Goal: Task Accomplishment & Management: Use online tool/utility

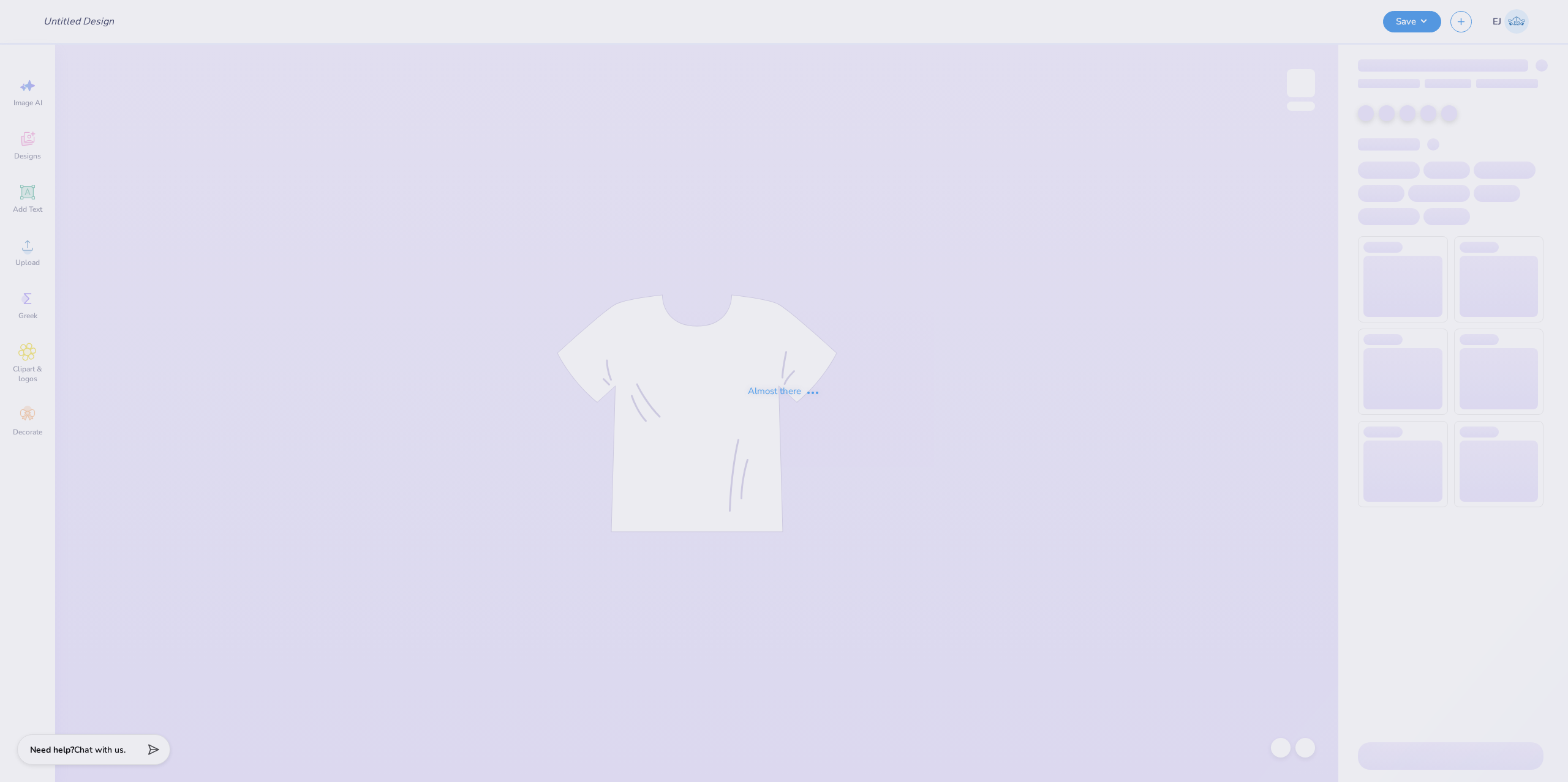
type input "DZ X SAE merch"
type input "90"
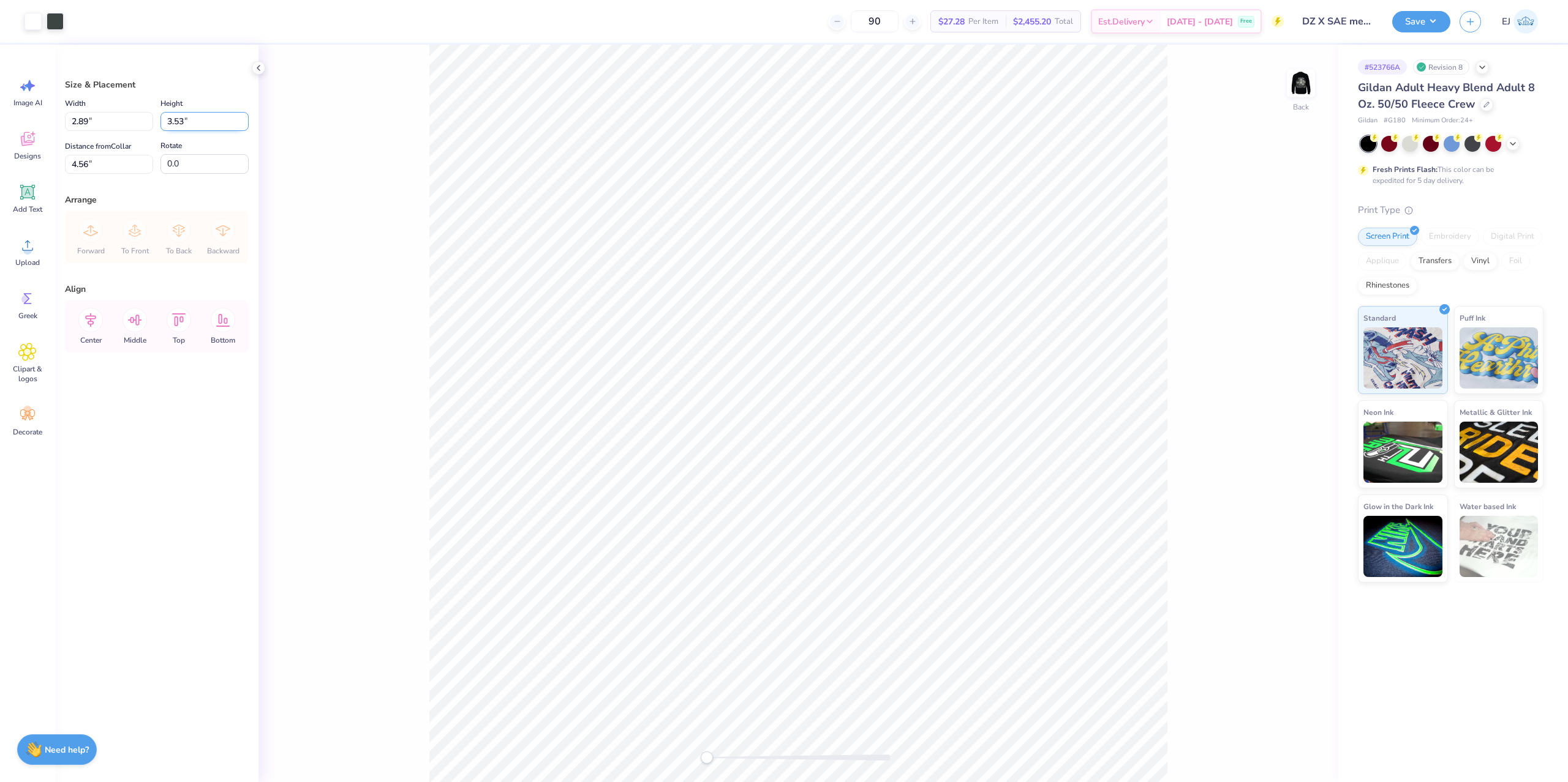
drag, startPoint x: 195, startPoint y: 120, endPoint x: 185, endPoint y: 117, distance: 10.4
click at [195, 120] on input "3.53" at bounding box center [205, 121] width 88 height 19
type input "3.5"
type input "2.86"
type input "3.50"
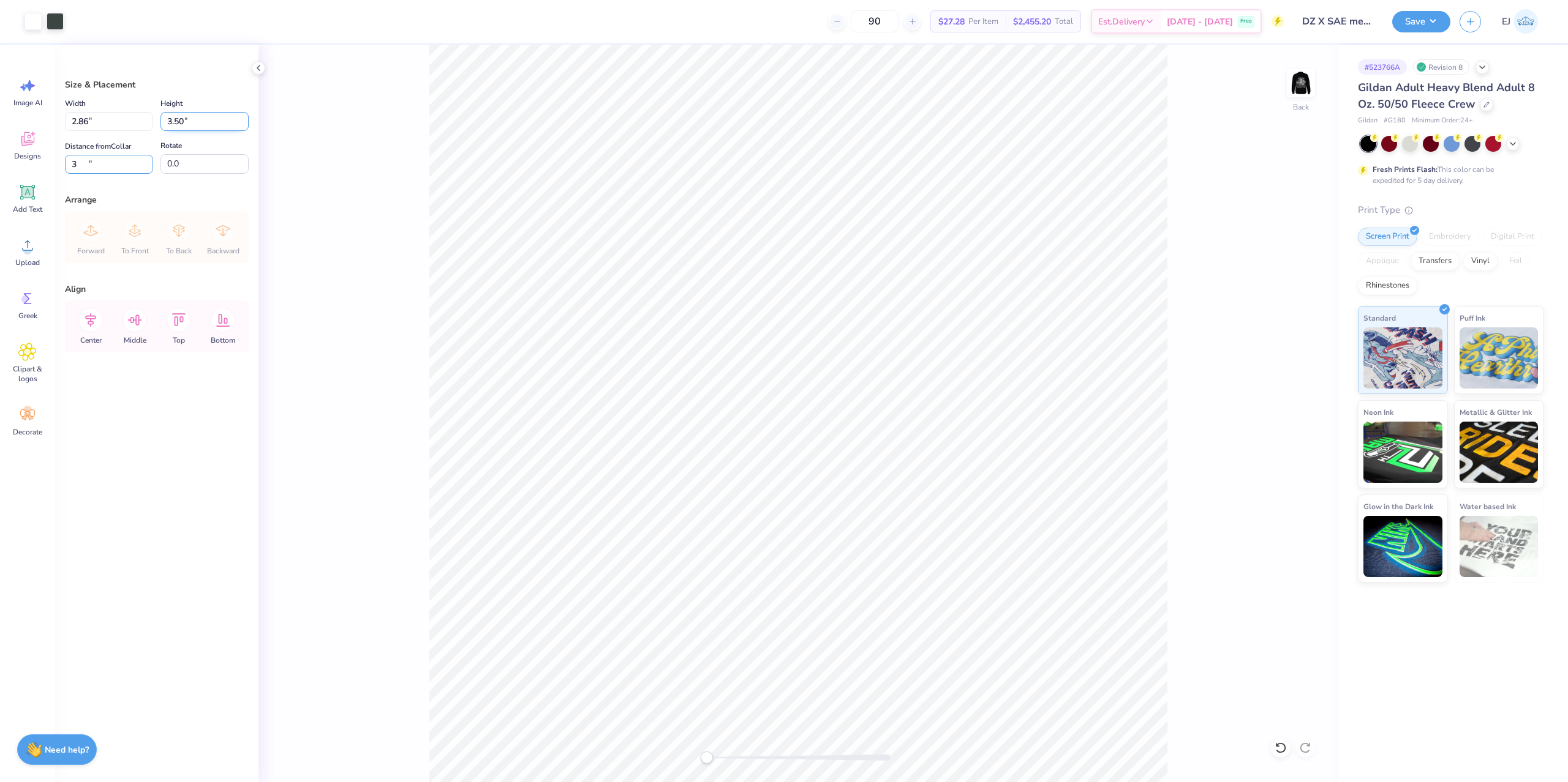
type input "3.00"
click at [1288, 101] on div "Back" at bounding box center [1300, 91] width 28 height 43
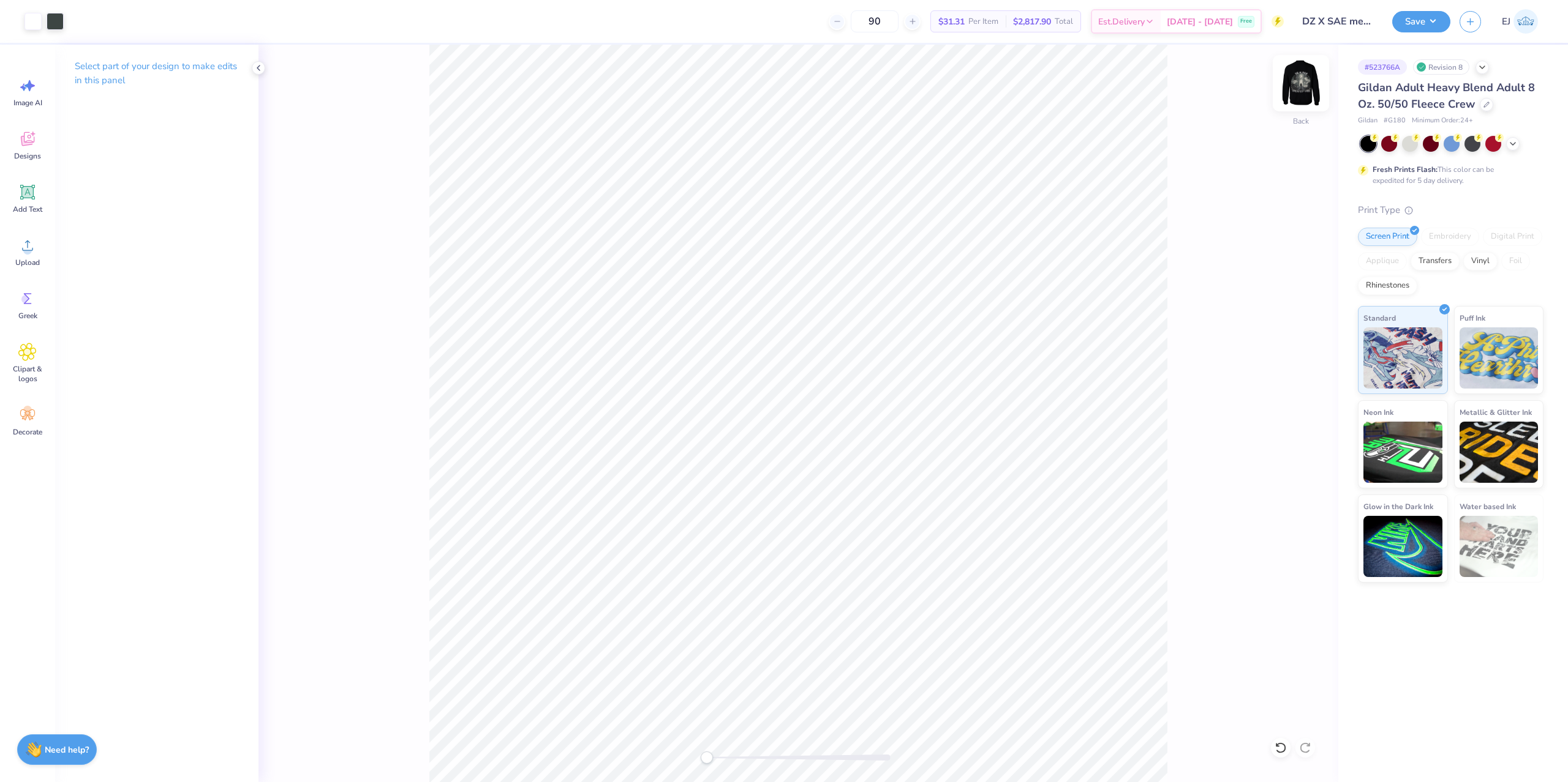
click at [1302, 88] on img at bounding box center [1300, 83] width 49 height 49
click at [1302, 88] on img at bounding box center [1301, 83] width 24 height 24
click at [1309, 83] on img at bounding box center [1300, 83] width 49 height 49
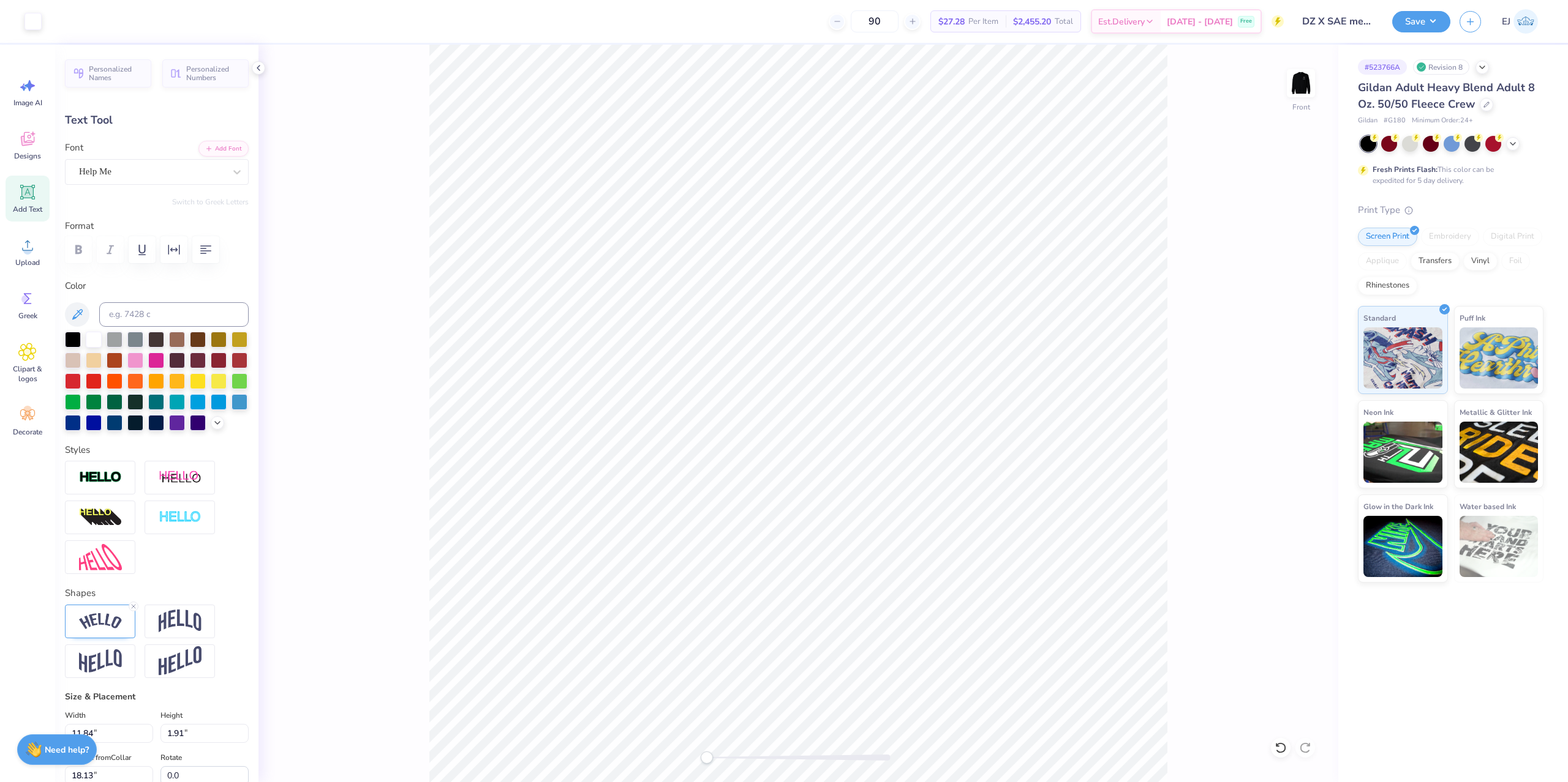
type input "11.84"
type input "1.91"
type input "18.13"
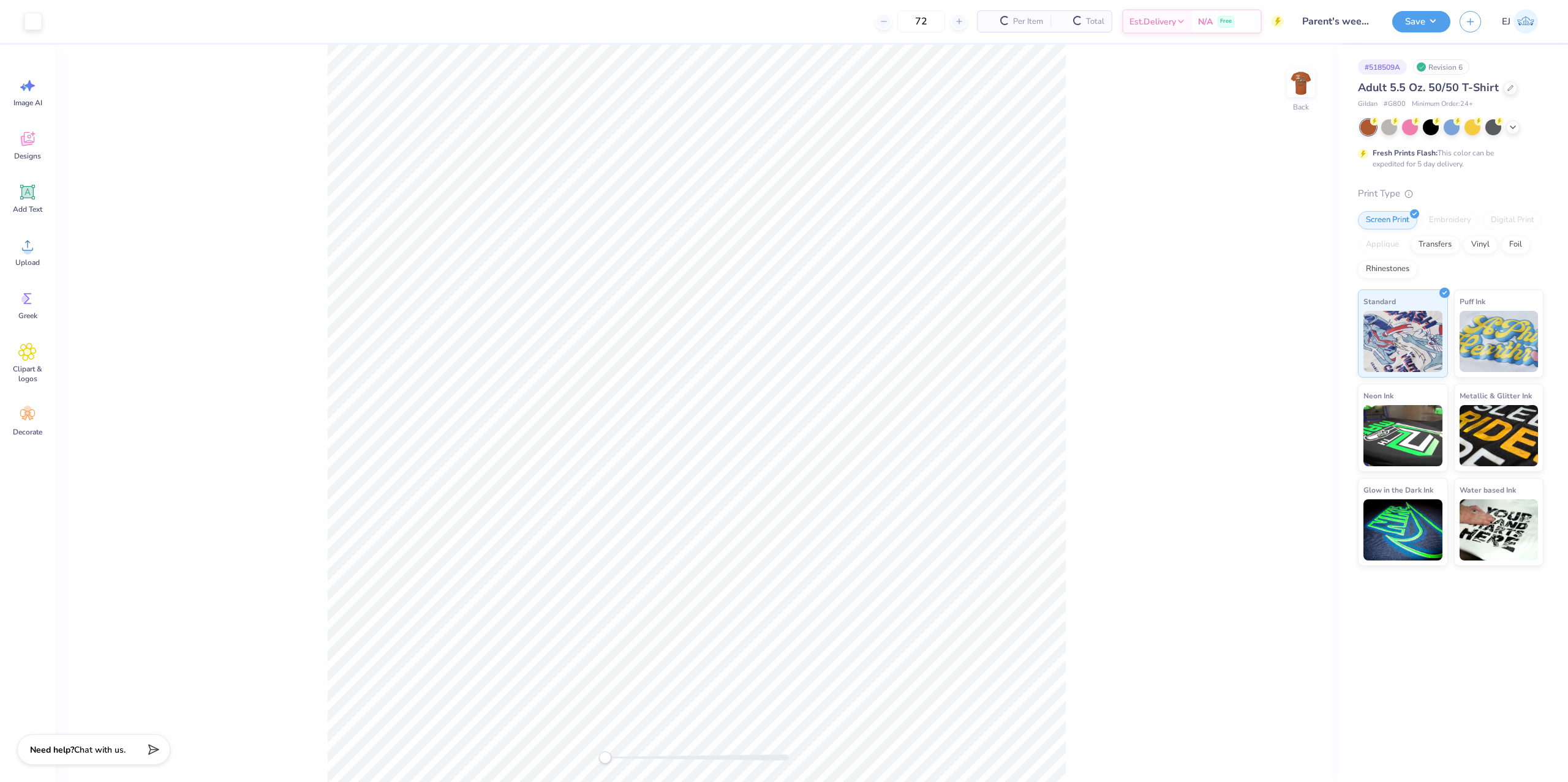
type input "Parent's weekend"
click at [1402, 33] on div "Save EJ" at bounding box center [1480, 21] width 176 height 42
click at [1428, 20] on button "Save" at bounding box center [1421, 20] width 58 height 22
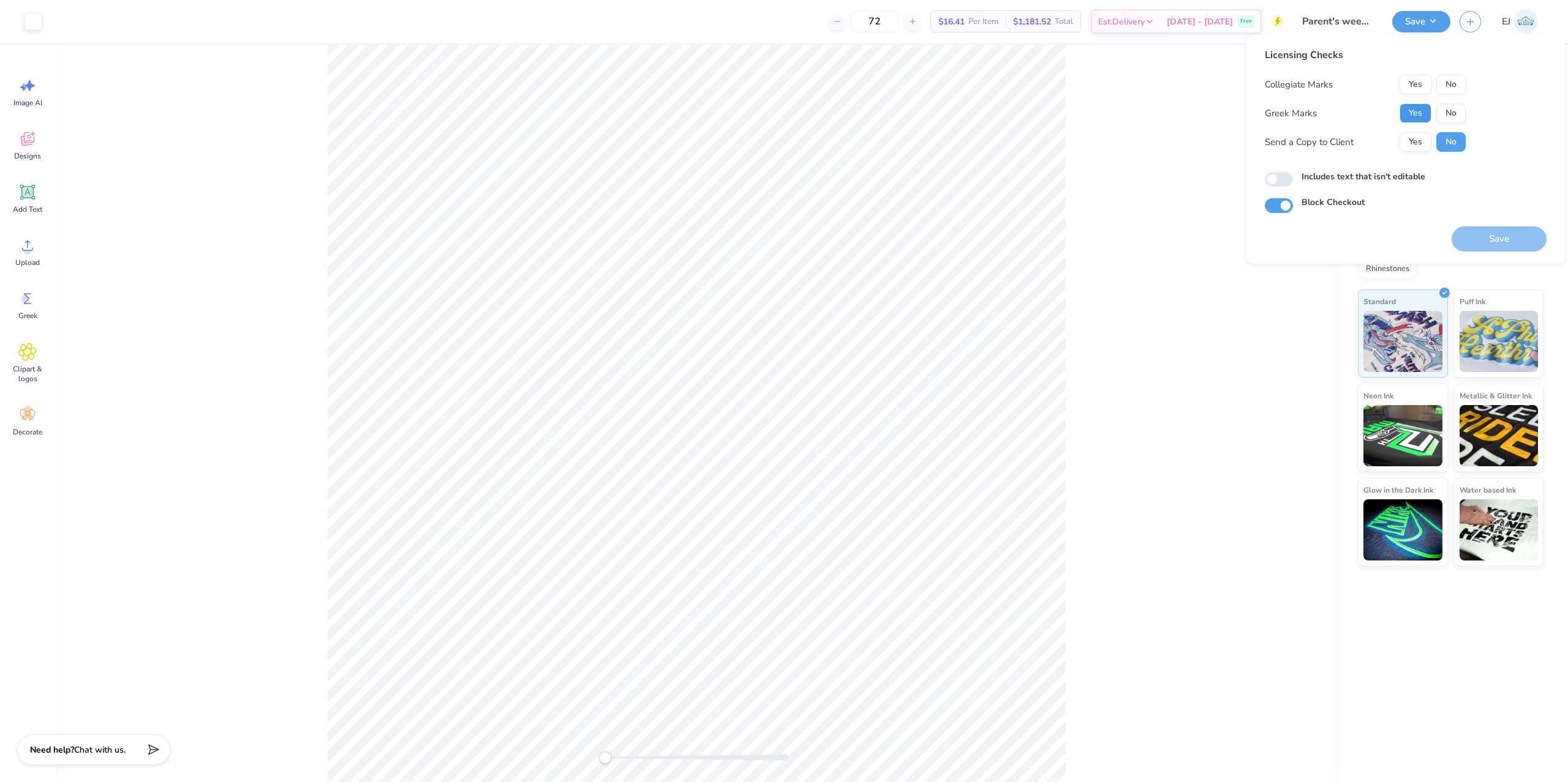
click at [1429, 115] on button "Yes" at bounding box center [1414, 113] width 32 height 20
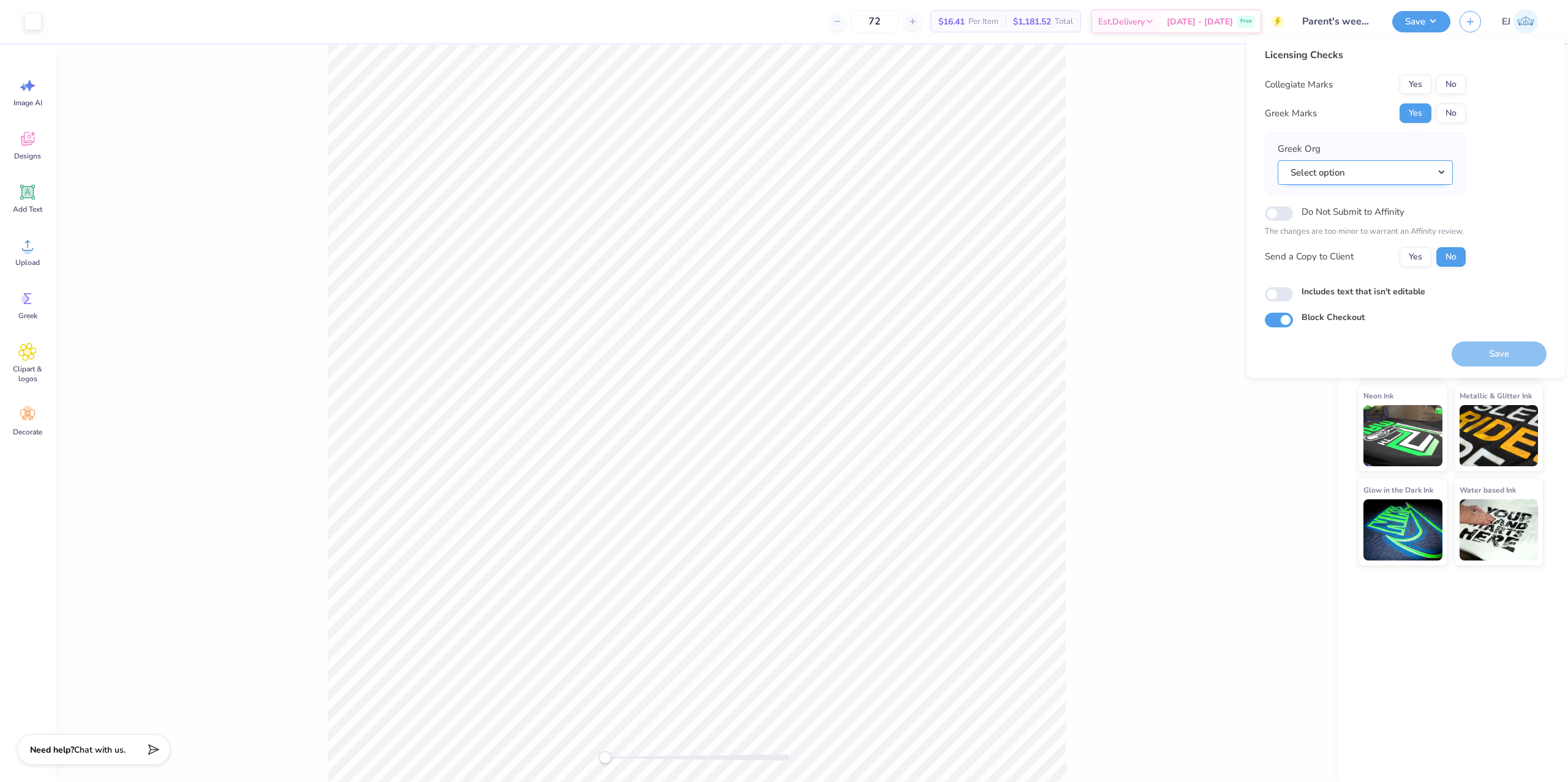
click at [1400, 167] on button "Select option" at bounding box center [1365, 173] width 175 height 25
click at [1370, 290] on link "Sigma Phi Delta" at bounding box center [1365, 297] width 166 height 20
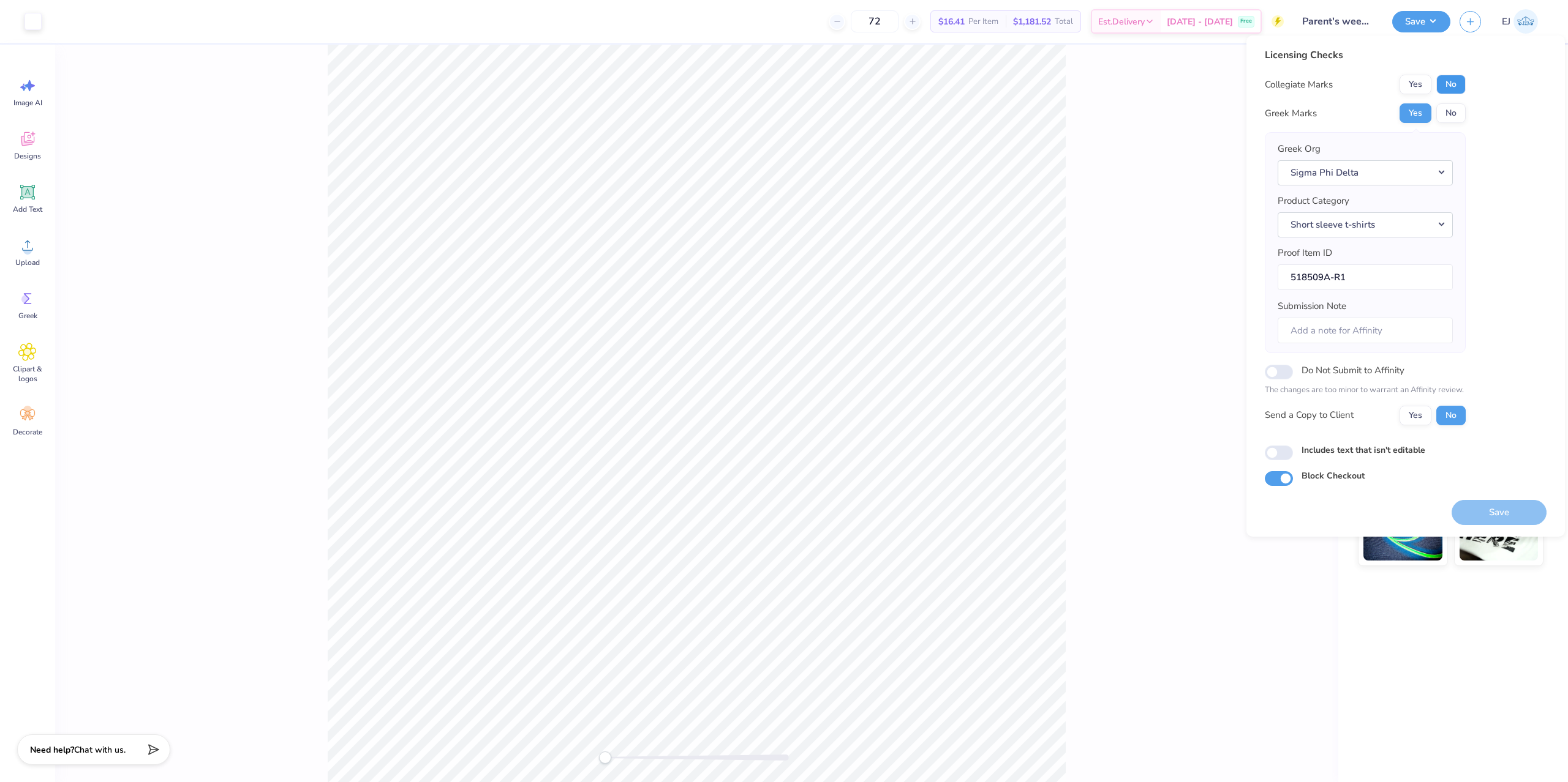
click at [1456, 84] on button "No" at bounding box center [1451, 84] width 29 height 20
click at [1353, 185] on button "Sigma Phi Delta" at bounding box center [1365, 173] width 175 height 25
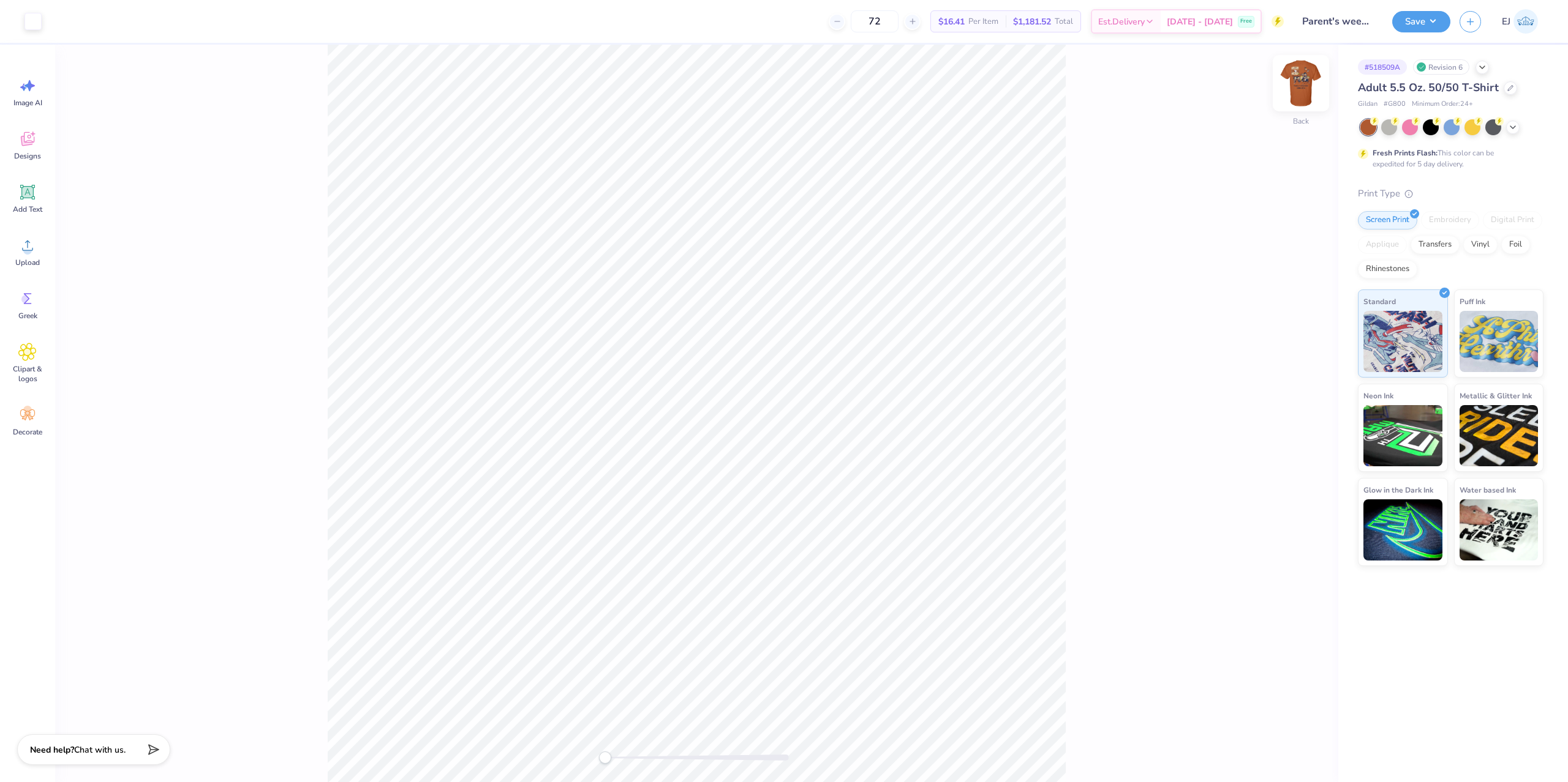
click at [1290, 88] on img at bounding box center [1300, 83] width 49 height 49
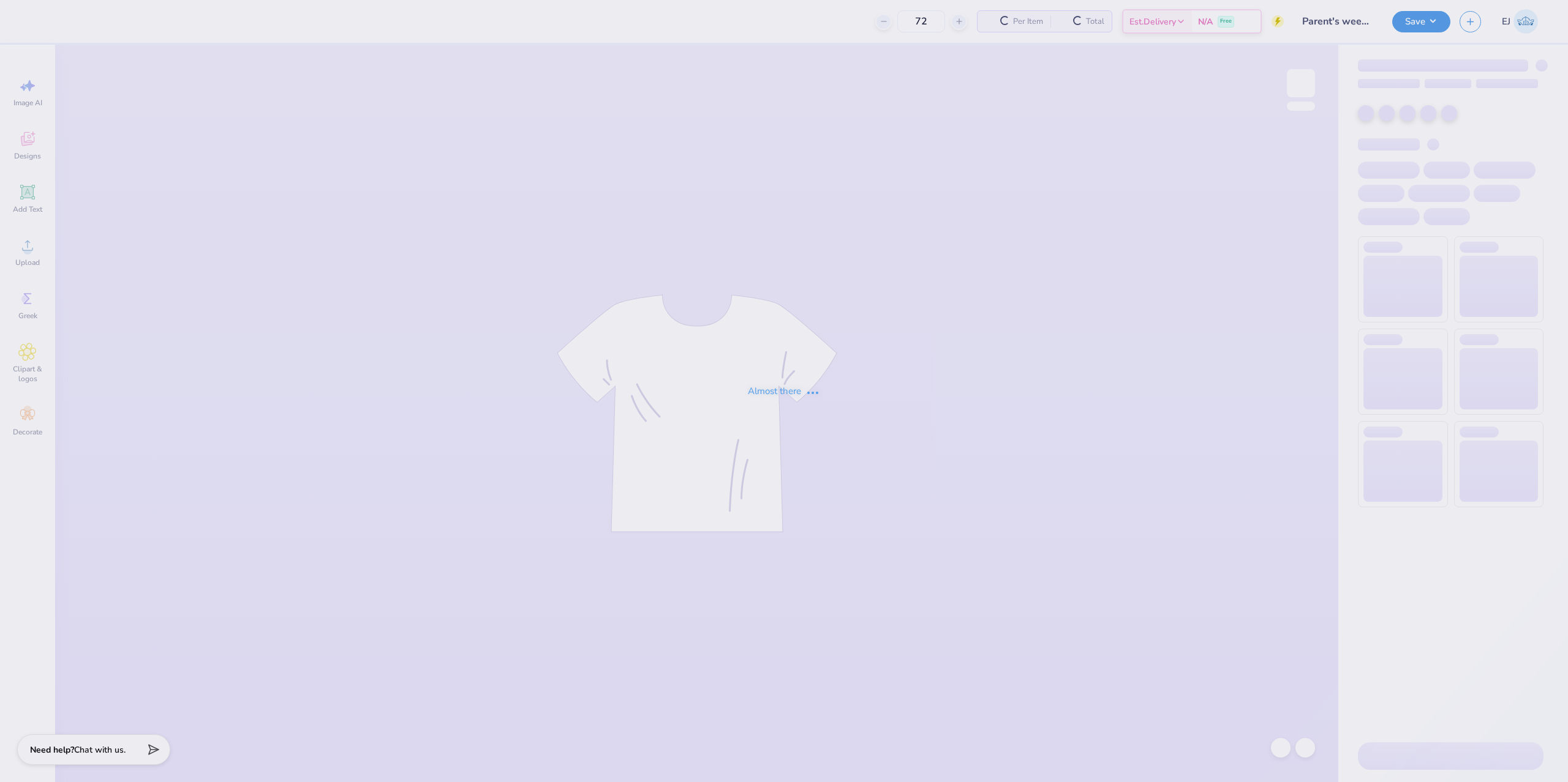
type input "Parent's weekend"
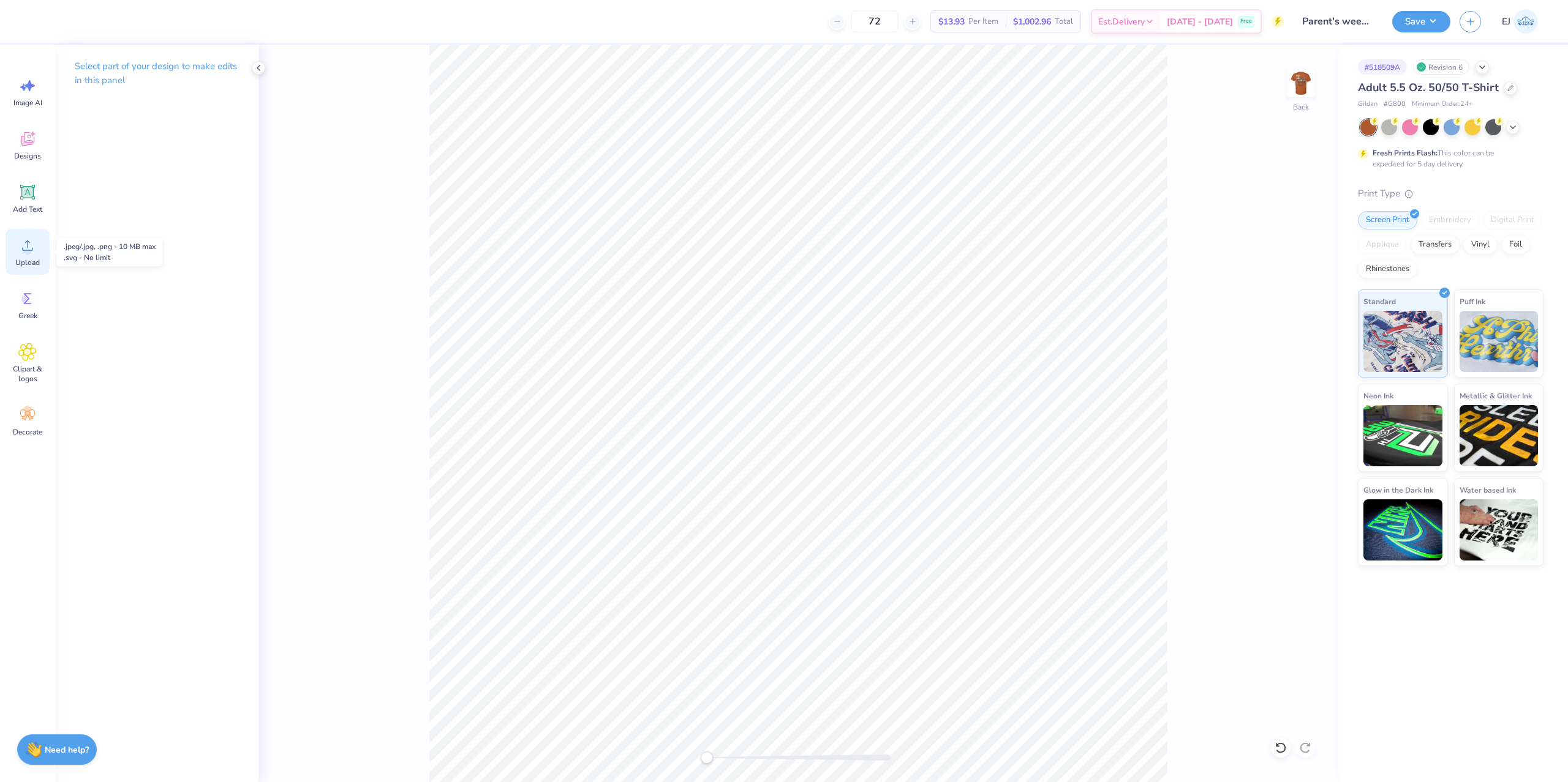
click at [20, 262] on span "Upload" at bounding box center [28, 262] width 24 height 10
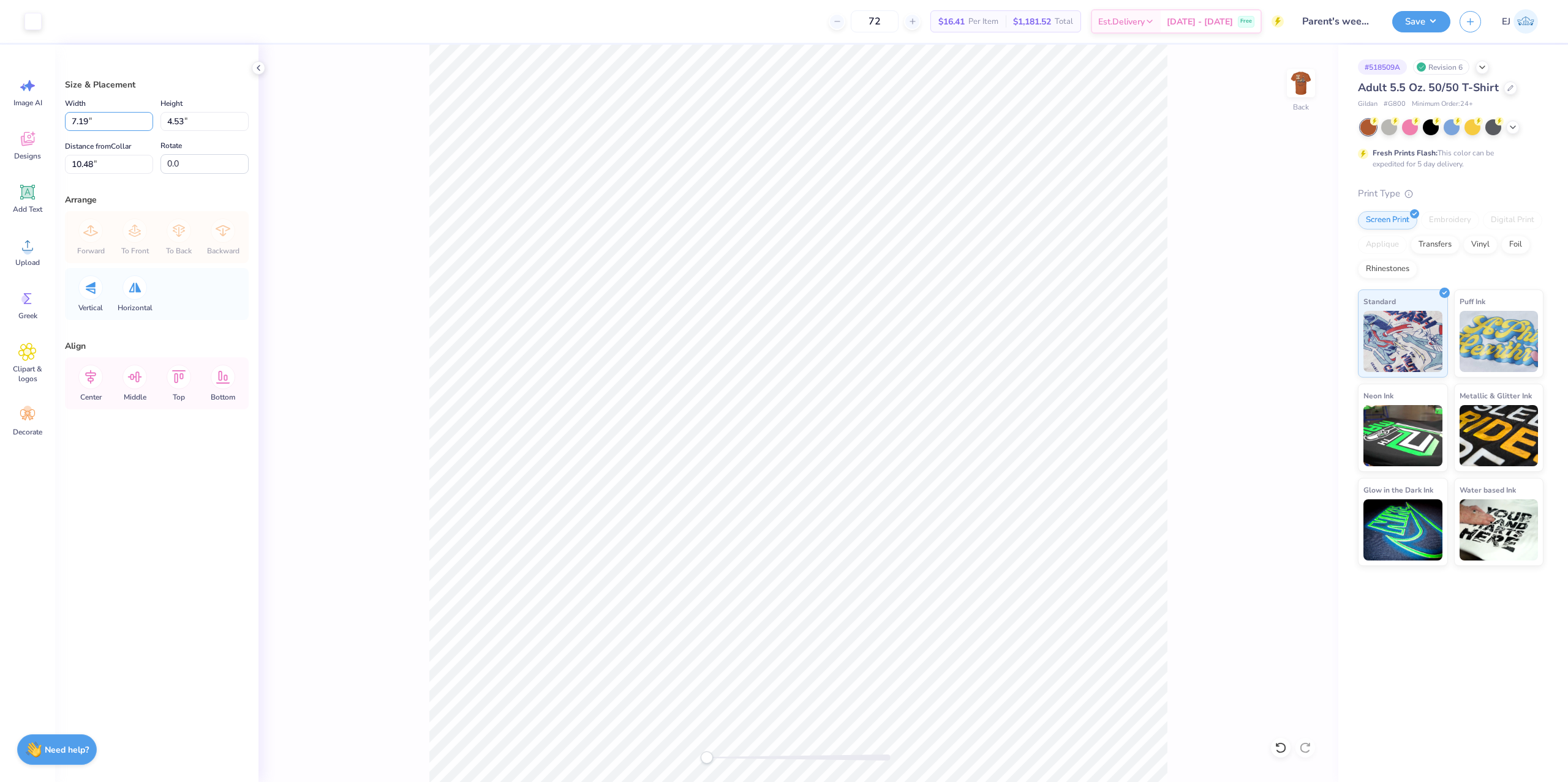
click at [119, 131] on input "7.19" at bounding box center [109, 121] width 88 height 19
type input "3.50"
type input "2.21"
click at [119, 161] on input "4.16" at bounding box center [109, 165] width 88 height 19
type input "3"
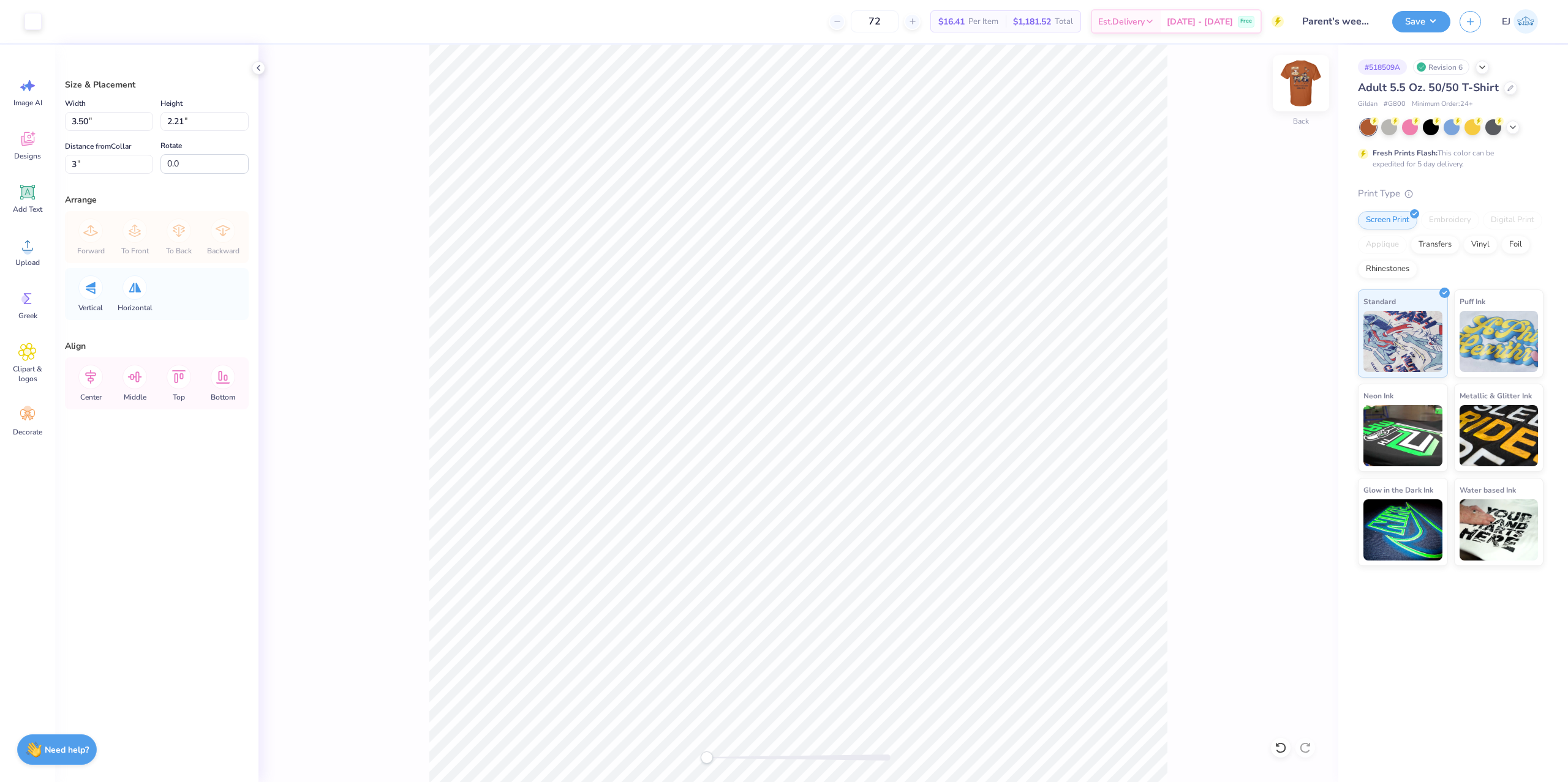
click at [1305, 78] on img at bounding box center [1300, 83] width 49 height 49
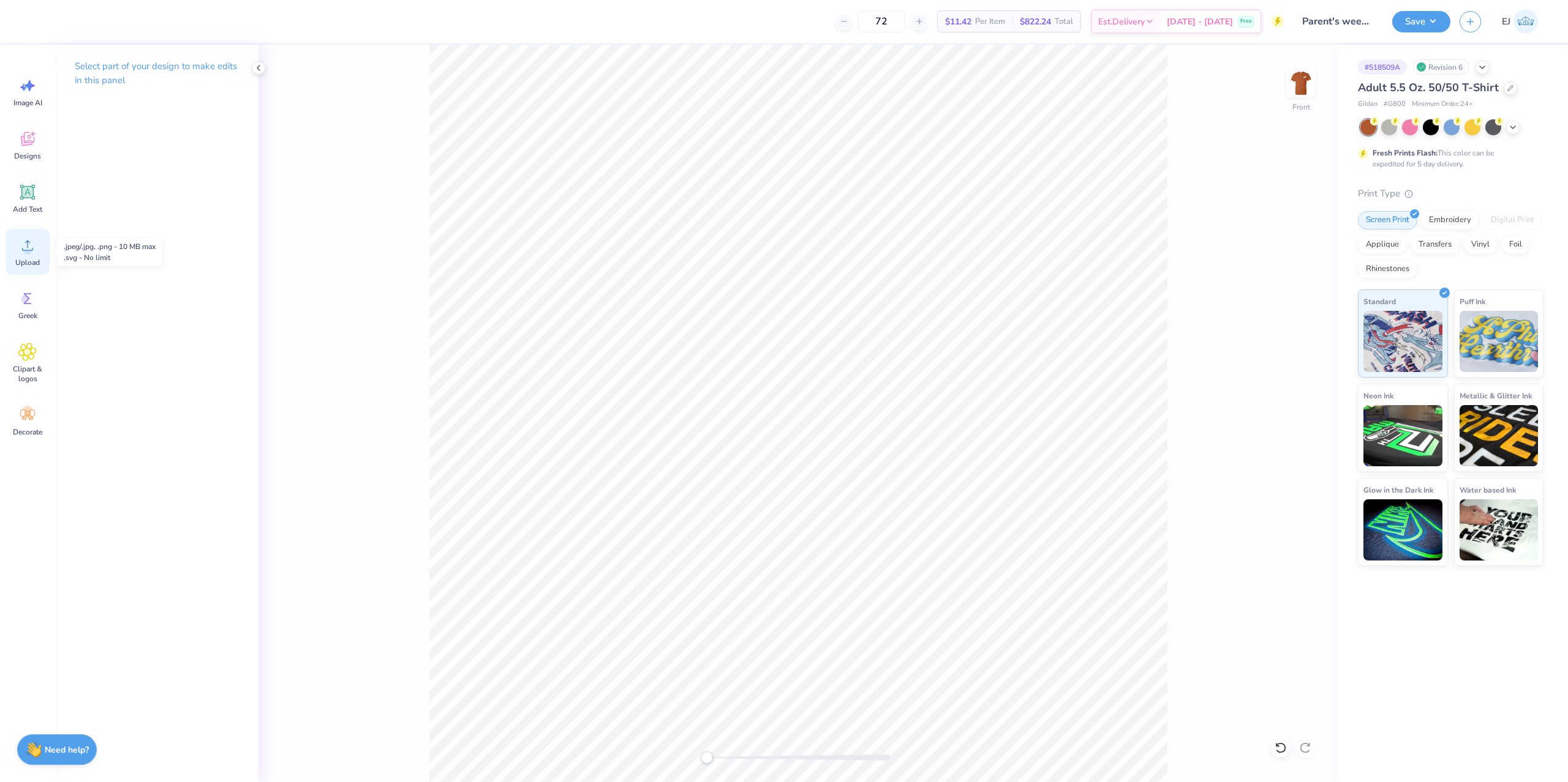
click at [17, 258] on span "Upload" at bounding box center [28, 262] width 24 height 10
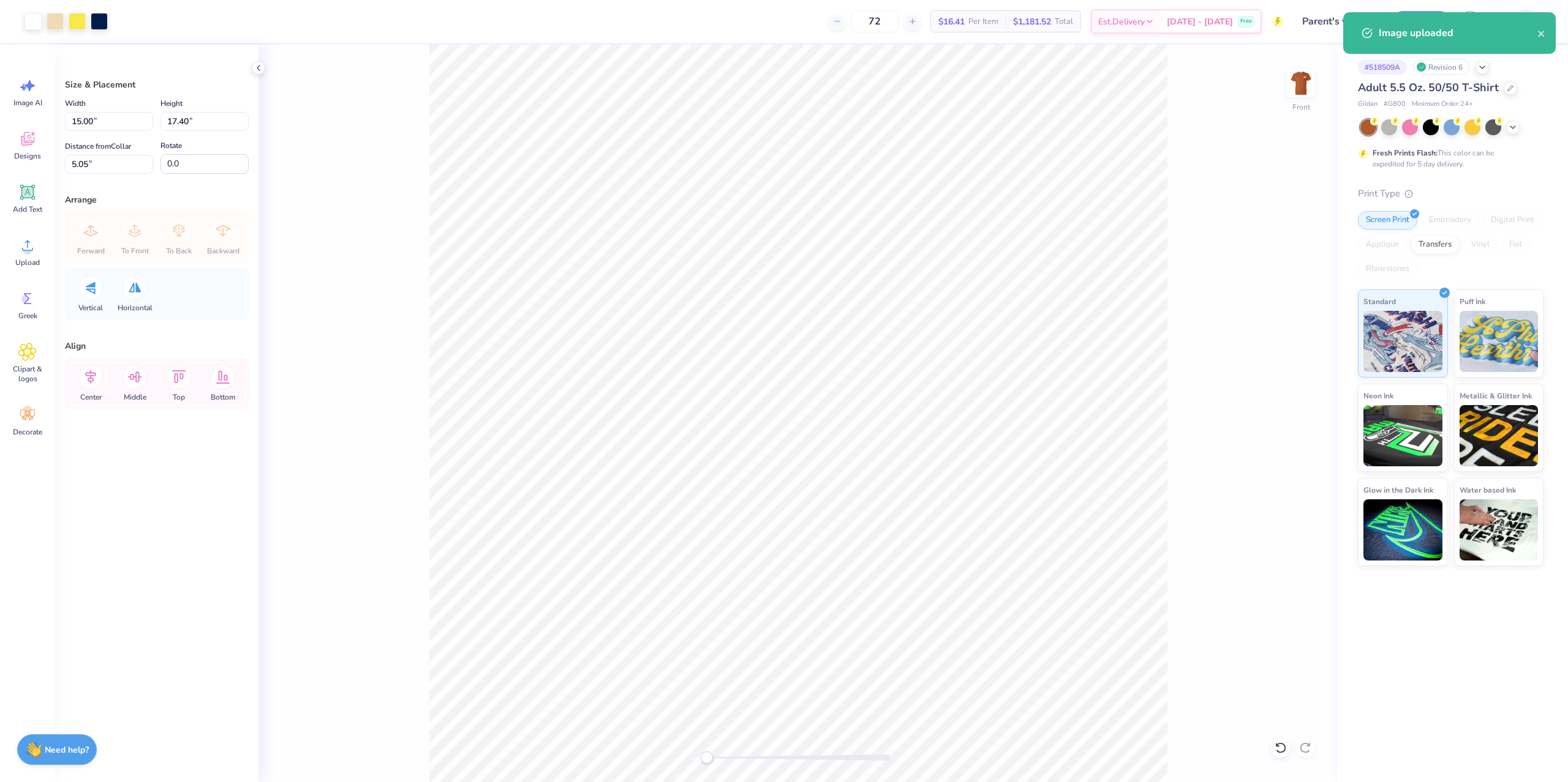
click at [113, 111] on div "Width 15.00 15.00 "" at bounding box center [109, 114] width 88 height 35
click at [104, 124] on input "15.00" at bounding box center [109, 121] width 88 height 19
type input "12.00"
type input "13.92"
type input "3"
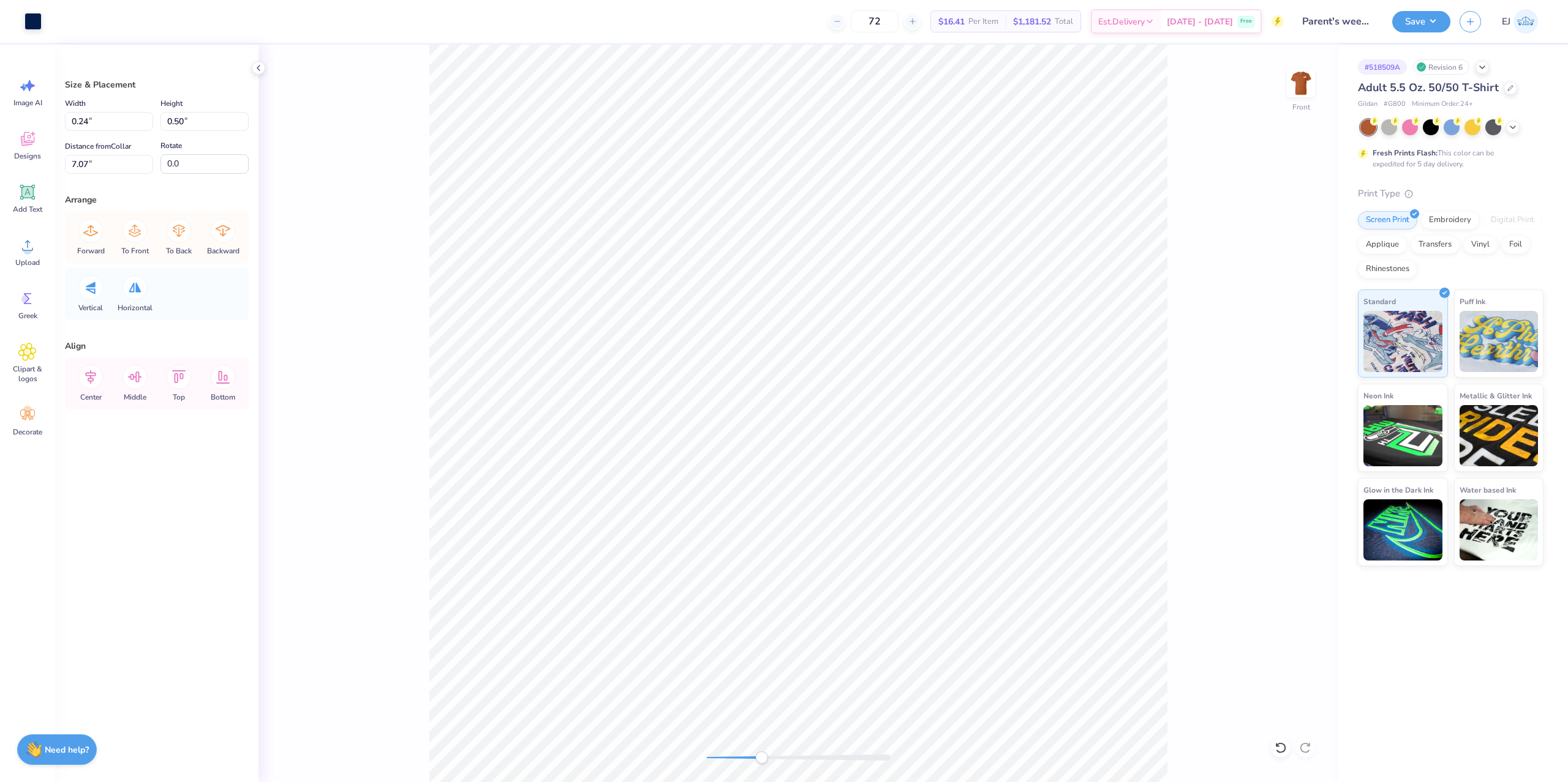
drag, startPoint x: 714, startPoint y: 753, endPoint x: 758, endPoint y: 752, distance: 44.0
click at [755, 756] on div at bounding box center [799, 758] width 184 height 12
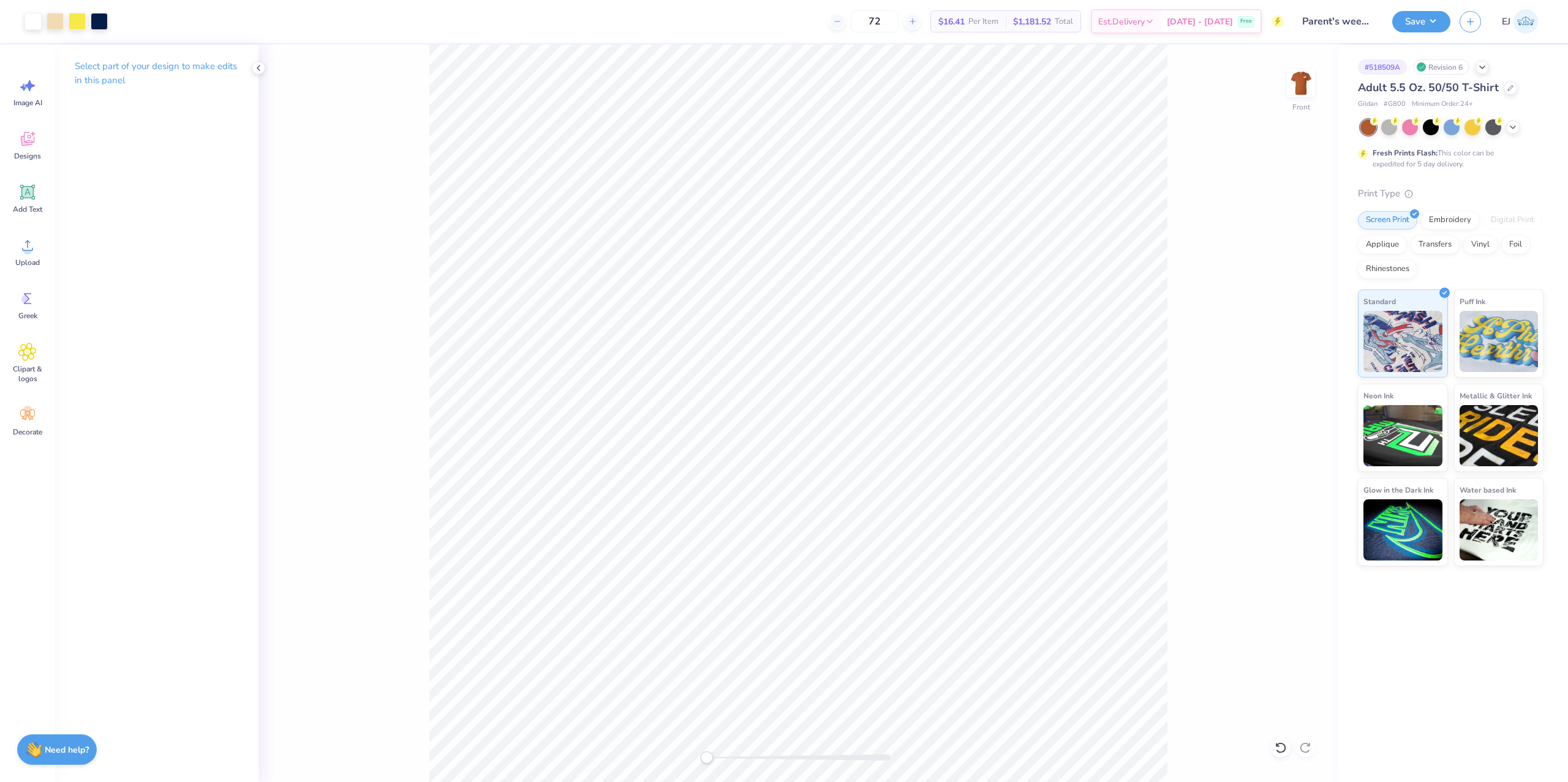
click at [659, 751] on div "Front" at bounding box center [798, 414] width 1080 height 738
click at [34, 244] on icon at bounding box center [27, 245] width 18 height 18
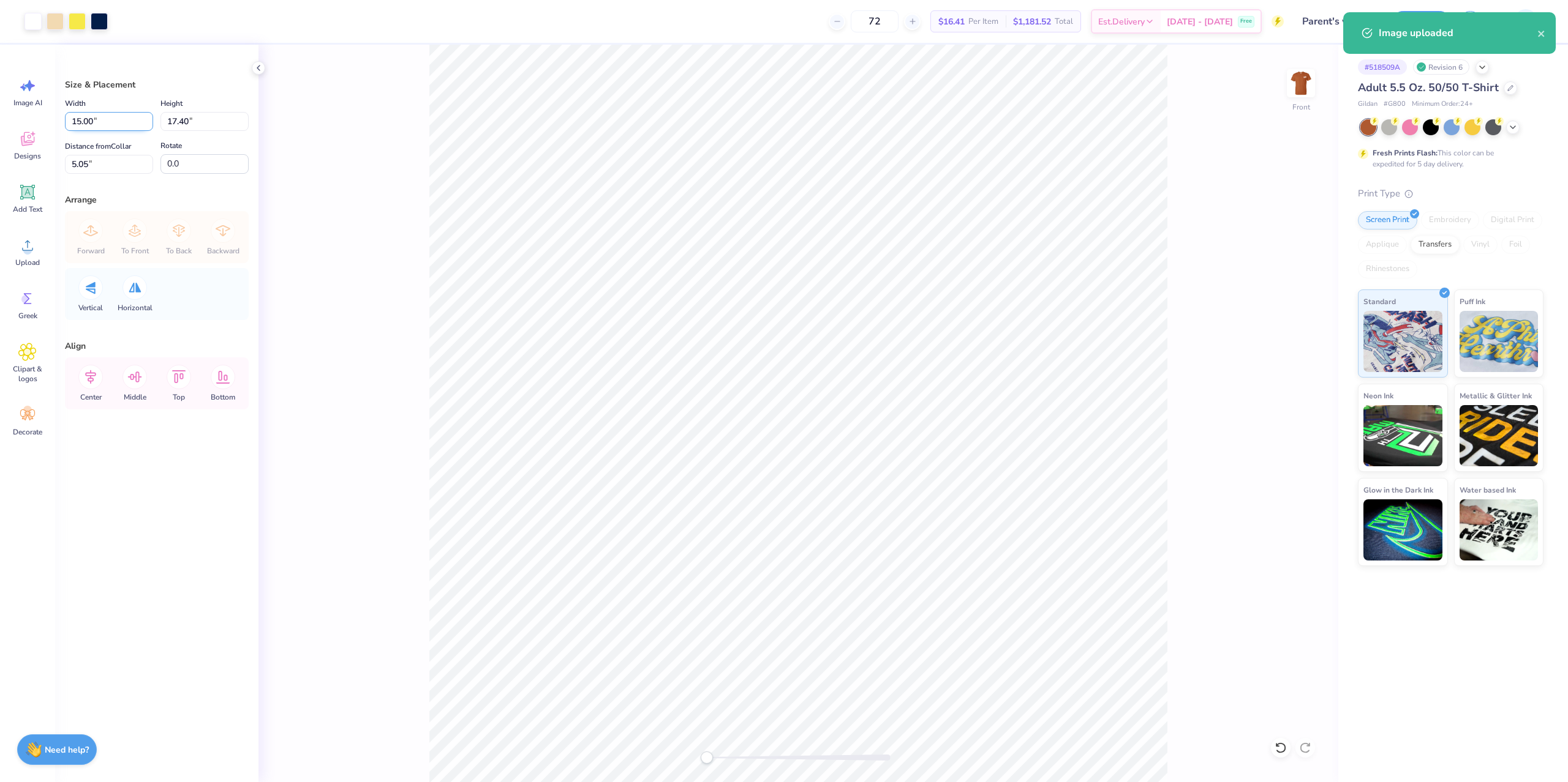
click at [132, 121] on input "15.00" at bounding box center [109, 121] width 88 height 19
type input "12.00"
type input "13.92"
type input "3"
click at [1436, 21] on button "Save" at bounding box center [1421, 20] width 58 height 22
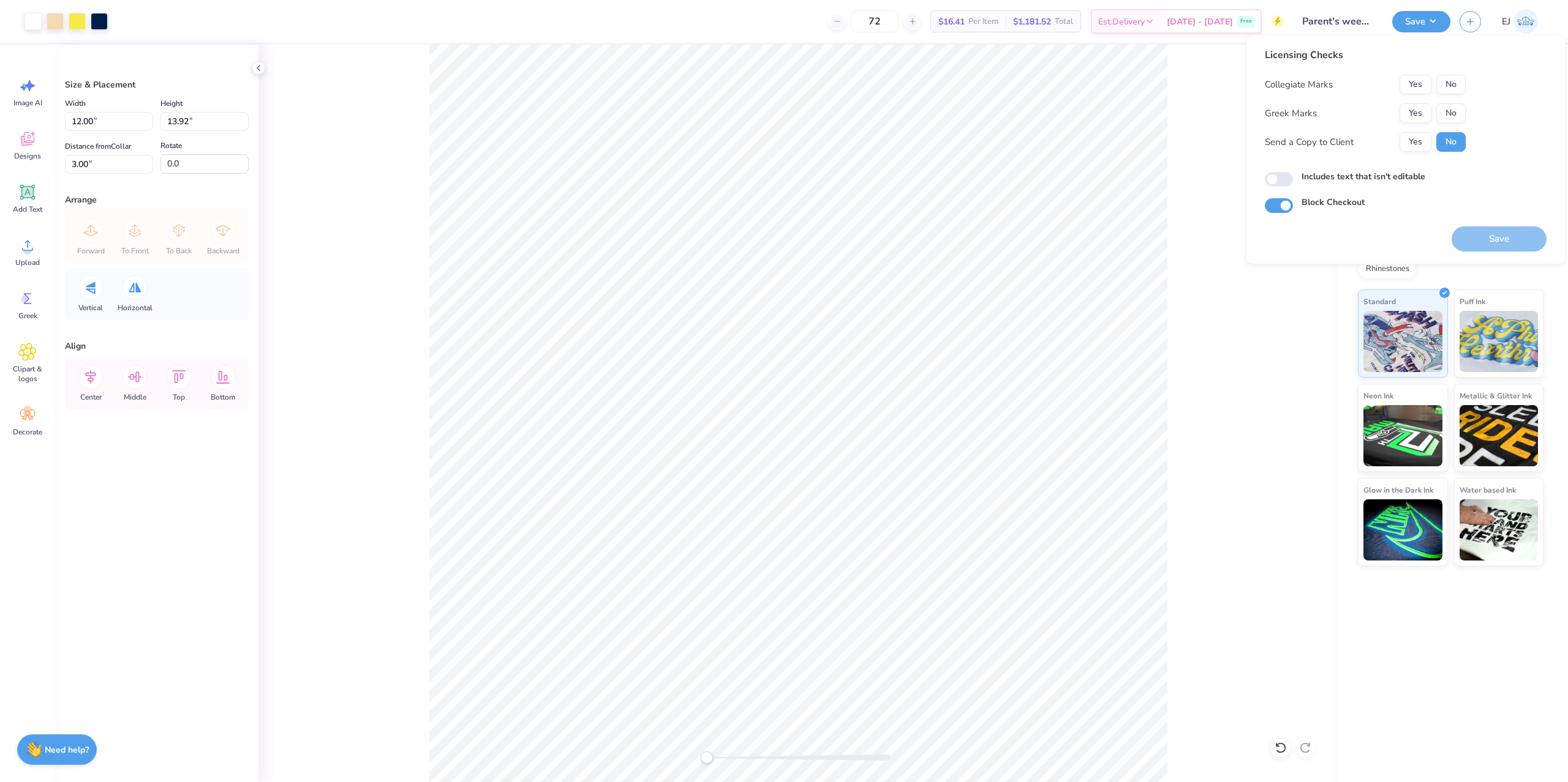
click at [1447, 98] on div "Collegiate Marks Yes No Greek Marks Yes No Send a Copy to Client Yes No" at bounding box center [1365, 113] width 201 height 77
click at [1449, 103] on div "Collegiate Marks Yes No Greek Marks Yes No Send a Copy to Client Yes No" at bounding box center [1365, 113] width 201 height 77
click at [1450, 107] on button "No" at bounding box center [1451, 113] width 29 height 20
click at [1455, 86] on button "No" at bounding box center [1451, 84] width 29 height 20
click at [1470, 240] on button "Save" at bounding box center [1498, 238] width 95 height 25
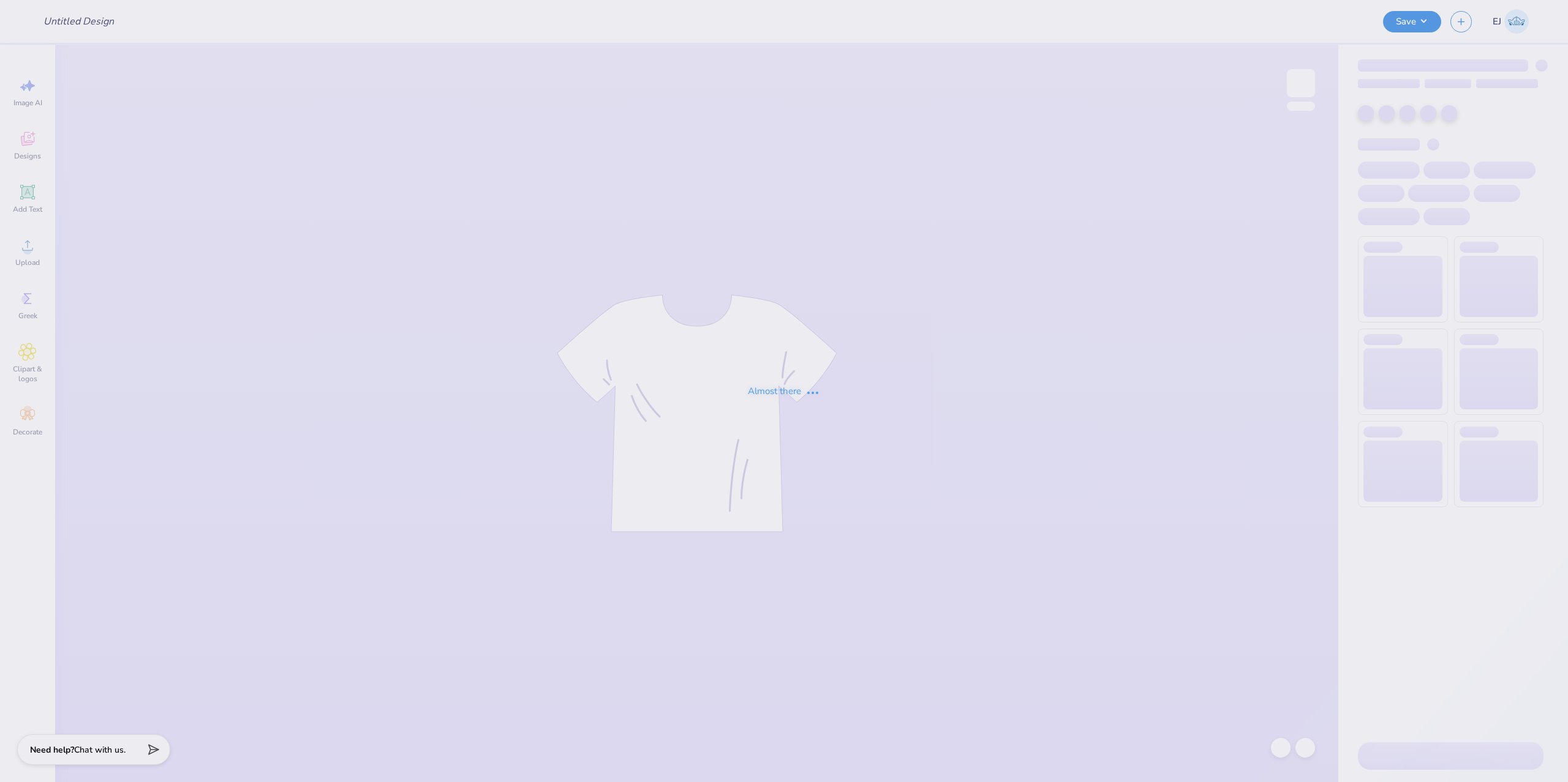
type input "DZ X SAE merch"
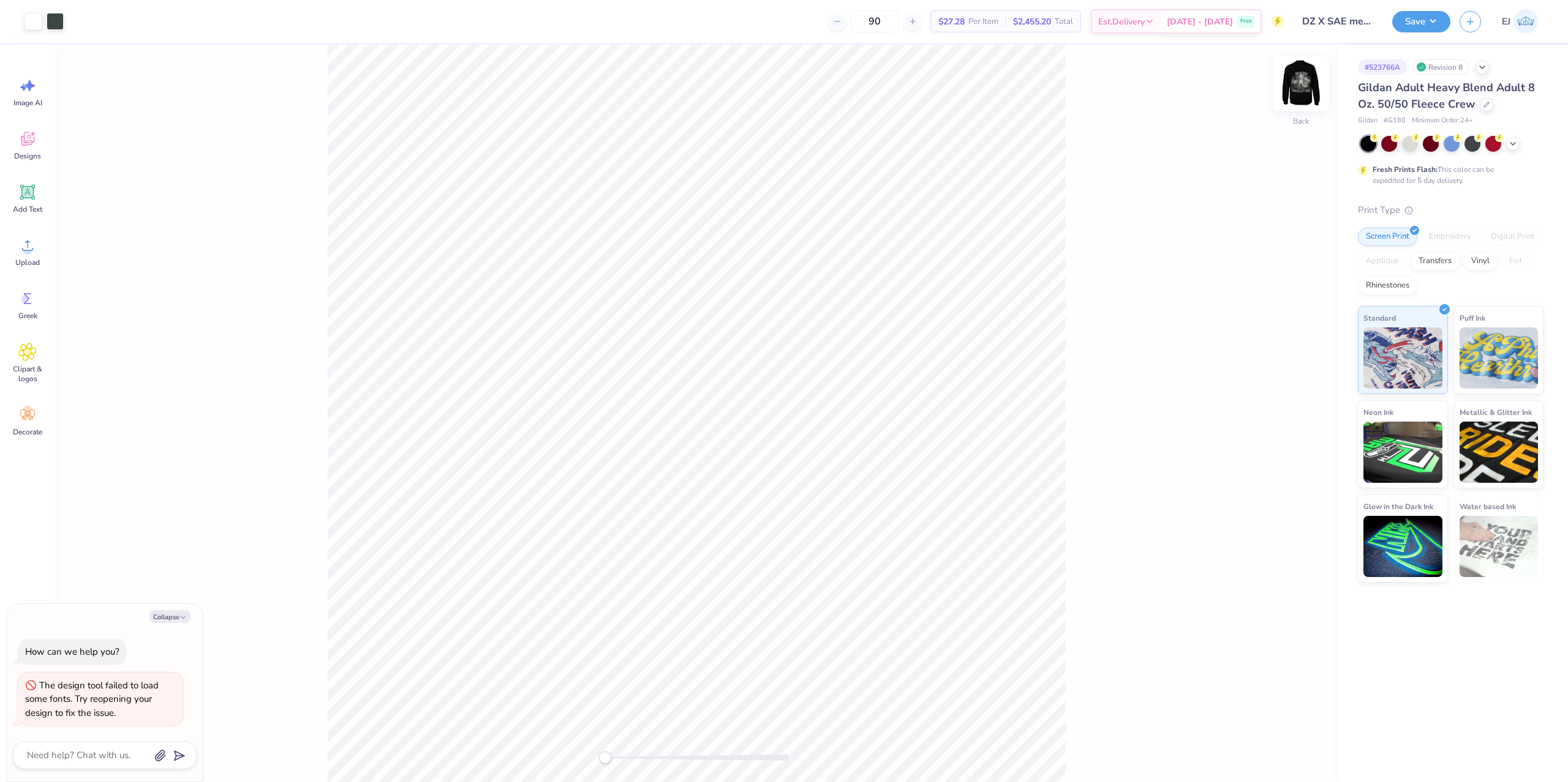
click at [1296, 94] on img at bounding box center [1300, 83] width 49 height 49
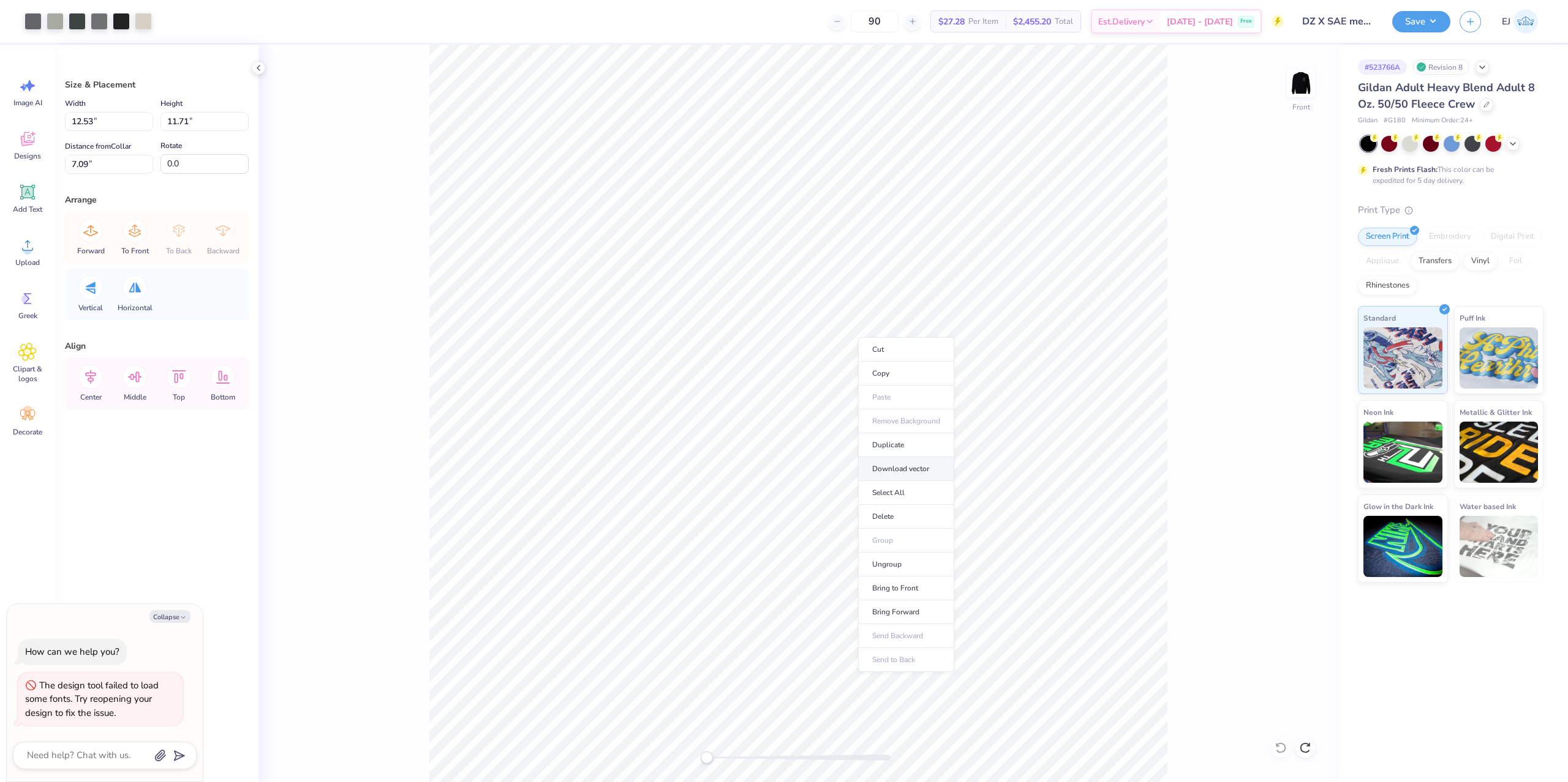
click at [900, 468] on li "Download vector" at bounding box center [905, 469] width 96 height 24
click at [118, 30] on div "Art colors" at bounding box center [75, 21] width 152 height 42
click at [123, 20] on div at bounding box center [121, 20] width 17 height 17
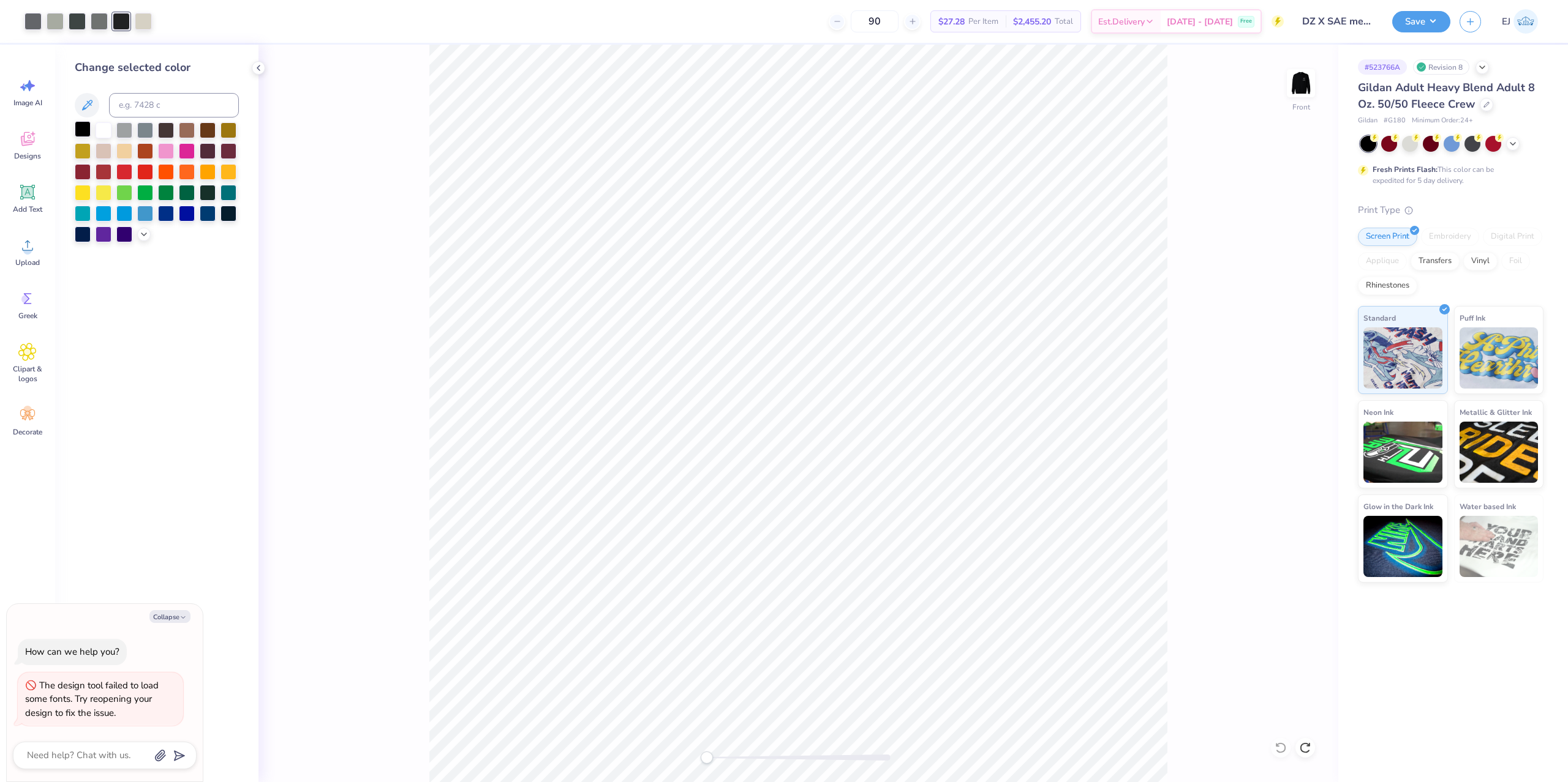
click at [82, 127] on div at bounding box center [82, 129] width 16 height 16
click at [81, 22] on div at bounding box center [77, 20] width 17 height 17
click at [76, 128] on div at bounding box center [82, 129] width 16 height 16
click at [120, 24] on div at bounding box center [121, 20] width 17 height 17
type textarea "x"
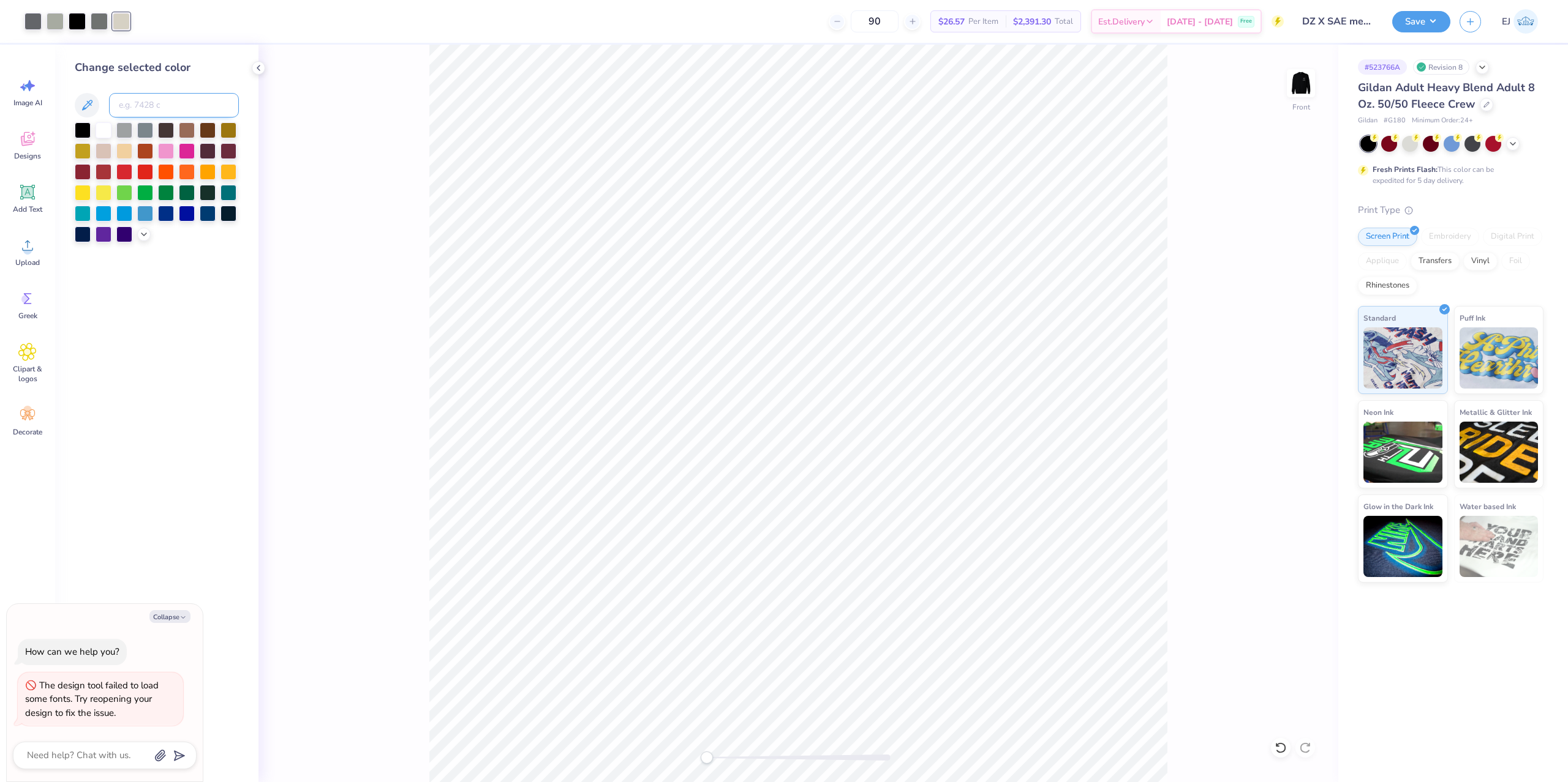
click at [150, 104] on input at bounding box center [174, 105] width 130 height 24
type input "warm gray 1"
type input "v"
type textarea "x"
type input "warm gray 1"
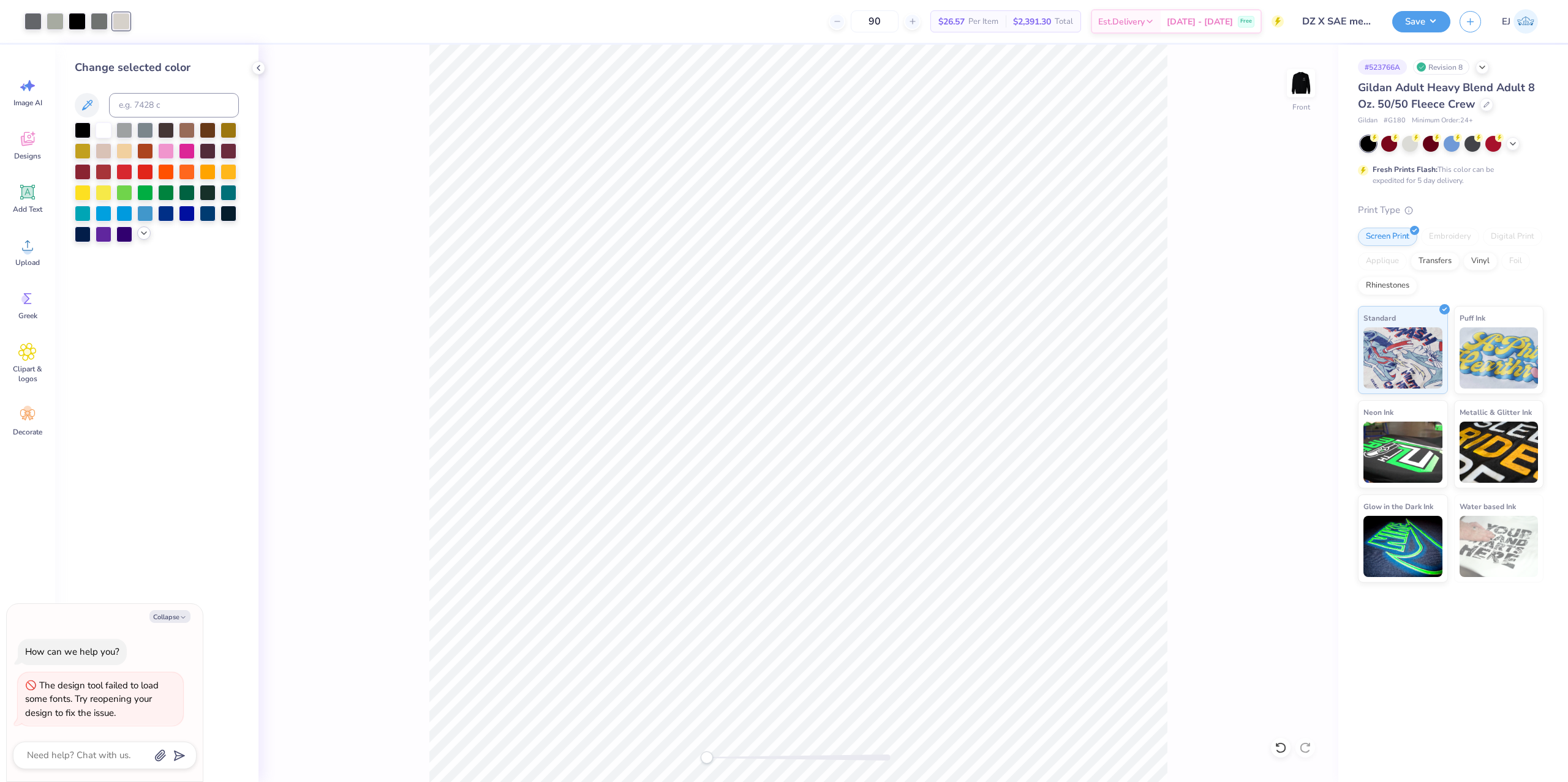
click at [139, 234] on div at bounding box center [156, 182] width 164 height 120
click at [143, 233] on icon at bounding box center [143, 232] width 10 height 10
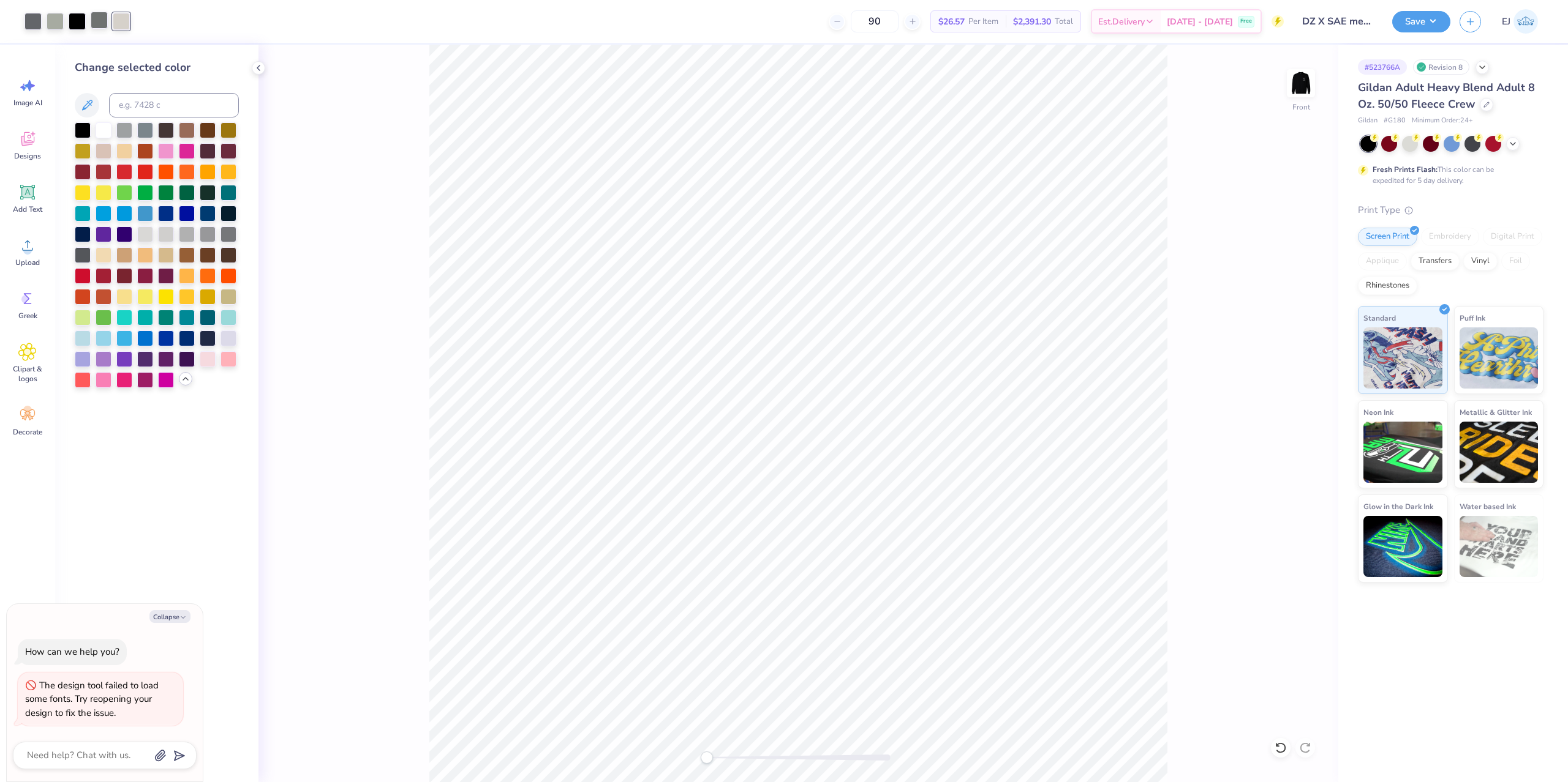
click at [105, 17] on div at bounding box center [100, 20] width 17 height 17
click at [206, 237] on div at bounding box center [207, 233] width 16 height 16
click at [230, 235] on div at bounding box center [228, 233] width 16 height 16
click at [41, 17] on div at bounding box center [33, 20] width 17 height 17
click at [81, 254] on div at bounding box center [82, 254] width 16 height 16
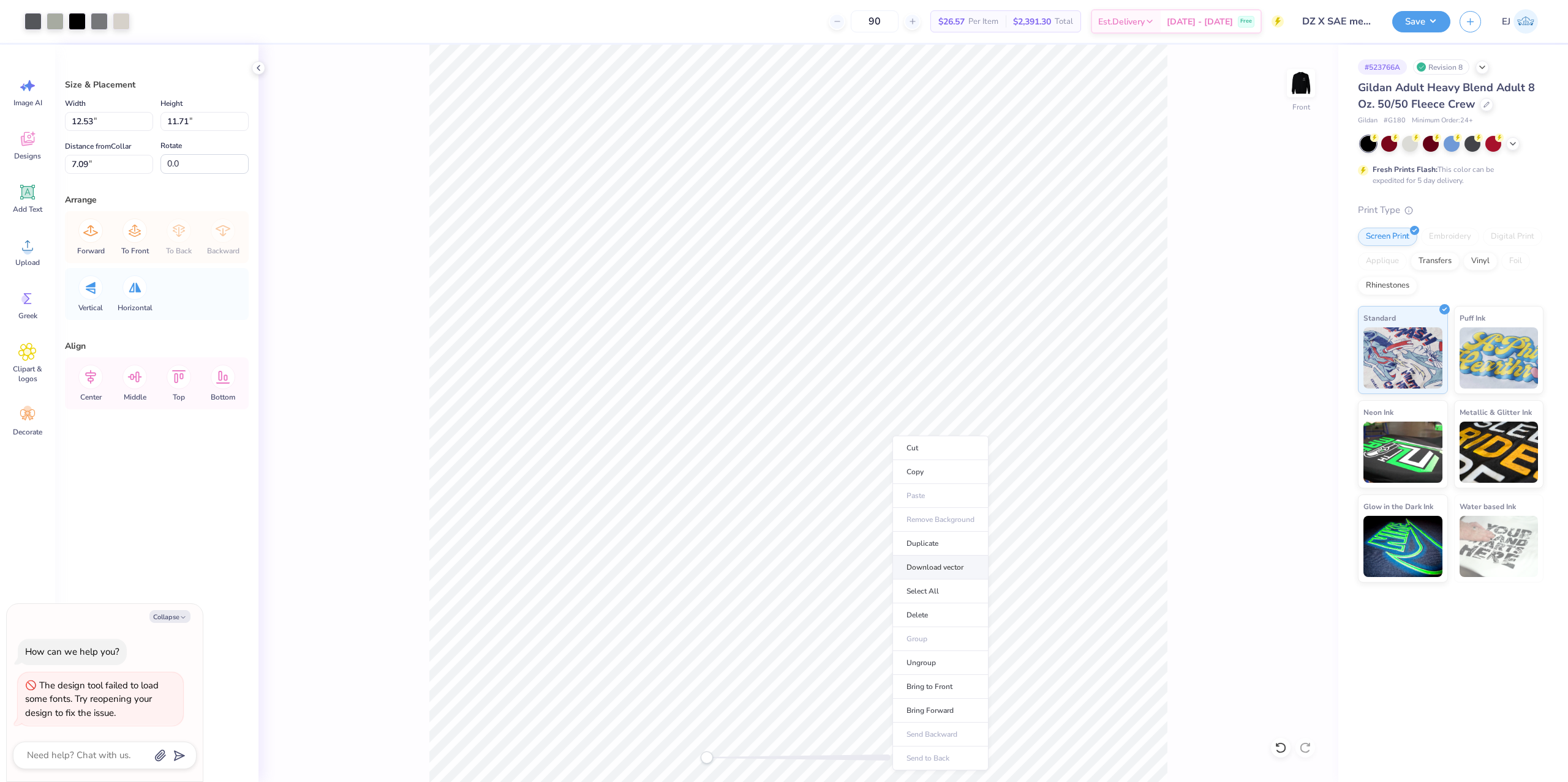
click at [943, 574] on li "Download vector" at bounding box center [940, 568] width 96 height 24
type textarea "x"
click at [131, 124] on input "12.53" at bounding box center [109, 121] width 88 height 19
type input "12.5"
type textarea "x"
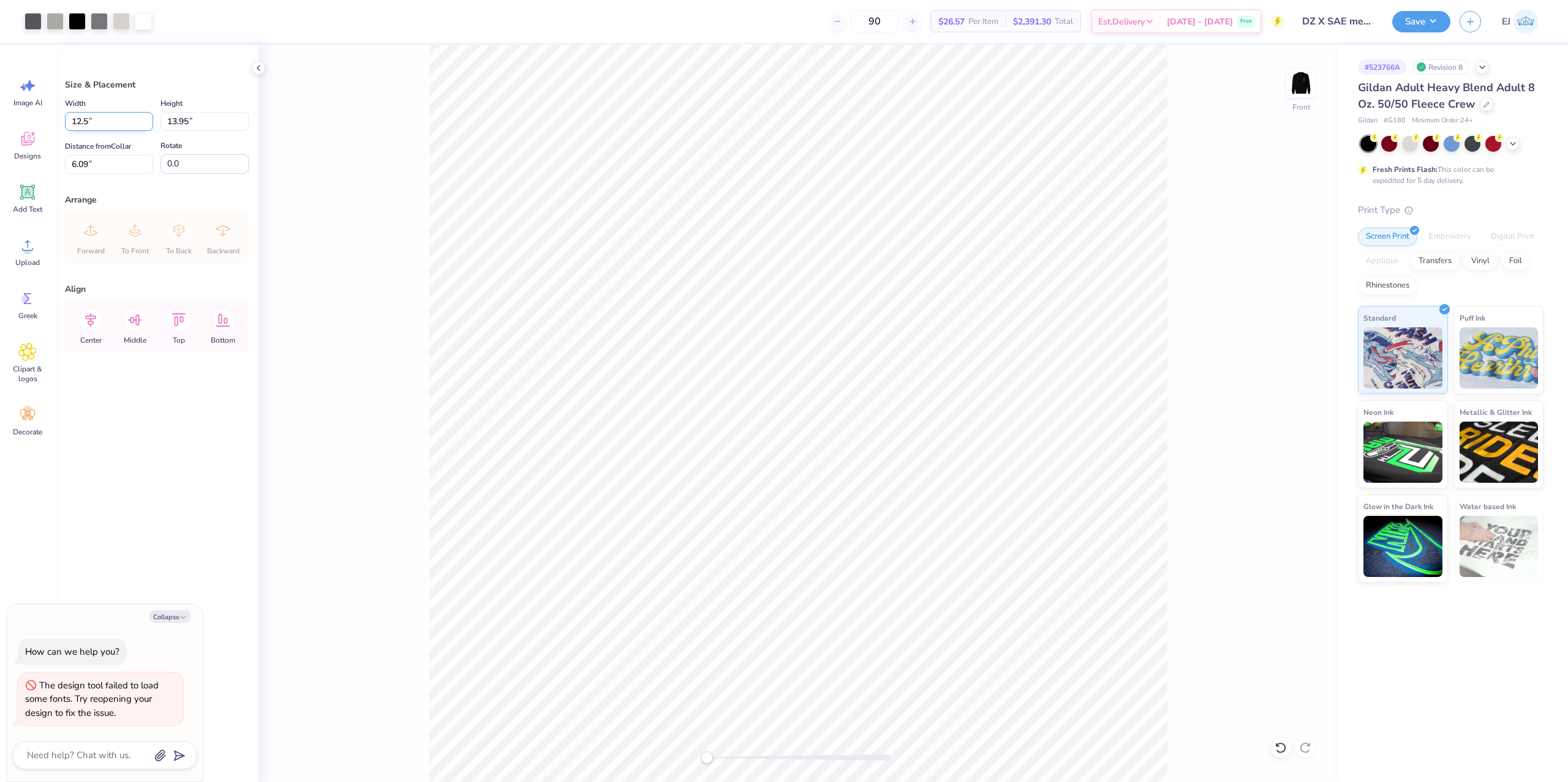
type input "12.50"
type input "13.92"
type input "3"
type textarea "x"
type input "3.00"
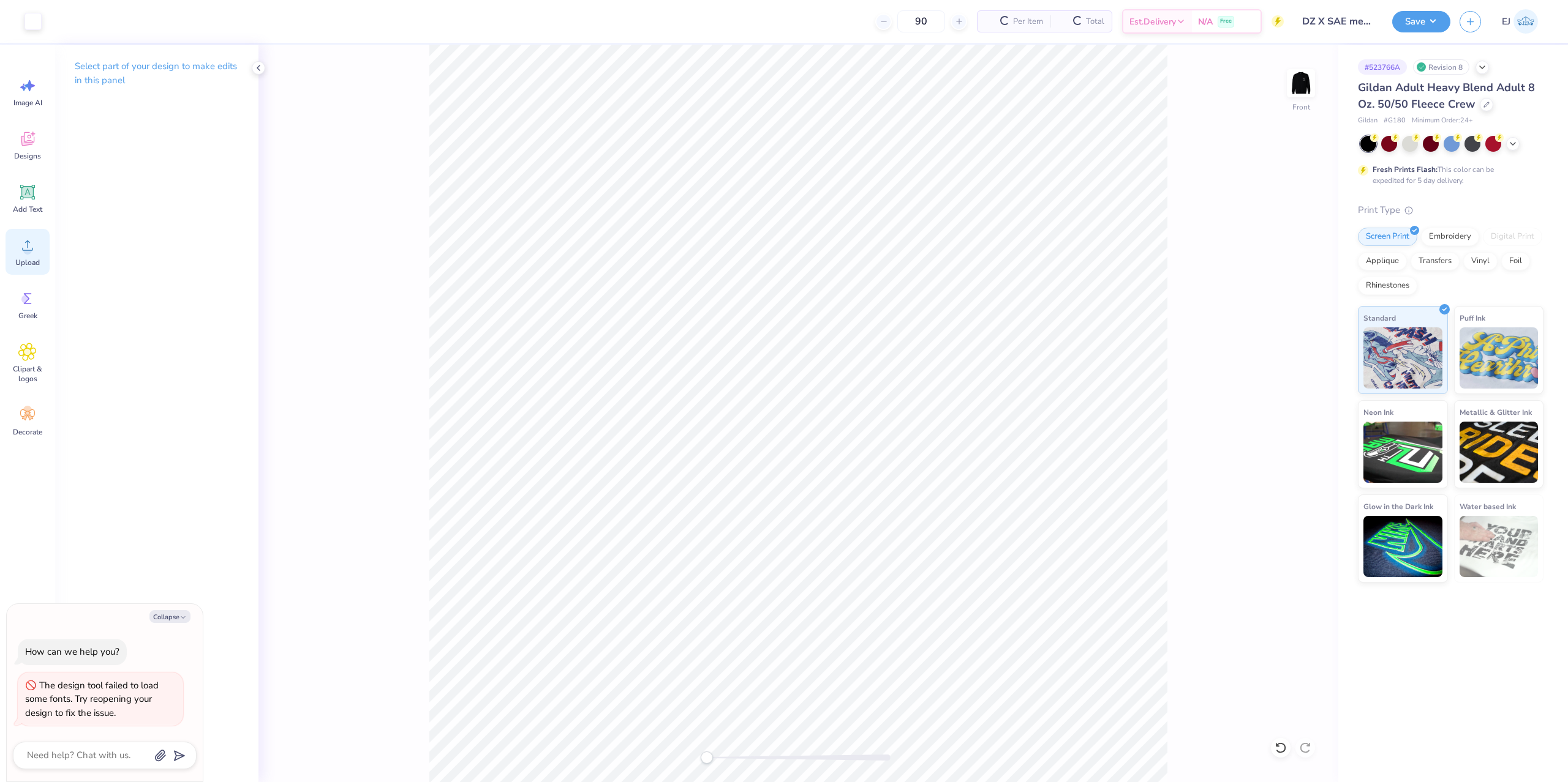
click at [27, 261] on span "Upload" at bounding box center [28, 262] width 24 height 10
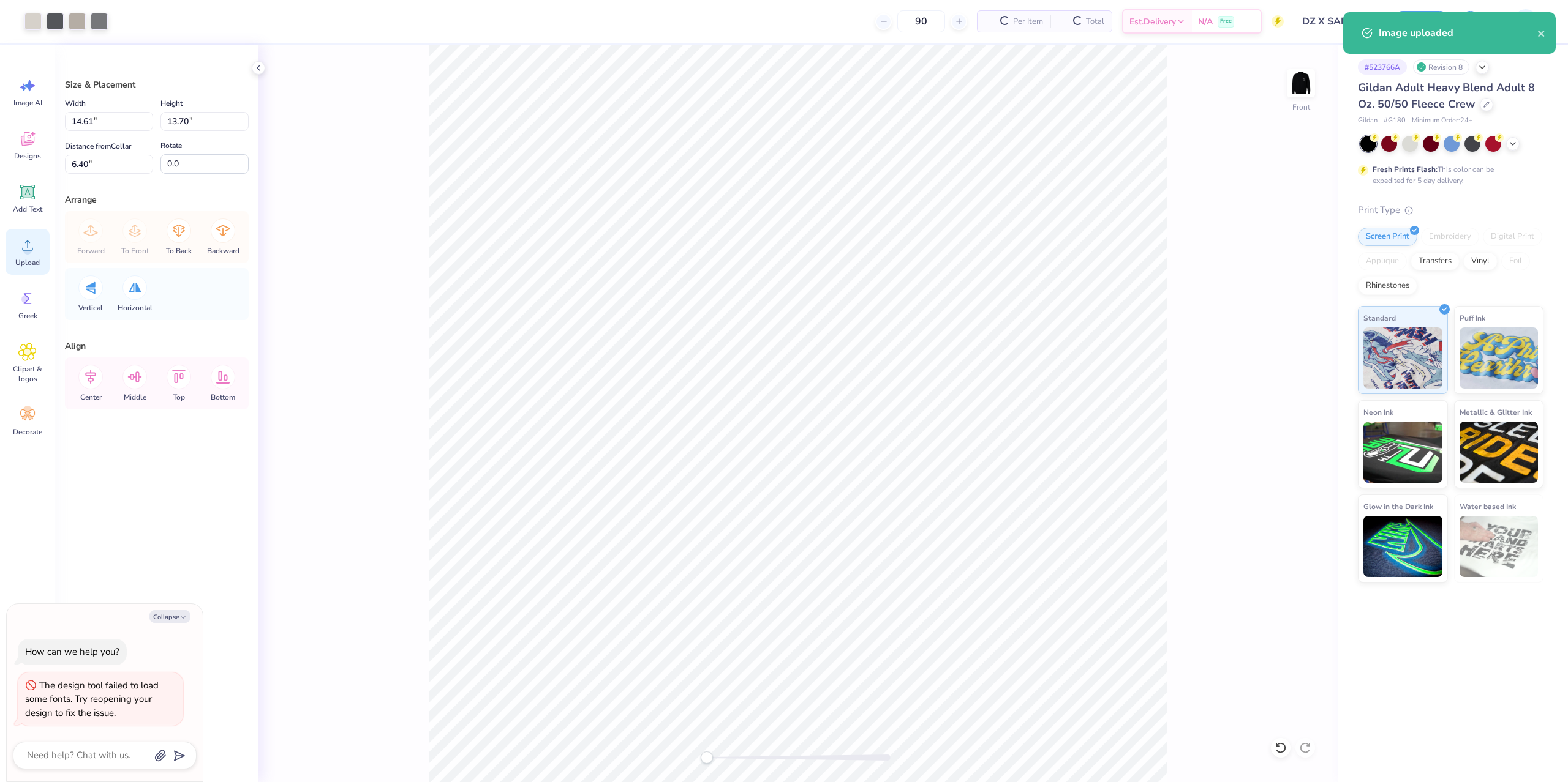
type textarea "x"
click at [108, 124] on input "14.61" at bounding box center [109, 121] width 88 height 19
type input "12.5"
type textarea "x"
type input "12.50"
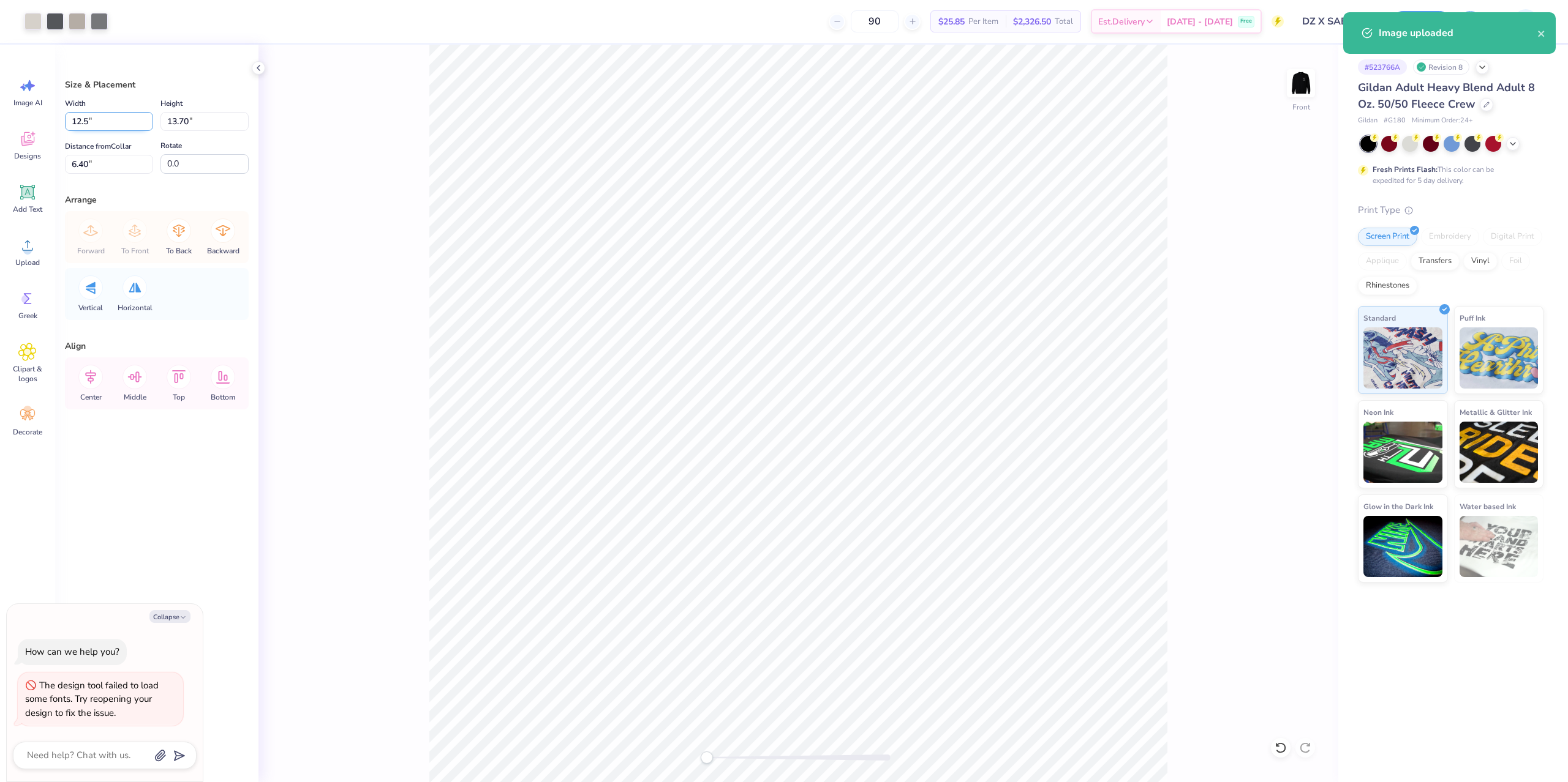
type input "11.72"
type input "4"
click at [981, 696] on li "Send to Back" at bounding box center [969, 699] width 96 height 24
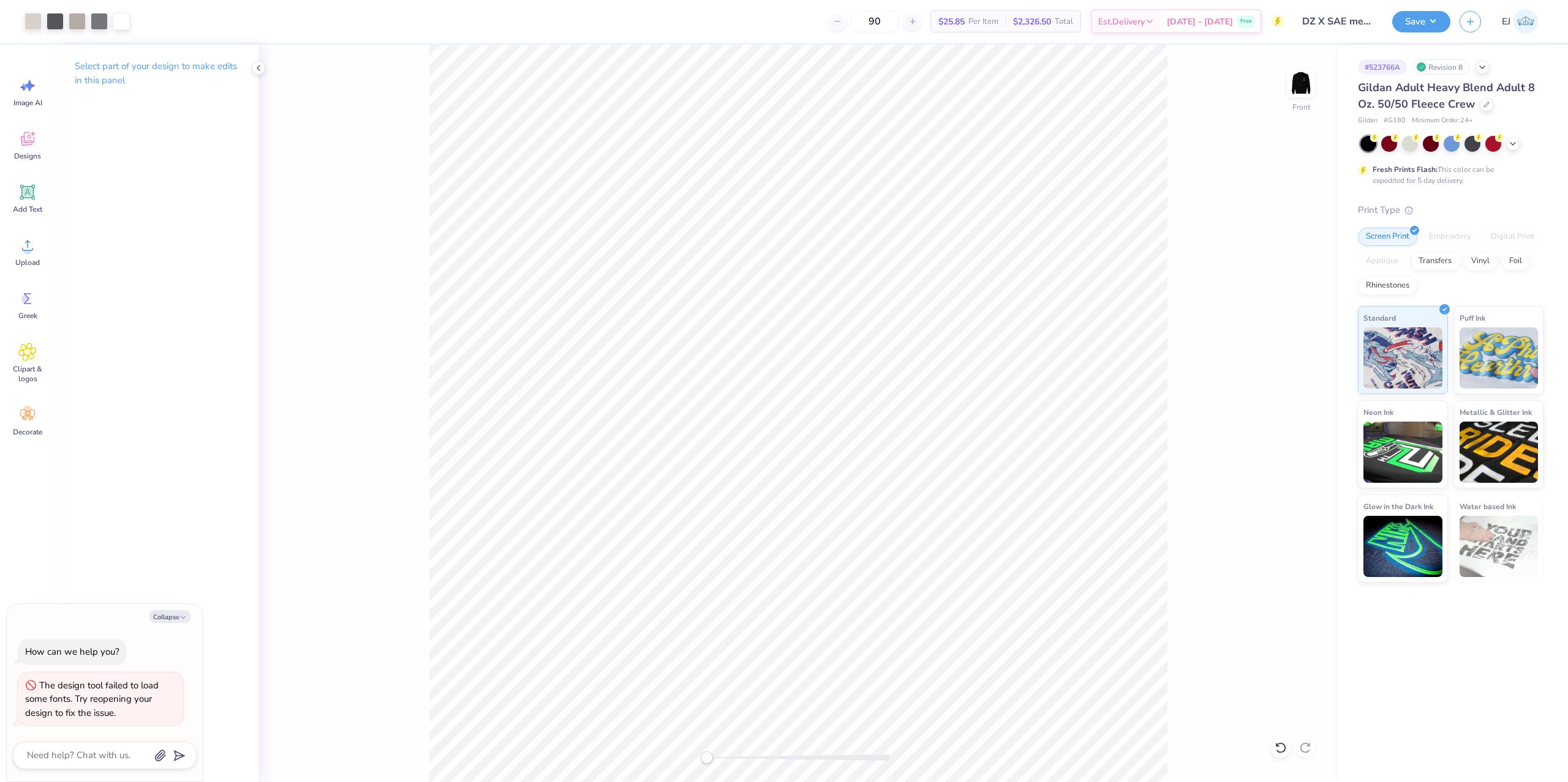
click at [774, 19] on div "Art colors 90 $25.85 Per Item $2,326.50 Total Est. Delivery Oct 11 - 14 Free De…" at bounding box center [784, 391] width 1568 height 782
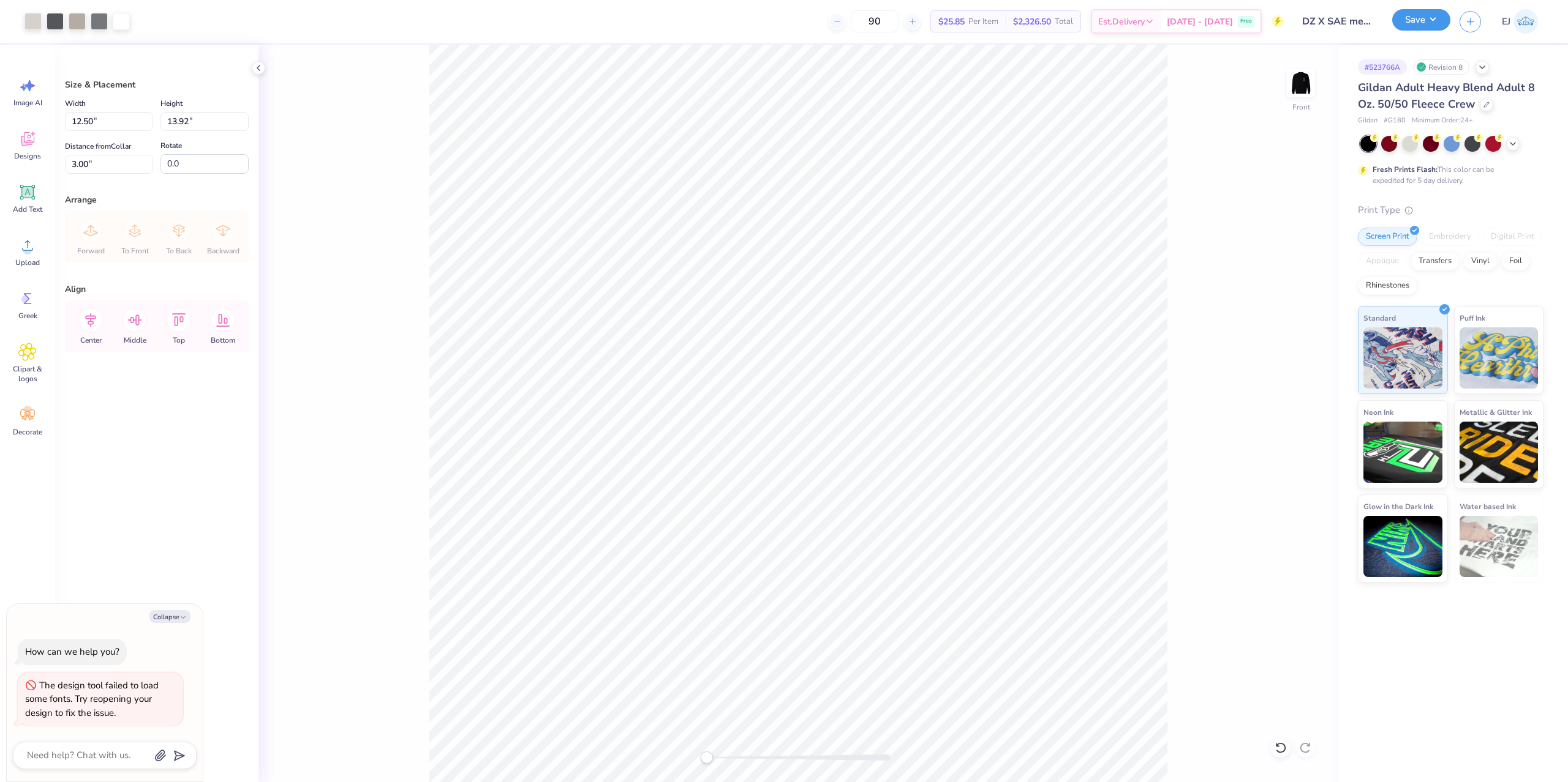
click at [1428, 17] on button "Save" at bounding box center [1421, 20] width 58 height 22
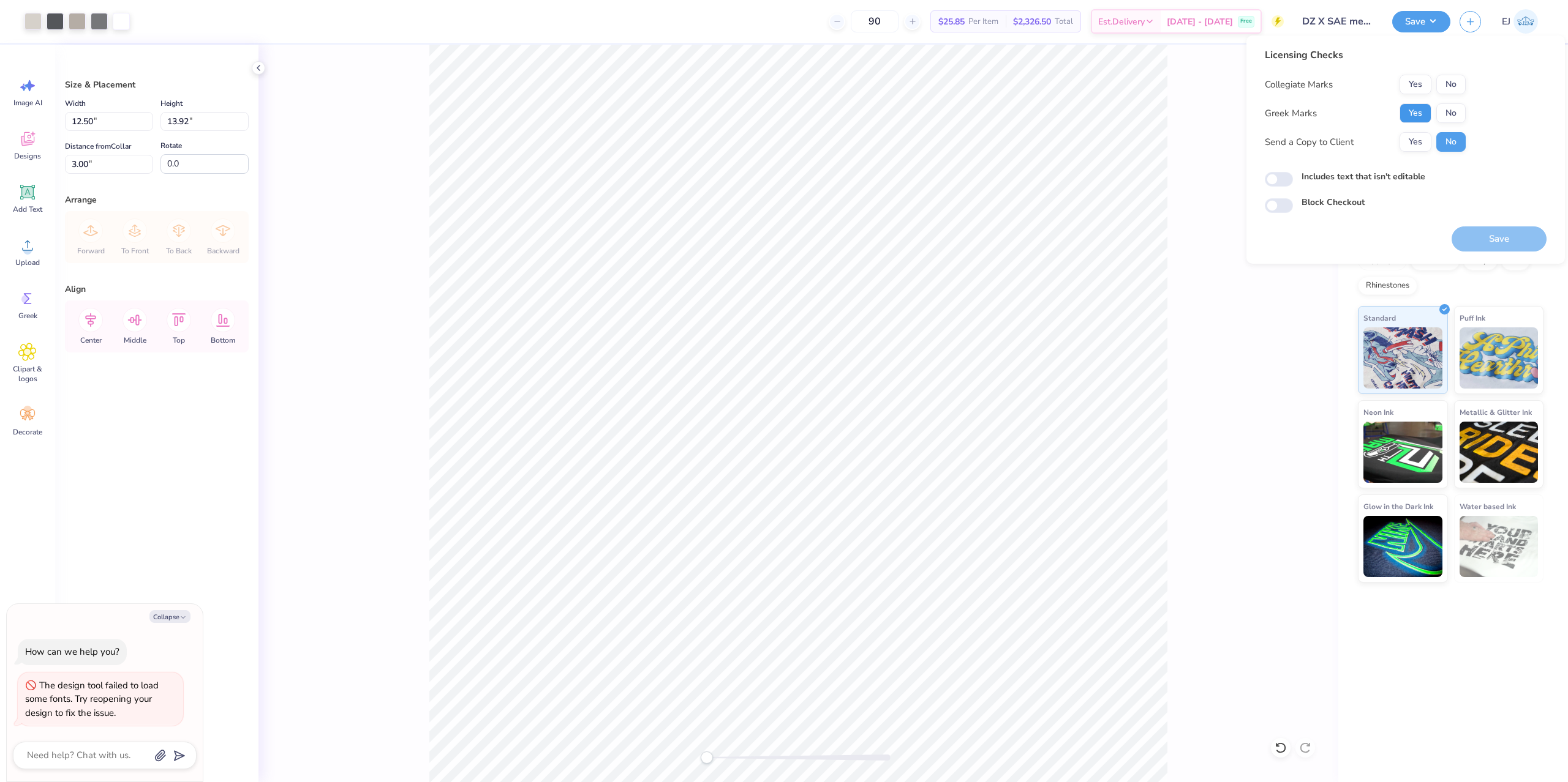
click at [1420, 112] on button "Yes" at bounding box center [1414, 113] width 32 height 20
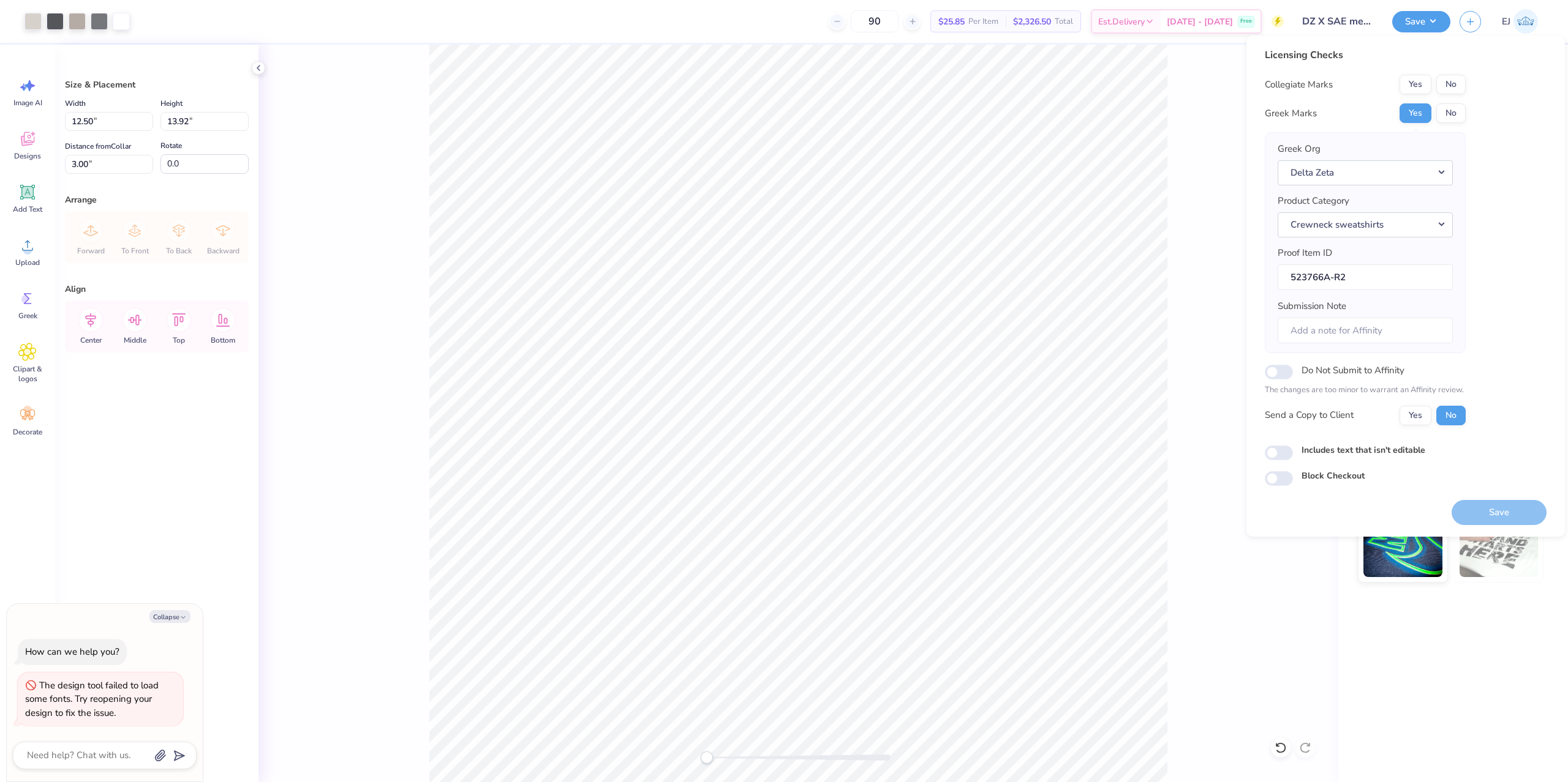
click at [1466, 73] on div "Licensing Checks Collegiate Marks Yes No Greek Marks Yes No Greek Org Delta Zet…" at bounding box center [1405, 267] width 282 height 439
click at [1457, 84] on button "No" at bounding box center [1451, 84] width 29 height 20
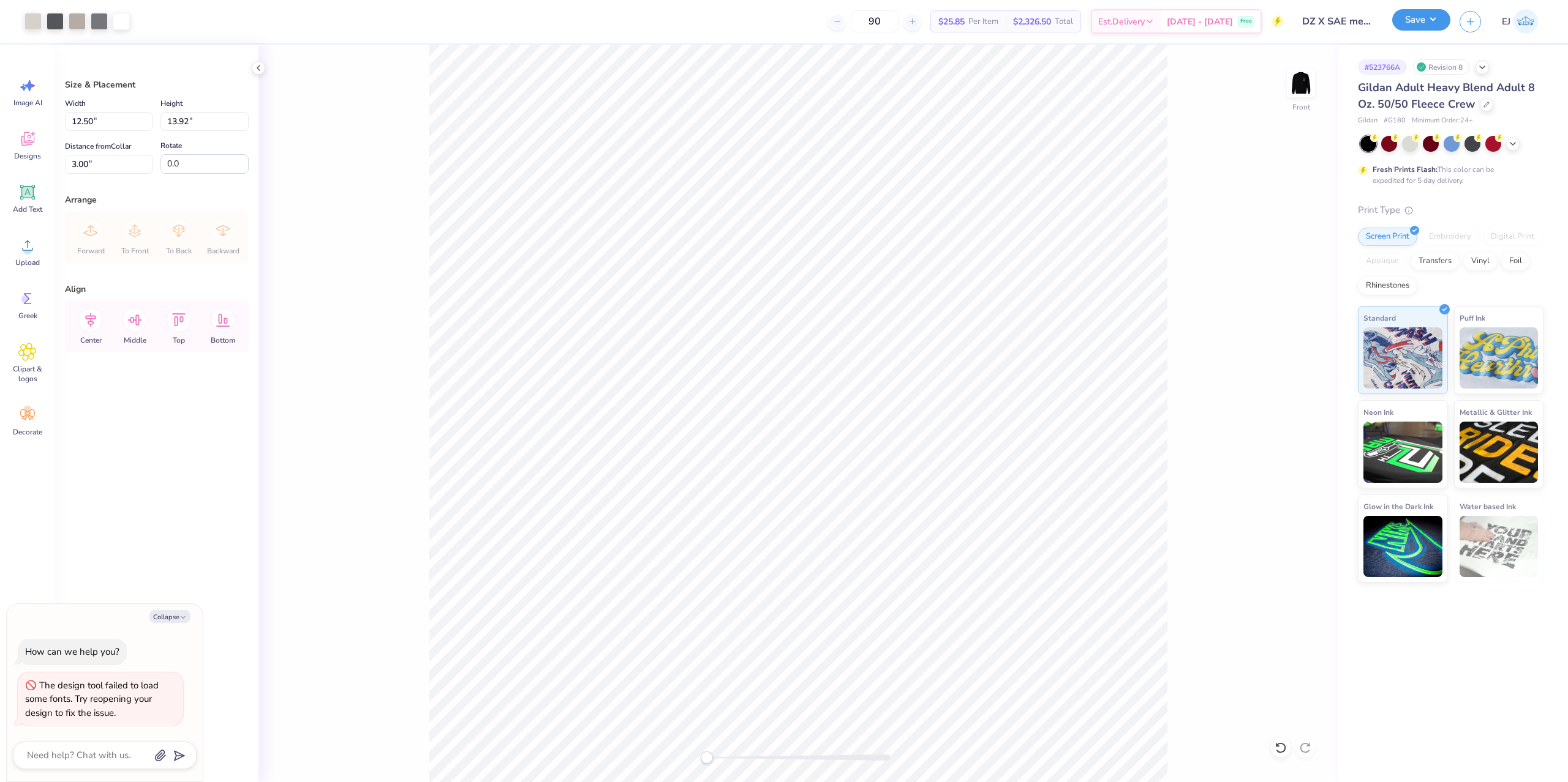
click at [1411, 25] on button "Save" at bounding box center [1421, 20] width 58 height 22
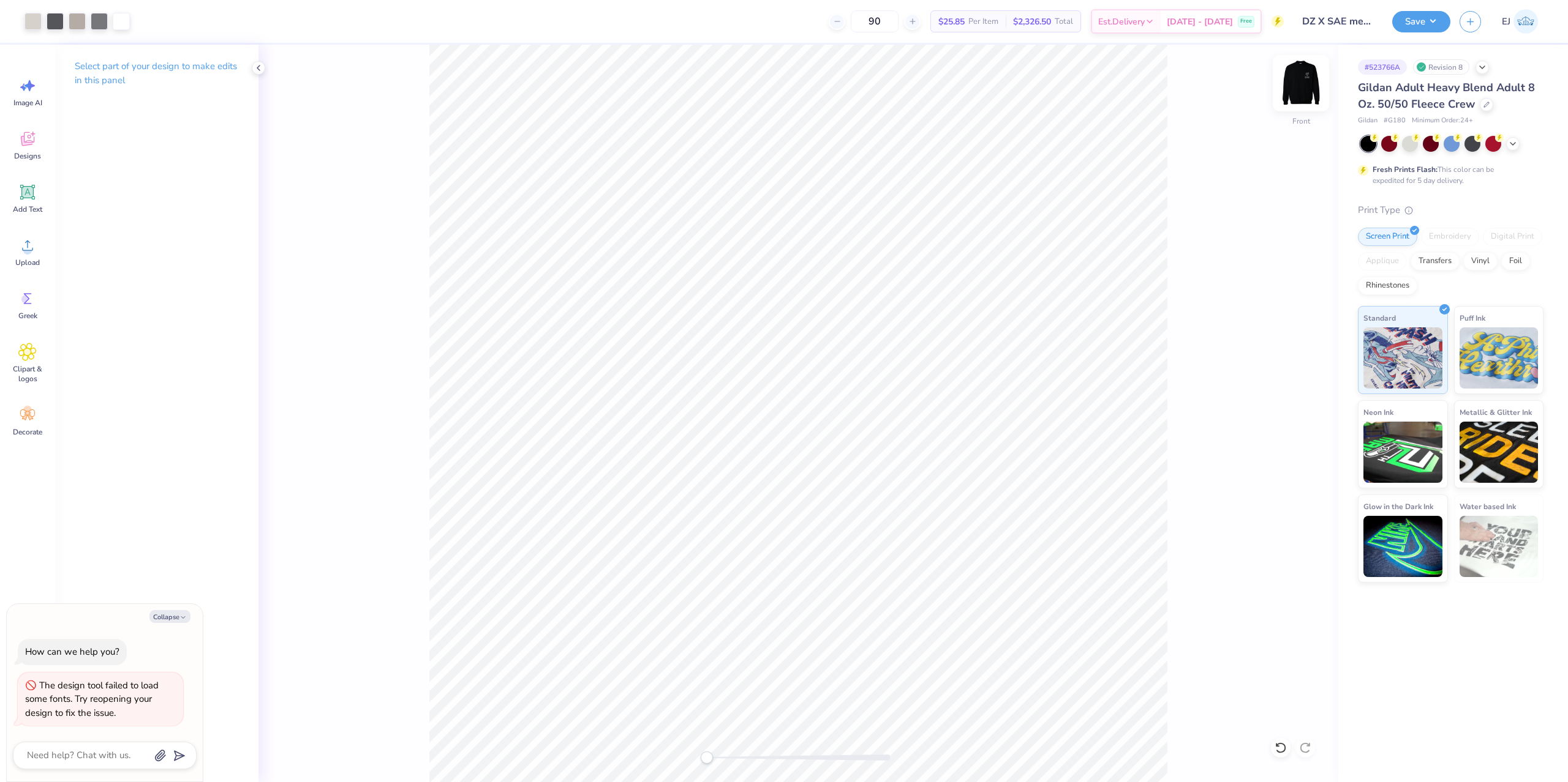
click at [1295, 94] on img at bounding box center [1300, 83] width 49 height 49
type textarea "x"
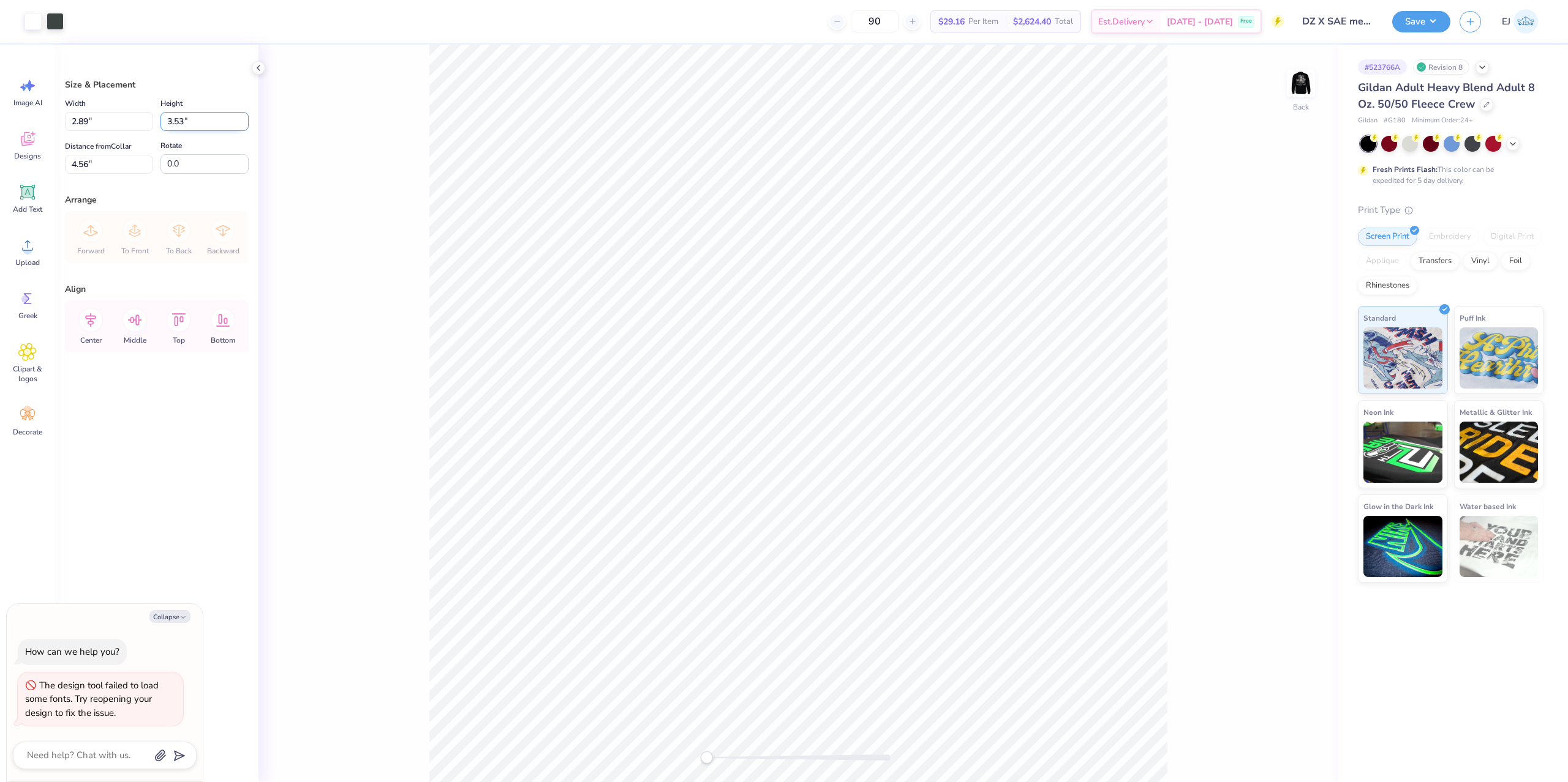
click at [176, 121] on input "3.53" at bounding box center [205, 121] width 88 height 19
type input "3.5"
type textarea "x"
type input "2.86"
type input "3.50"
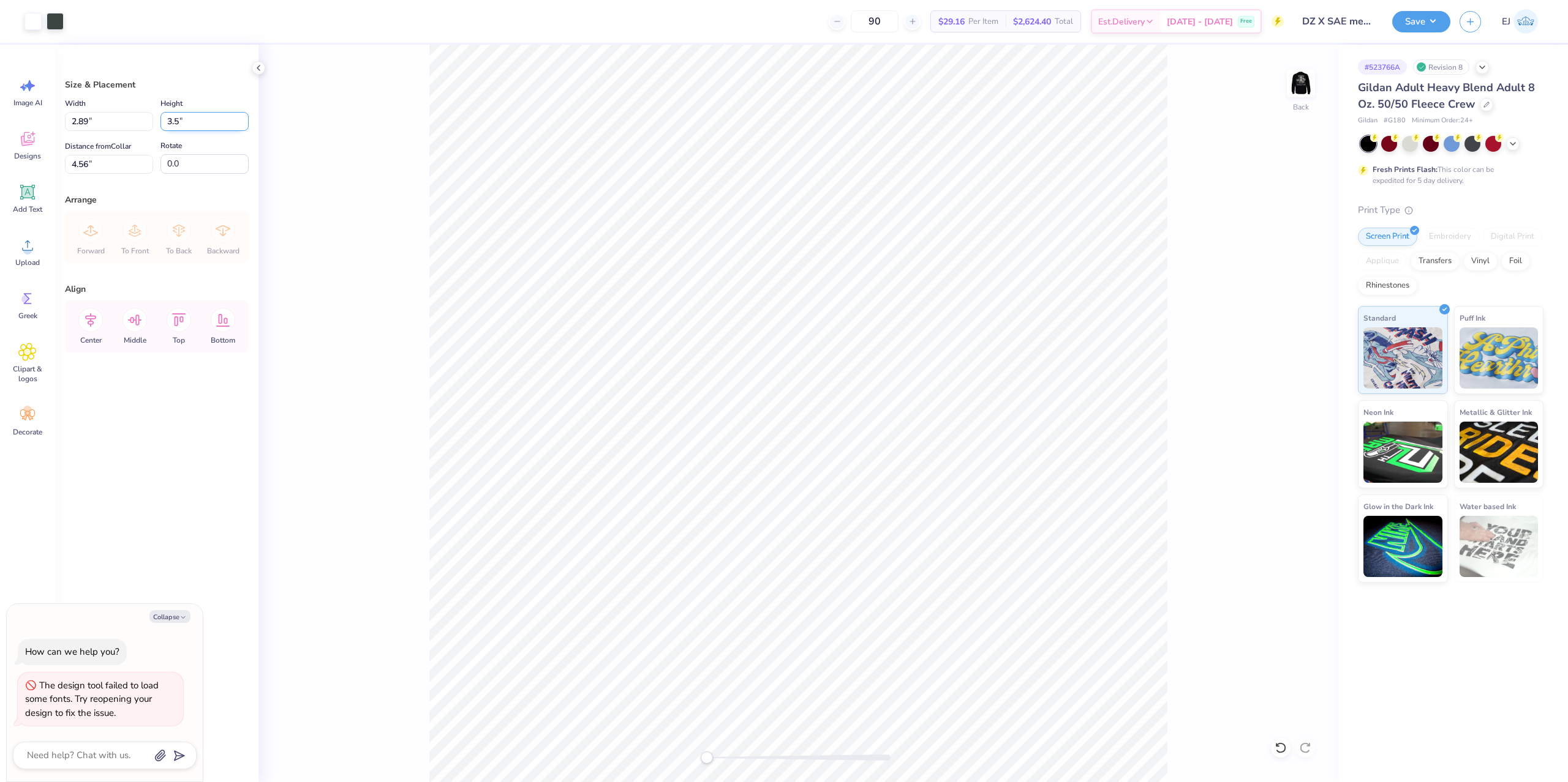
type input "4.57"
type textarea "x"
type input "3.00"
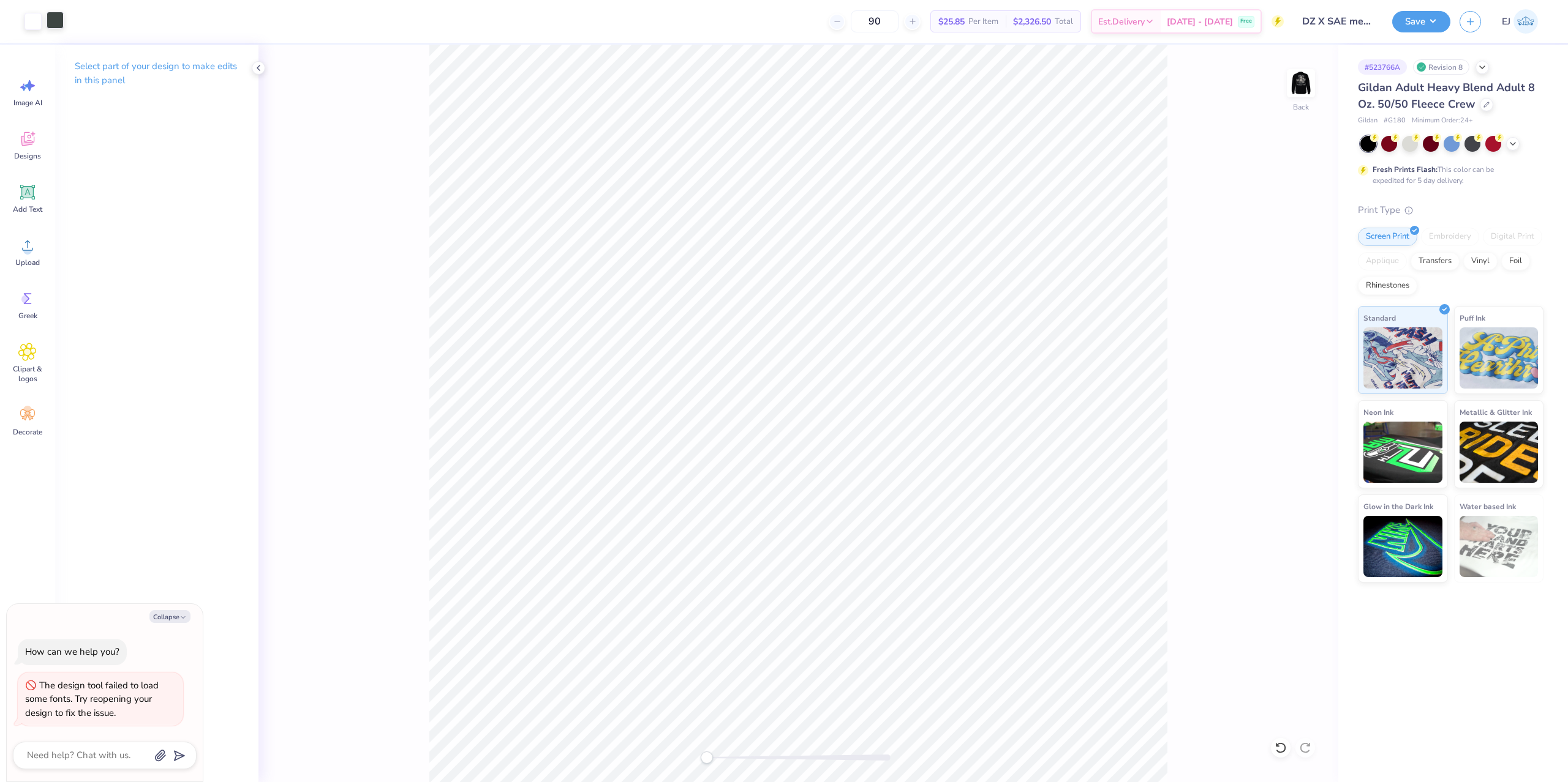
click at [55, 18] on div at bounding box center [56, 20] width 17 height 17
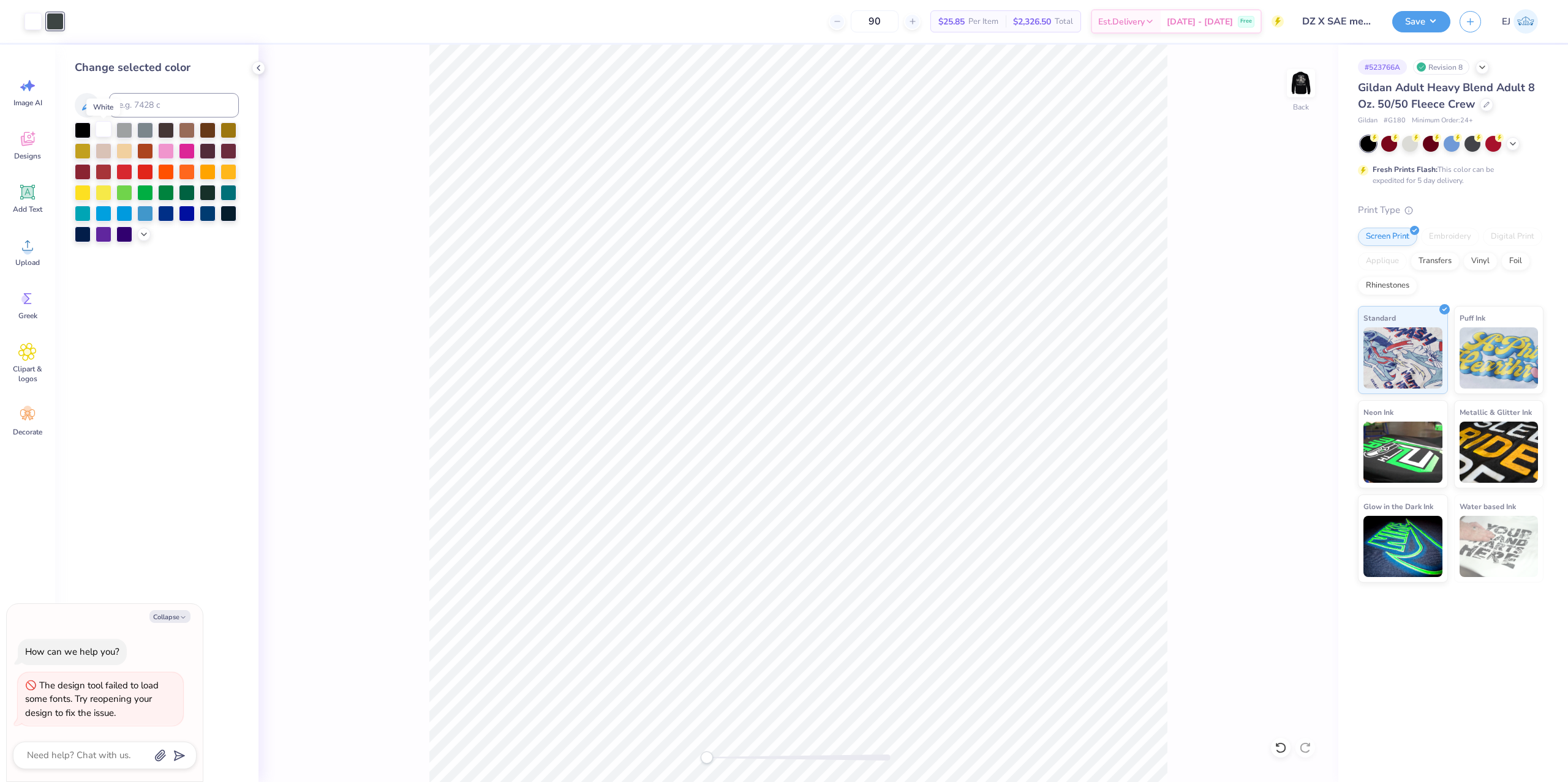
click at [97, 131] on div at bounding box center [103, 129] width 16 height 16
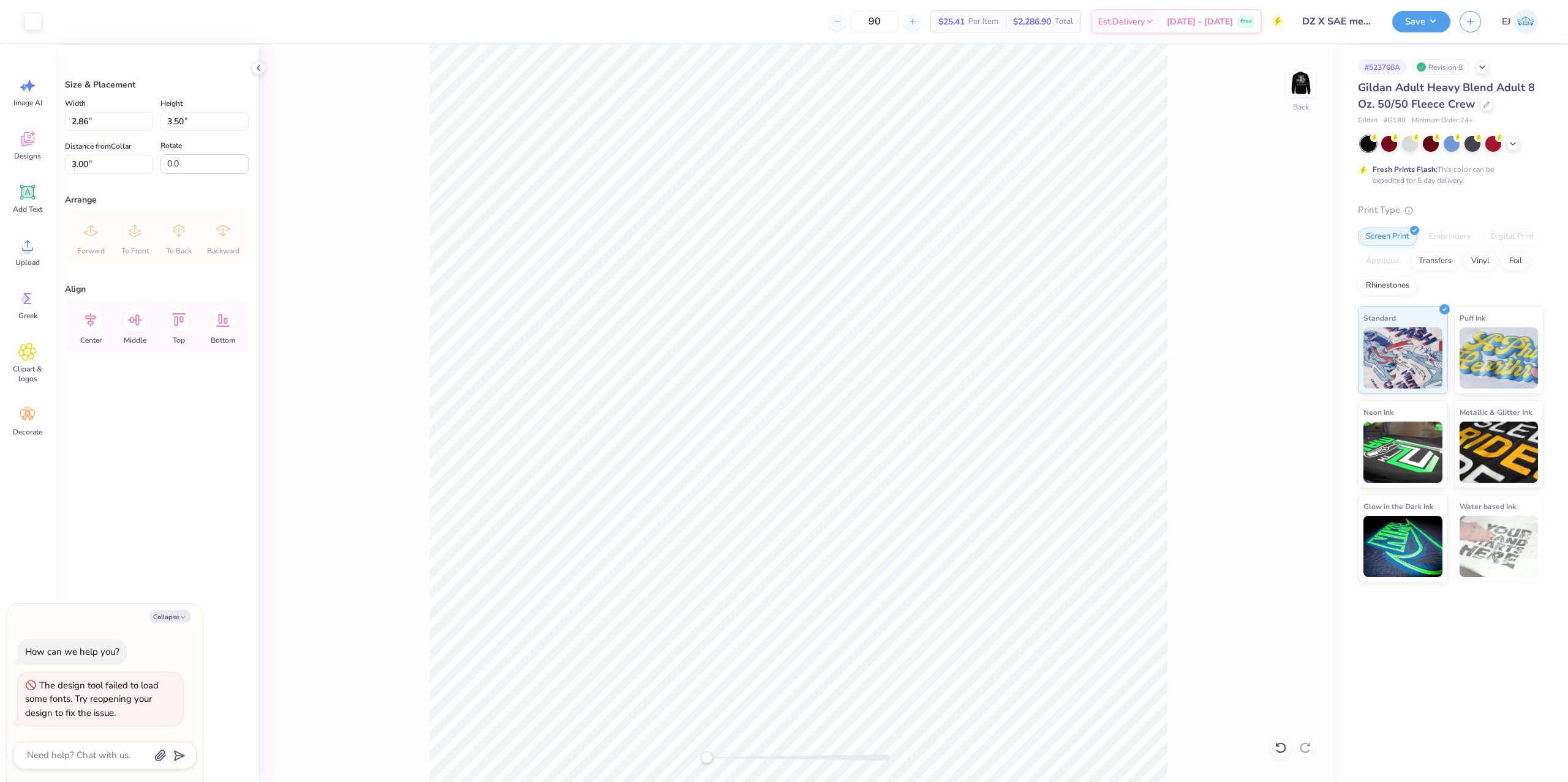
click at [1418, 32] on div "Save" at bounding box center [1421, 22] width 58 height 22
click at [1413, 27] on button "Save" at bounding box center [1421, 20] width 58 height 22
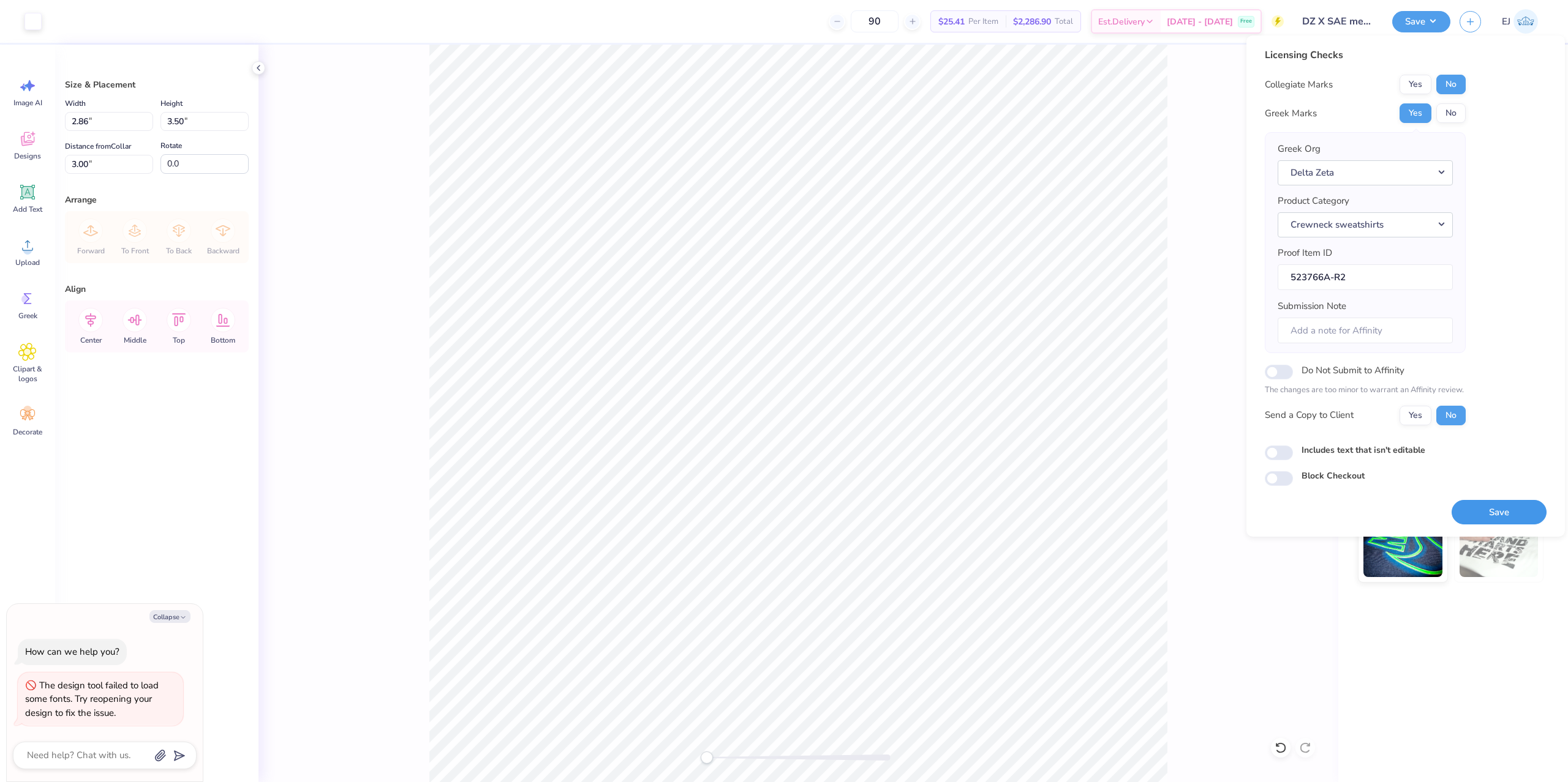
click at [1498, 505] on button "Save" at bounding box center [1498, 512] width 95 height 25
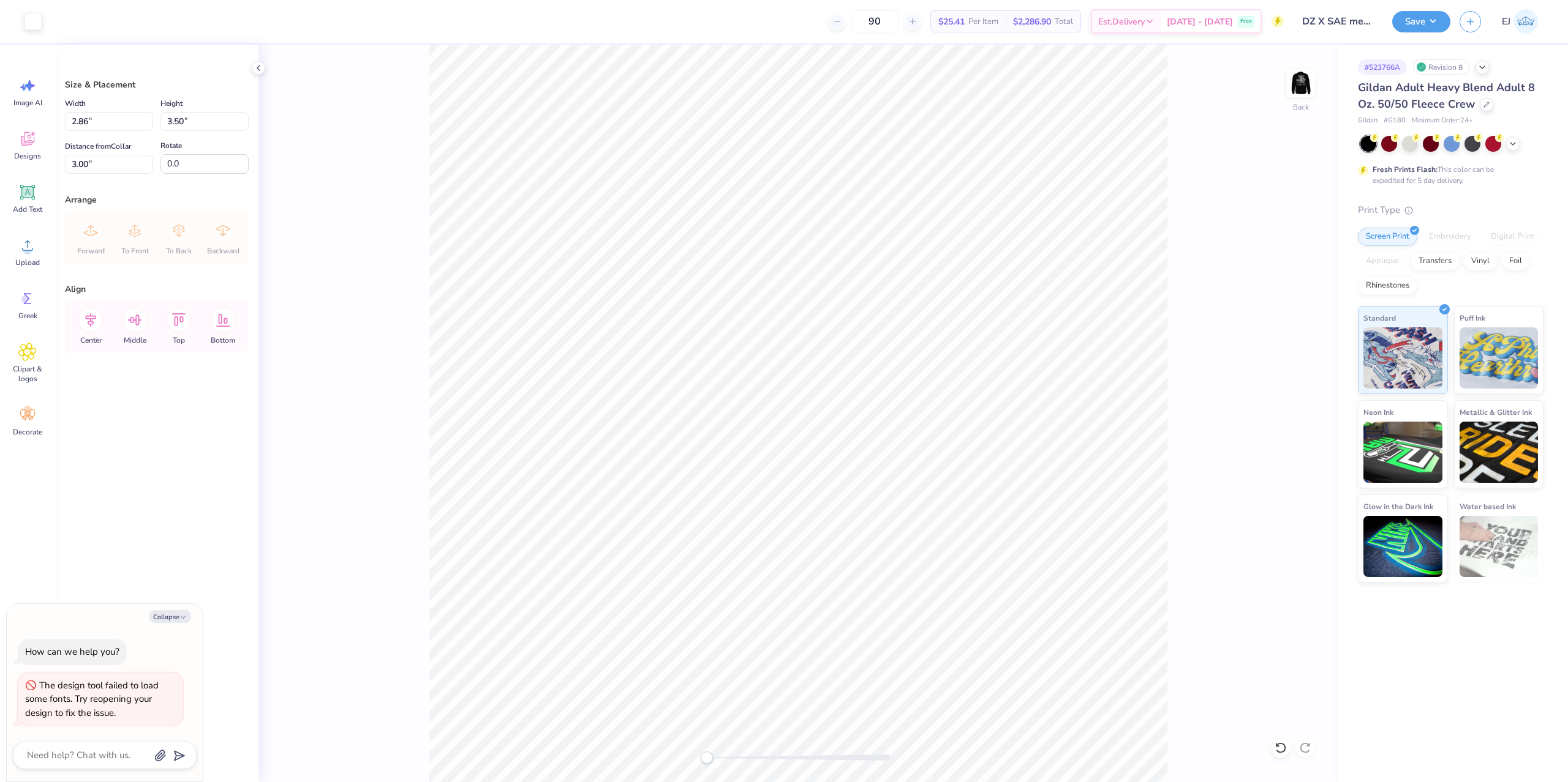
click at [1428, 39] on div "Save EJ" at bounding box center [1480, 21] width 176 height 42
click at [1437, 20] on button "Save" at bounding box center [1421, 20] width 58 height 22
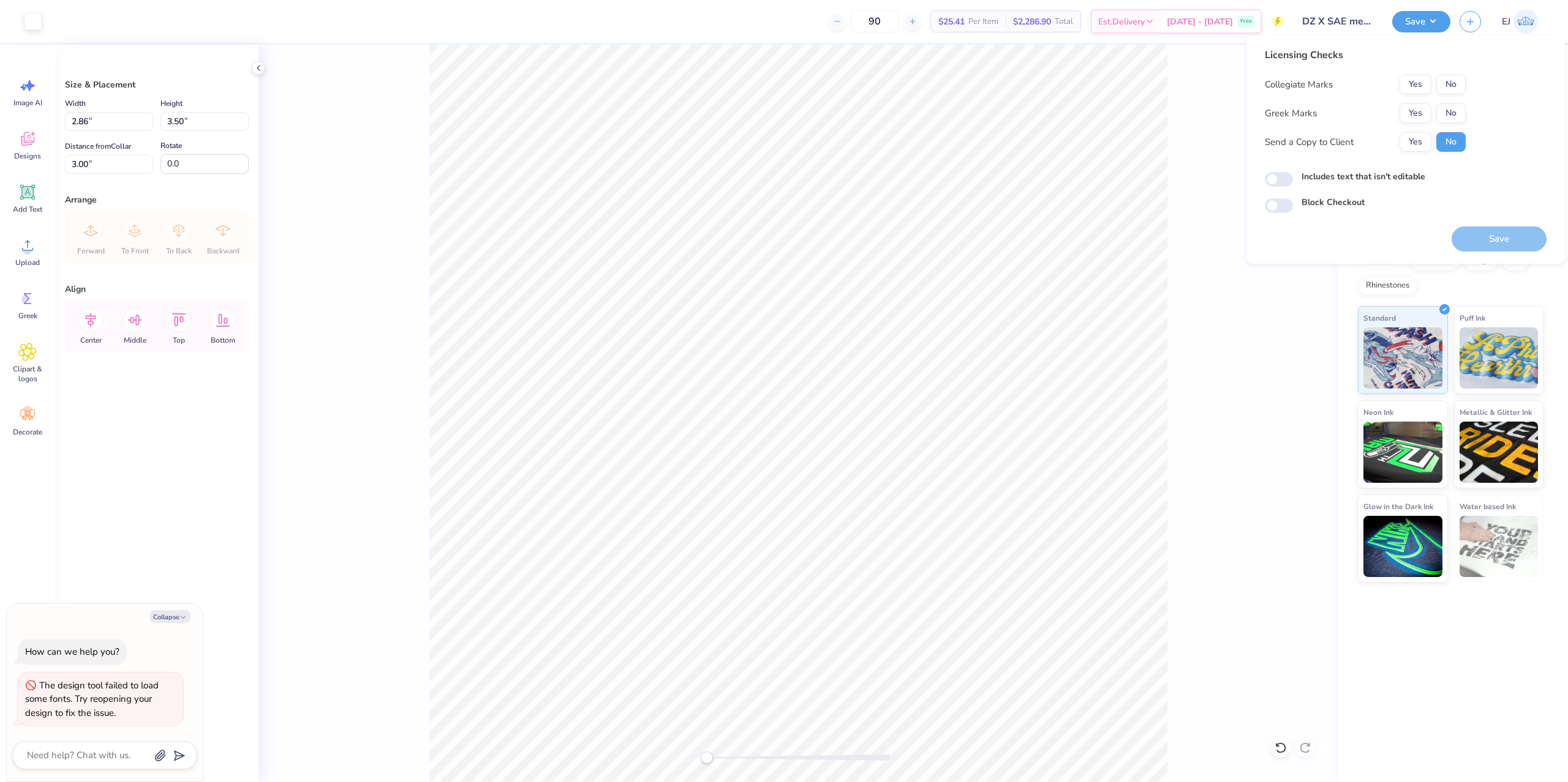
click at [1429, 104] on div "Collegiate Marks Yes No Greek Marks Yes No Send a Copy to Client Yes No" at bounding box center [1365, 113] width 201 height 77
click at [1424, 106] on button "Yes" at bounding box center [1414, 113] width 32 height 20
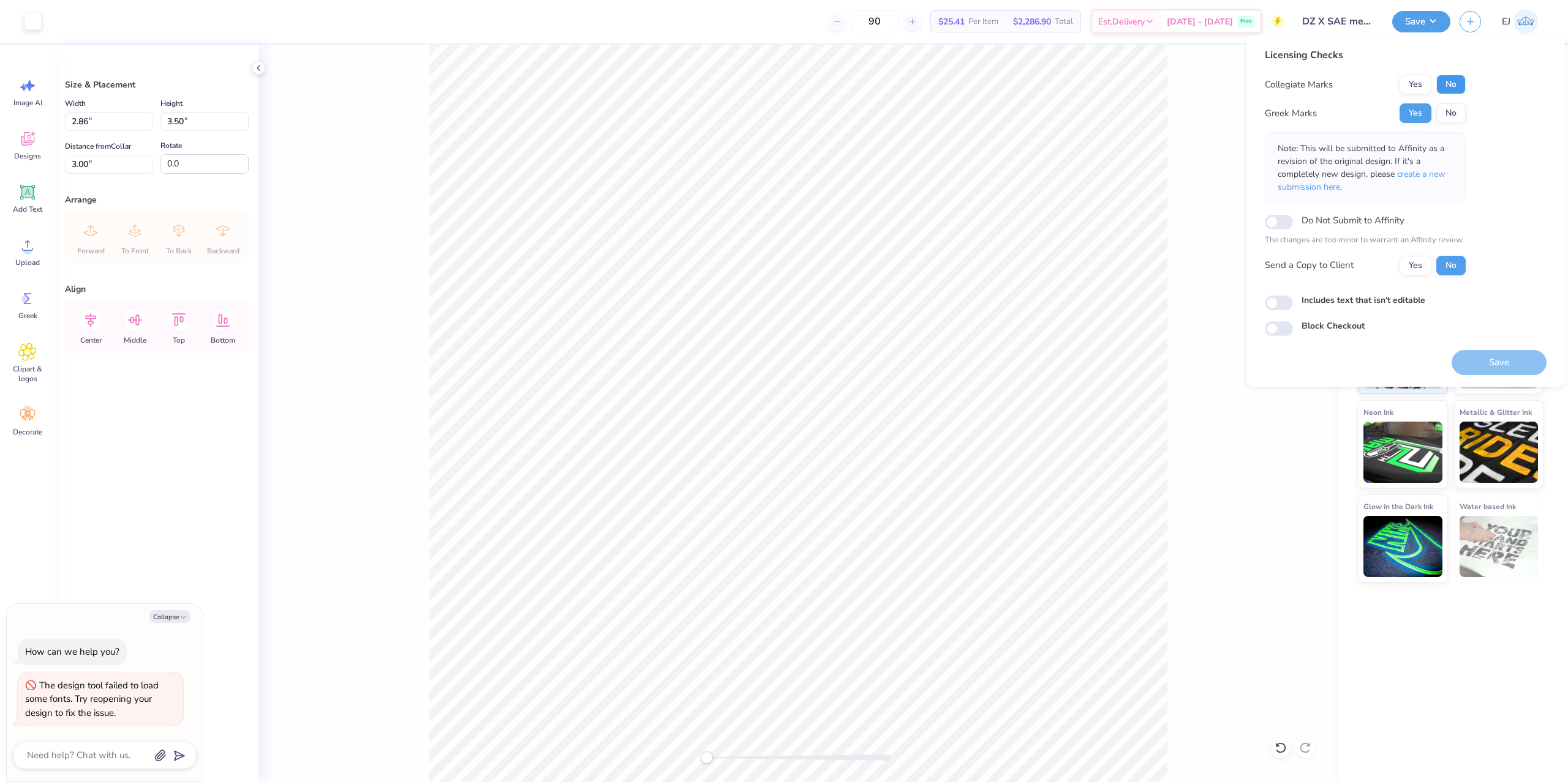
click at [1449, 81] on button "No" at bounding box center [1451, 84] width 29 height 20
click at [1492, 357] on button "Save" at bounding box center [1498, 362] width 95 height 25
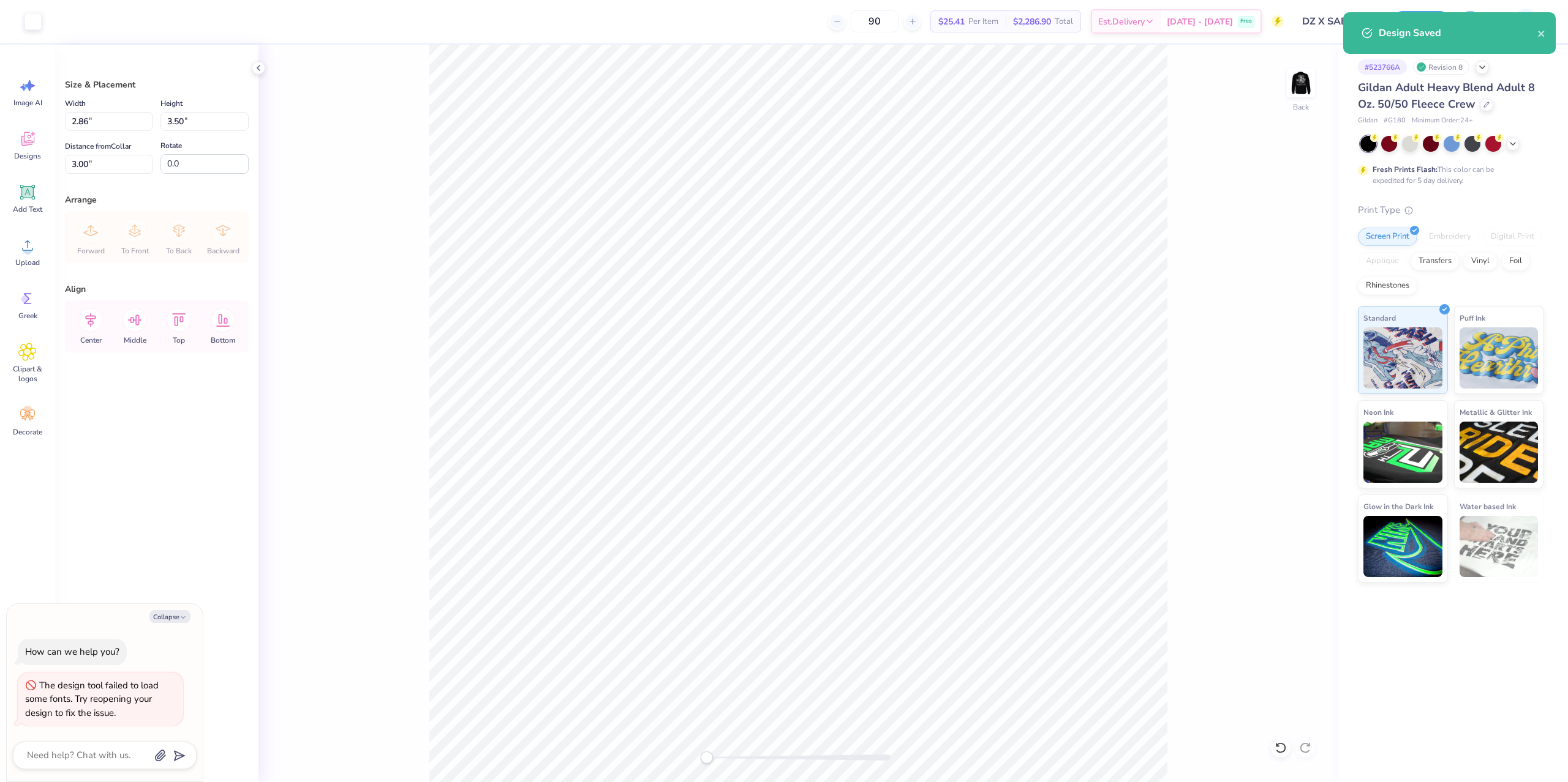
type textarea "x"
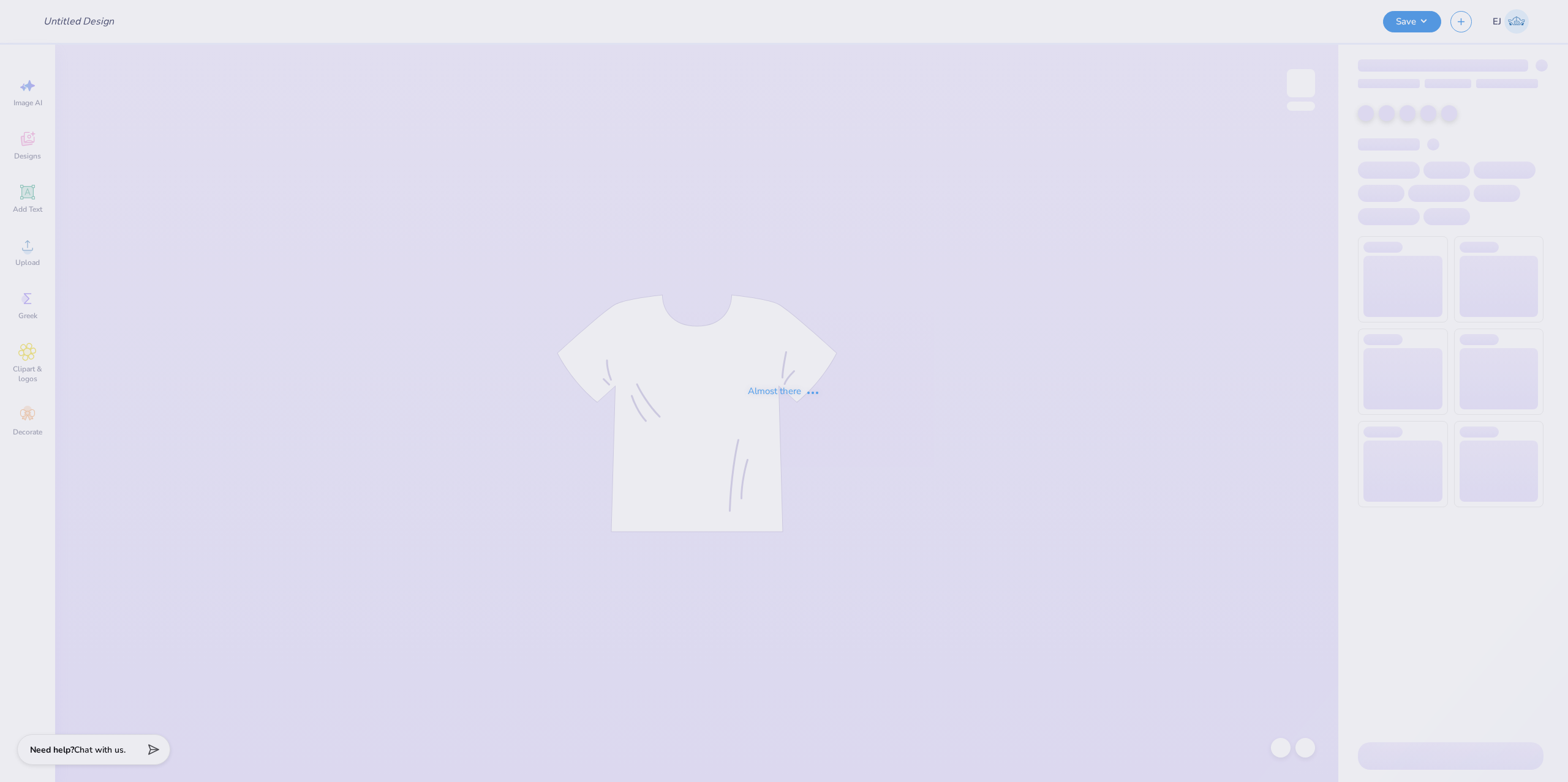
type input "Sweatshirts for CPFI"
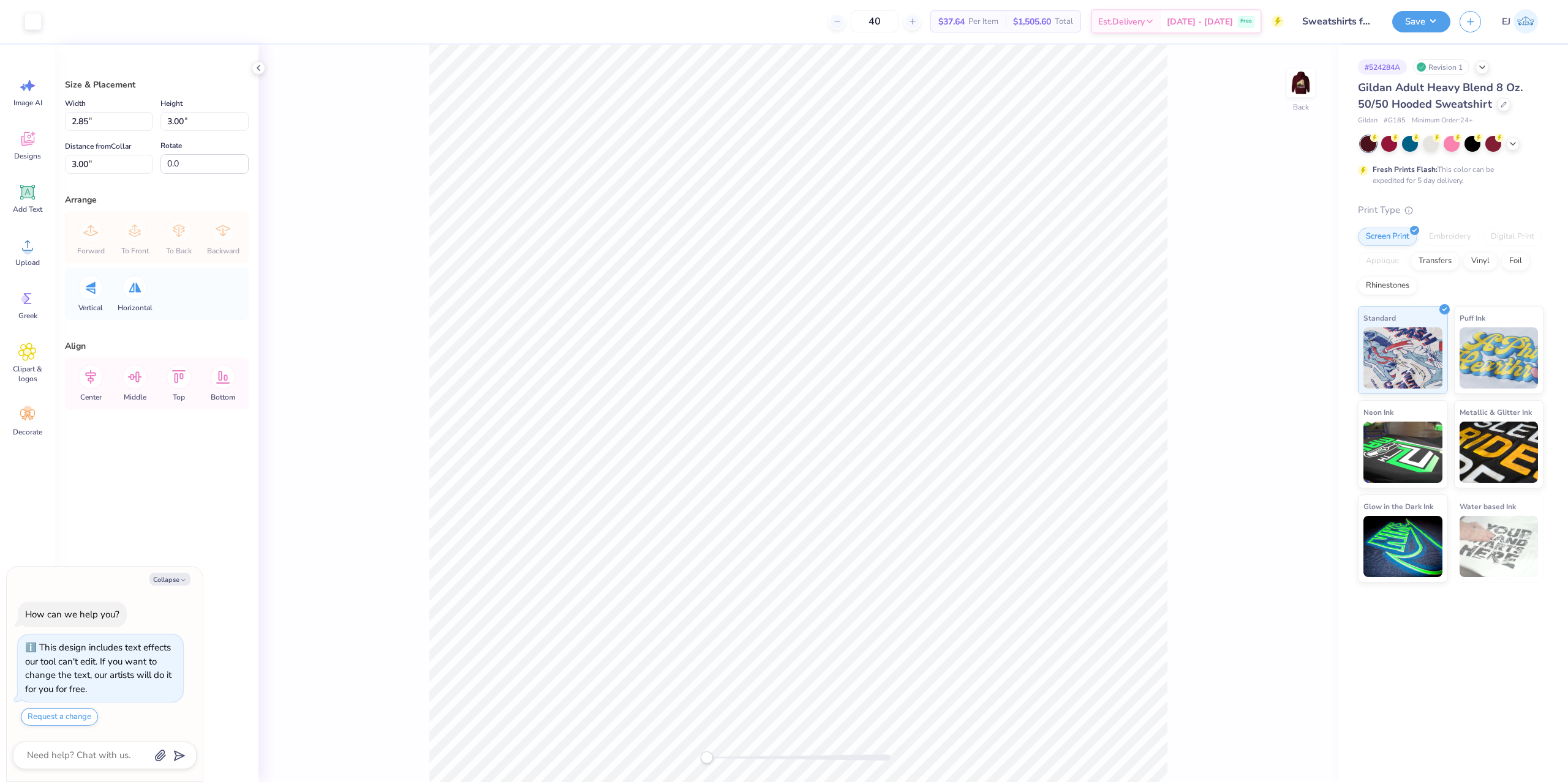
type textarea "x"
click at [185, 124] on input "3.00" at bounding box center [205, 121] width 88 height 19
type input "2.5"
type textarea "x"
type input "2.38"
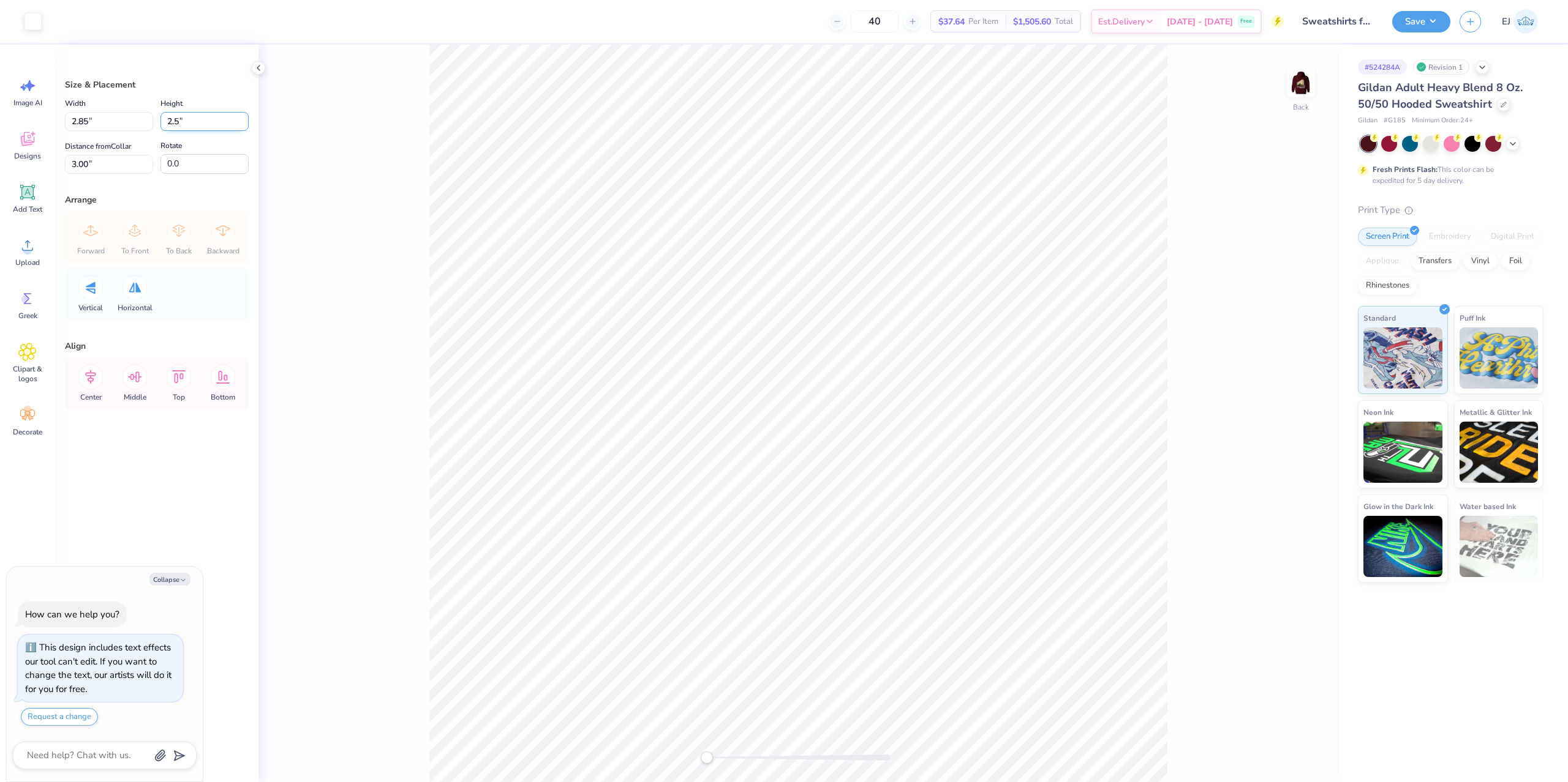
type input "2.50"
click at [113, 170] on input "3.25" at bounding box center [109, 165] width 88 height 19
type input "3"
click at [1303, 94] on img at bounding box center [1300, 83] width 49 height 49
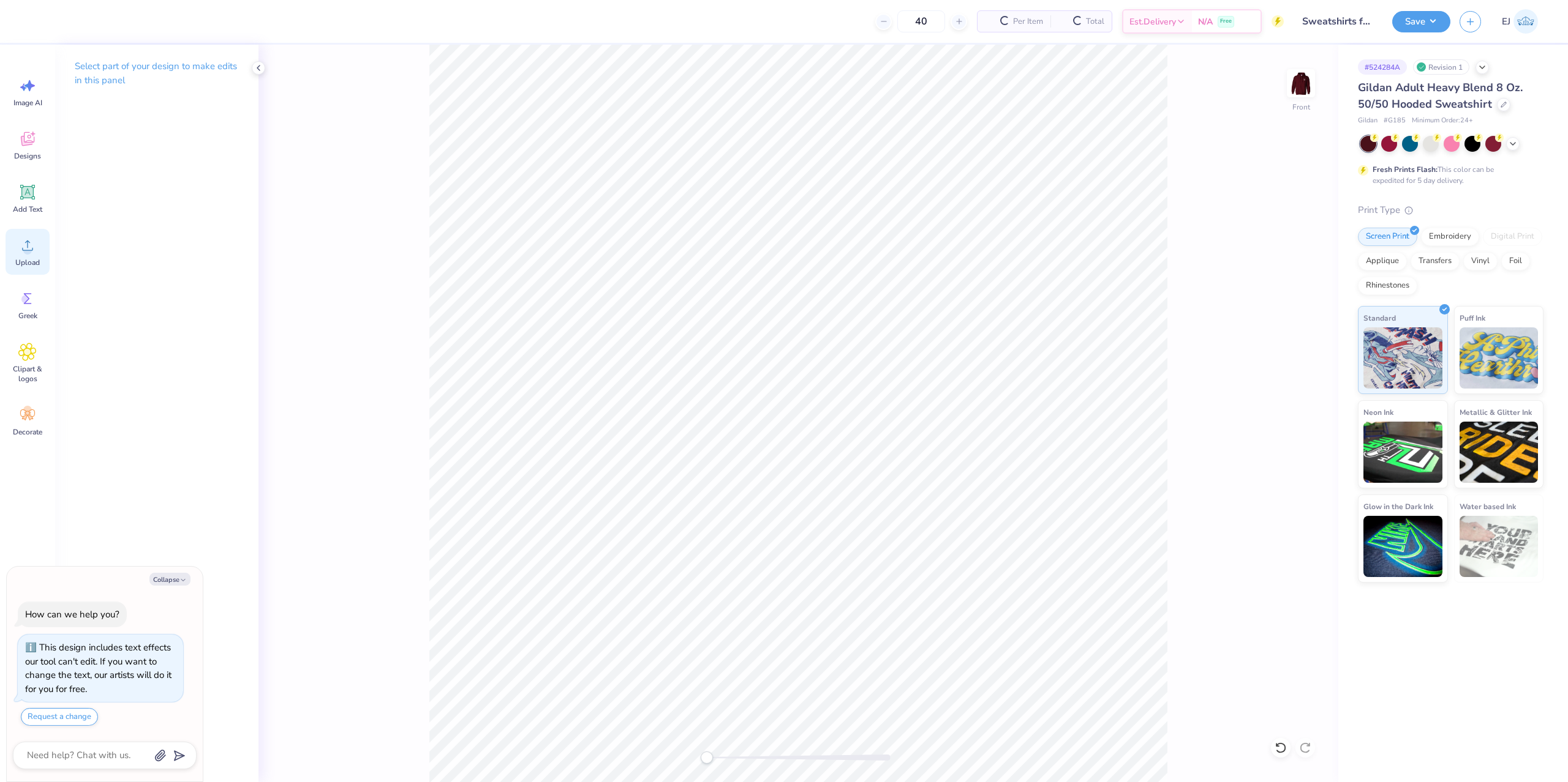
click at [29, 243] on icon at bounding box center [27, 245] width 18 height 18
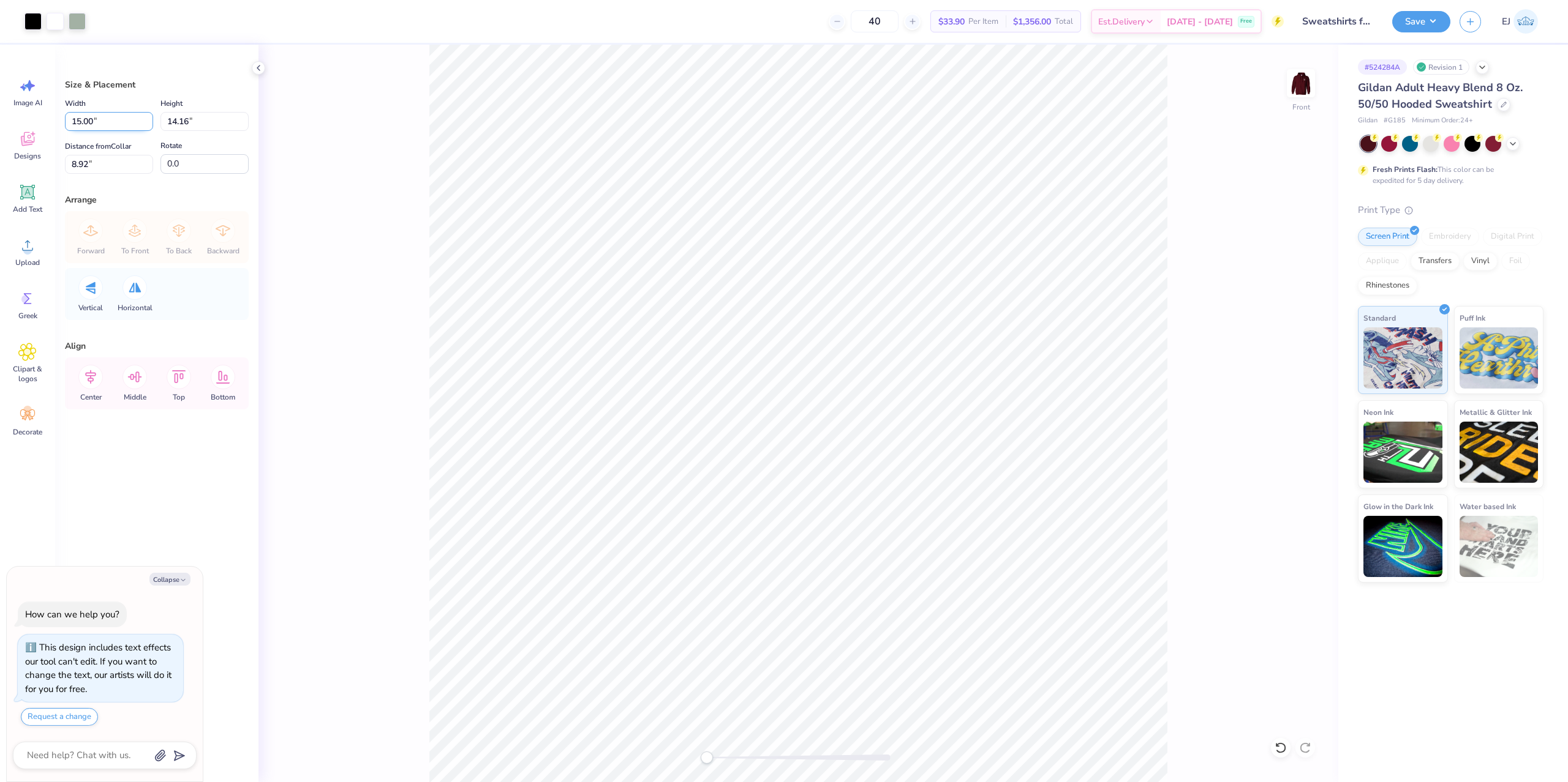
click at [92, 119] on input "15.00" at bounding box center [109, 121] width 88 height 19
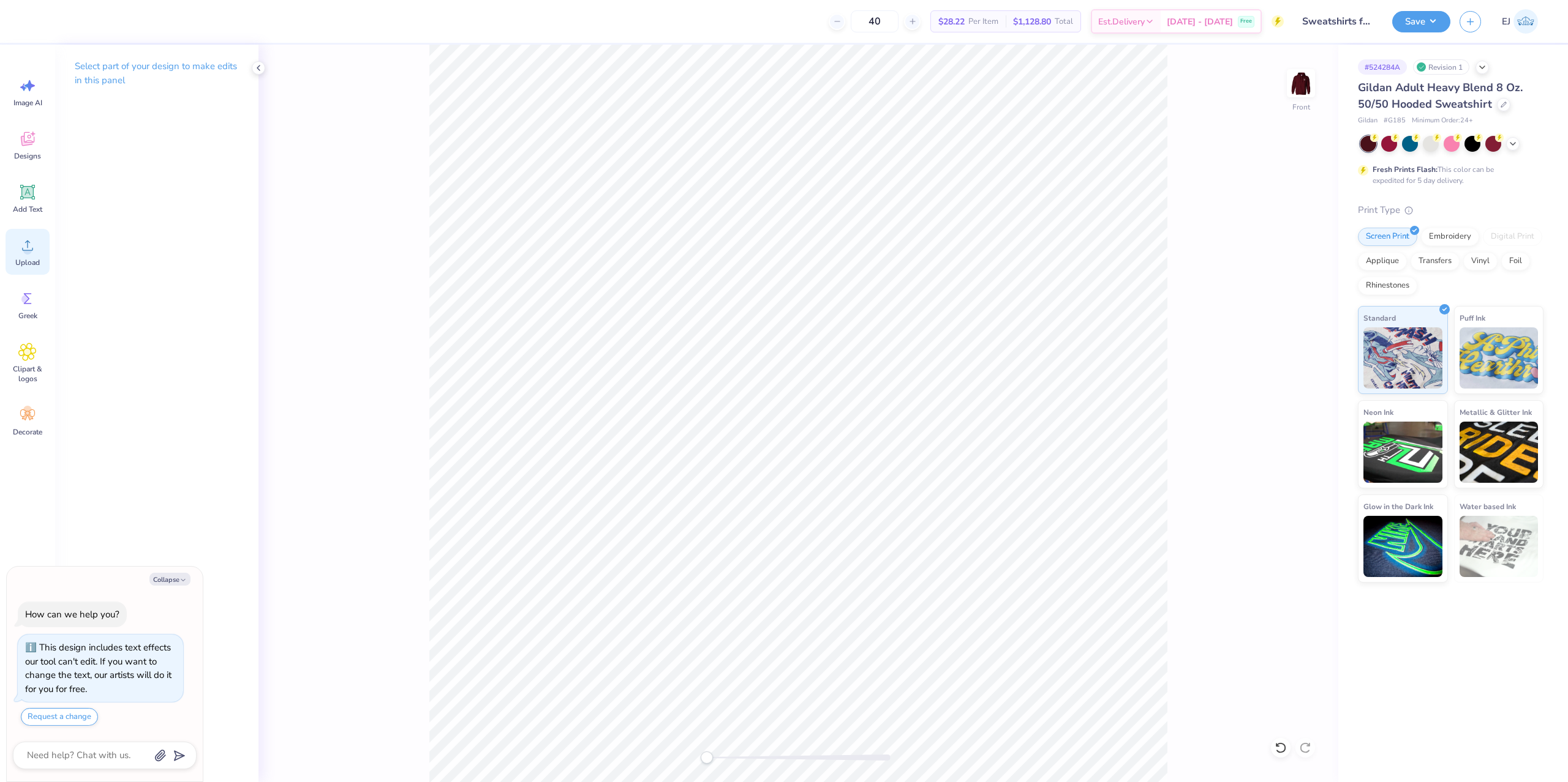
click at [22, 266] on span "Upload" at bounding box center [28, 262] width 24 height 10
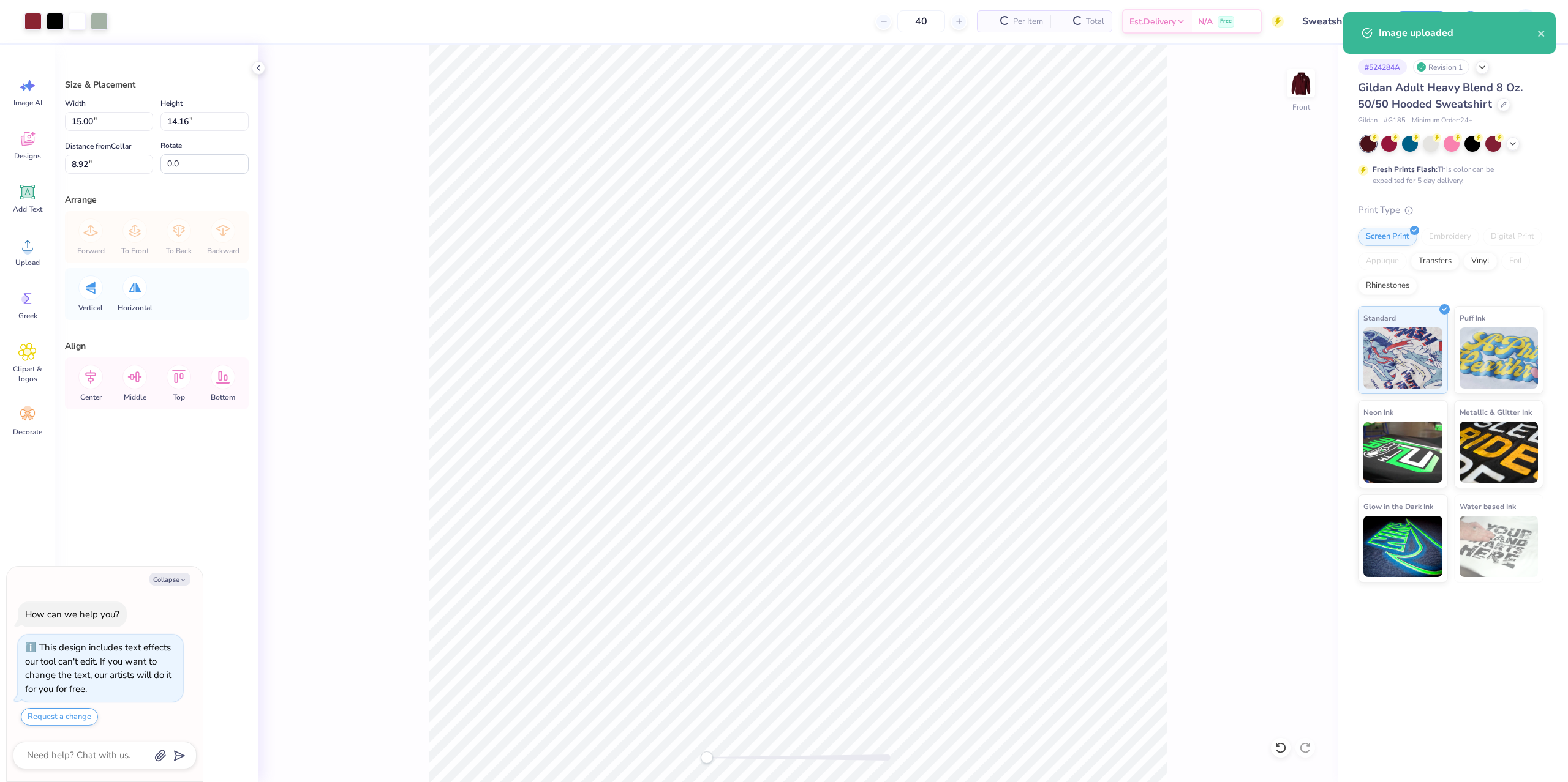
type textarea "x"
click at [114, 125] on input "15.00" at bounding box center [109, 121] width 88 height 19
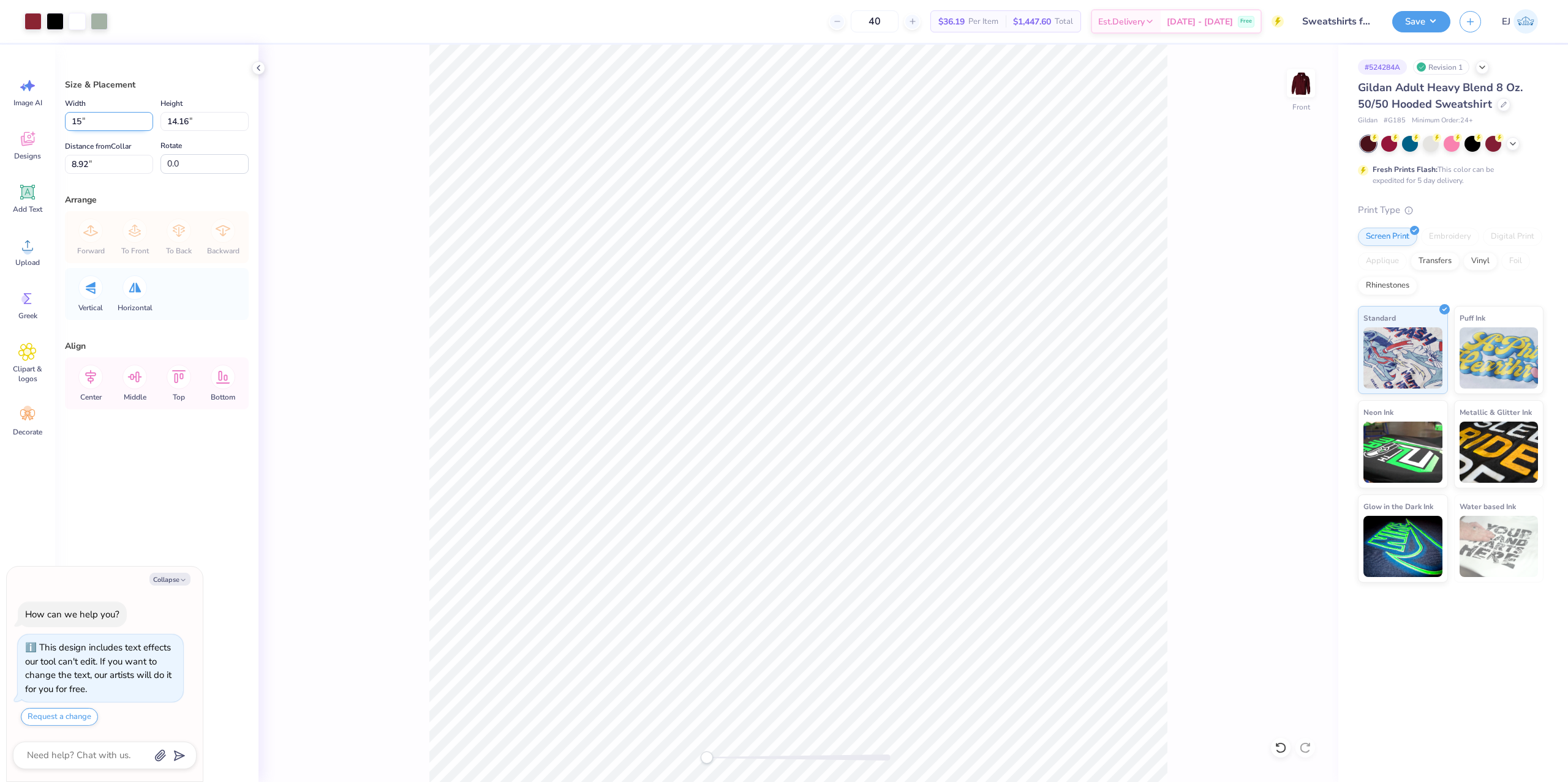
type input "1"
type input "12"
type input "12.5"
type textarea "x"
type input "12.50"
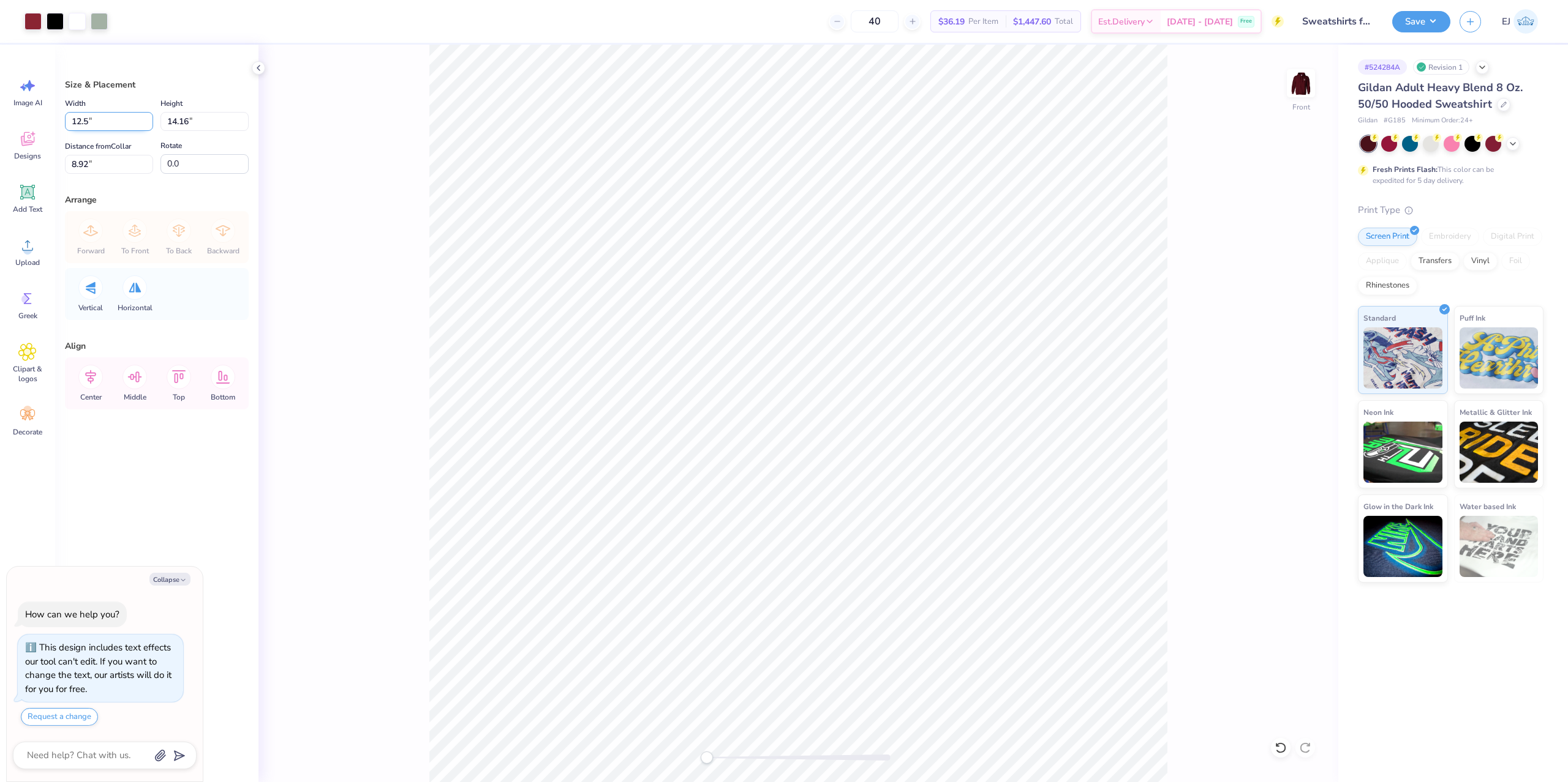
type input "11.80"
type input "3"
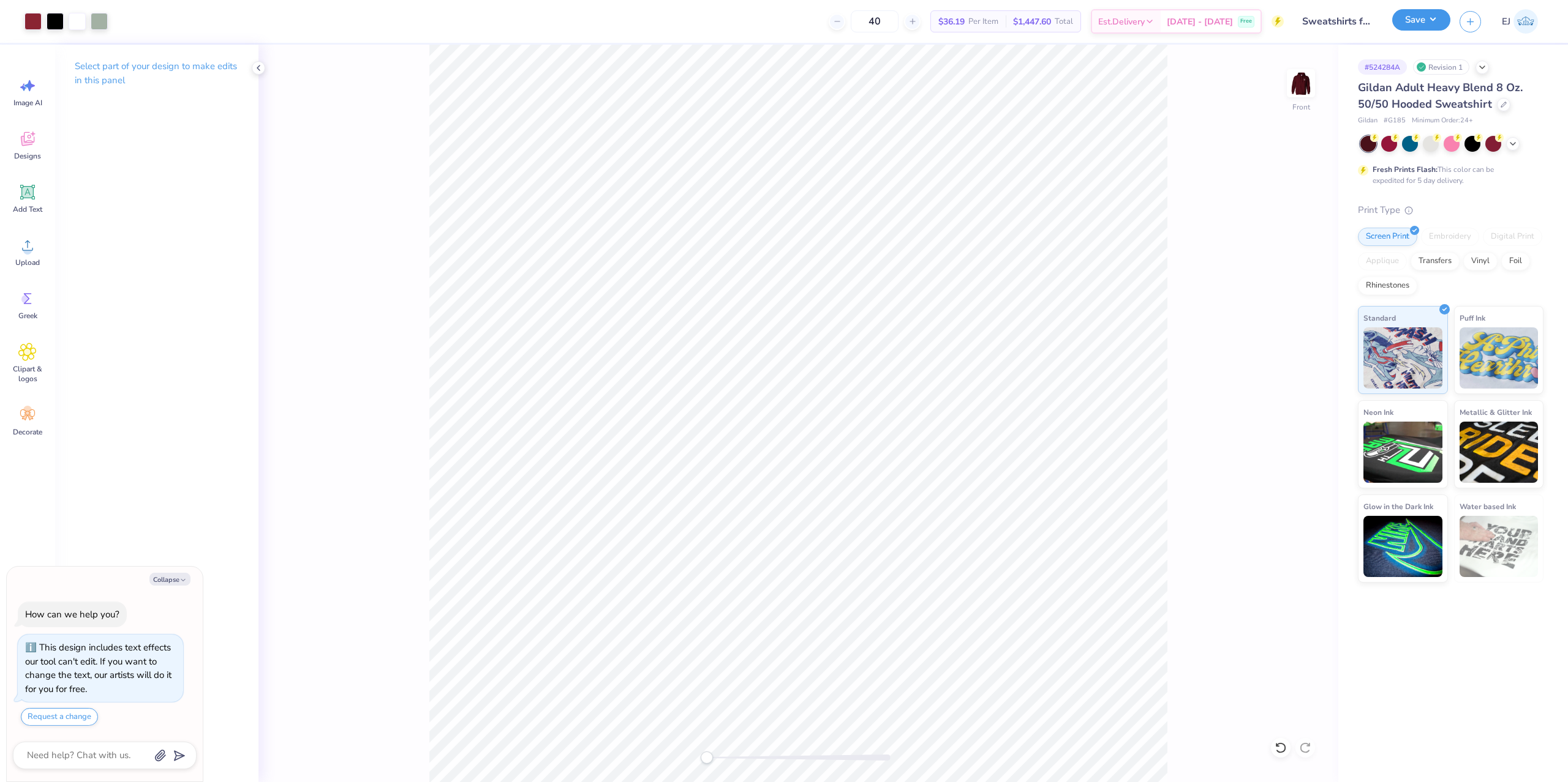
click at [1405, 20] on button "Save" at bounding box center [1421, 20] width 58 height 22
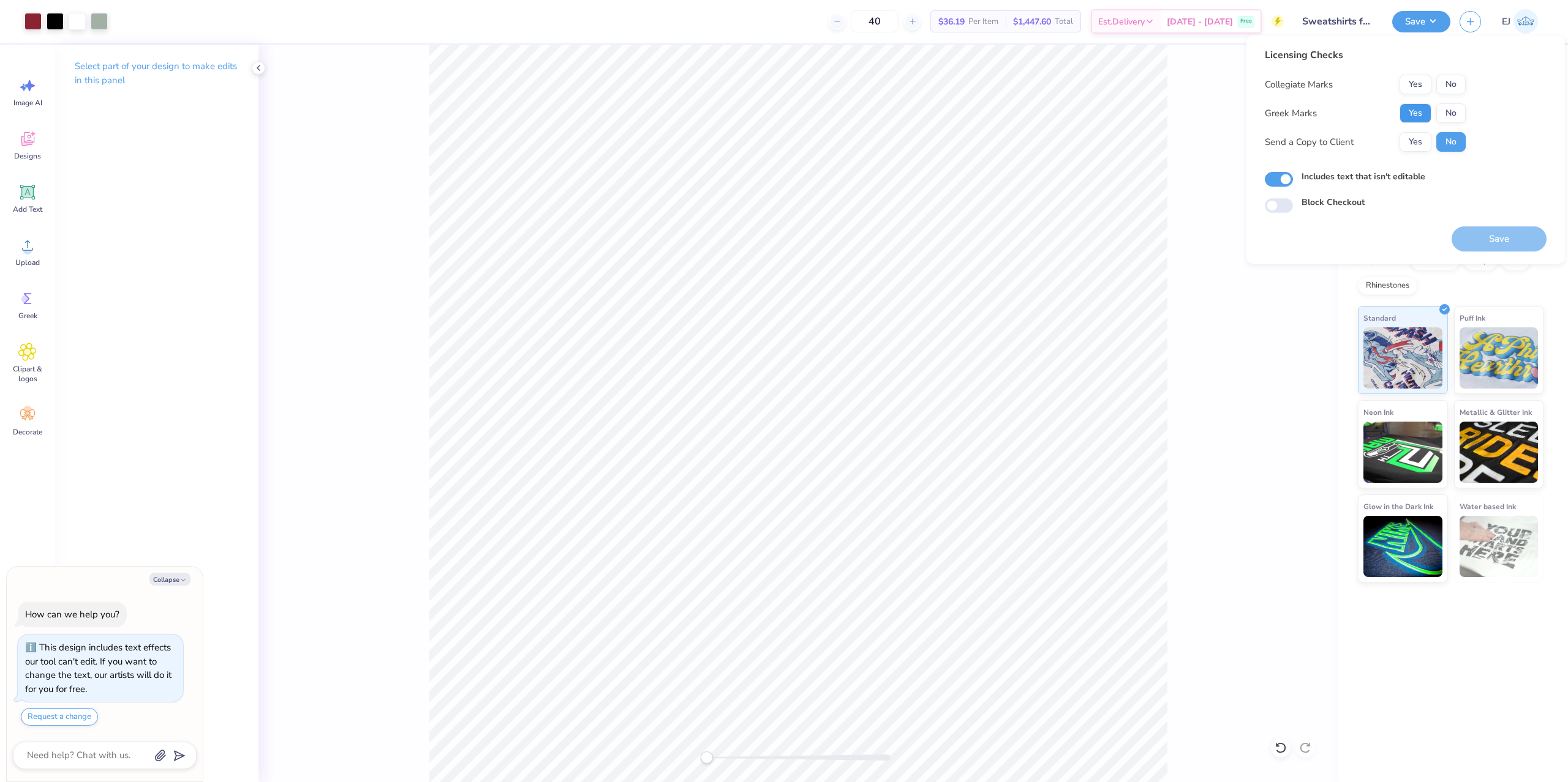
click at [1415, 114] on button "Yes" at bounding box center [1414, 113] width 32 height 20
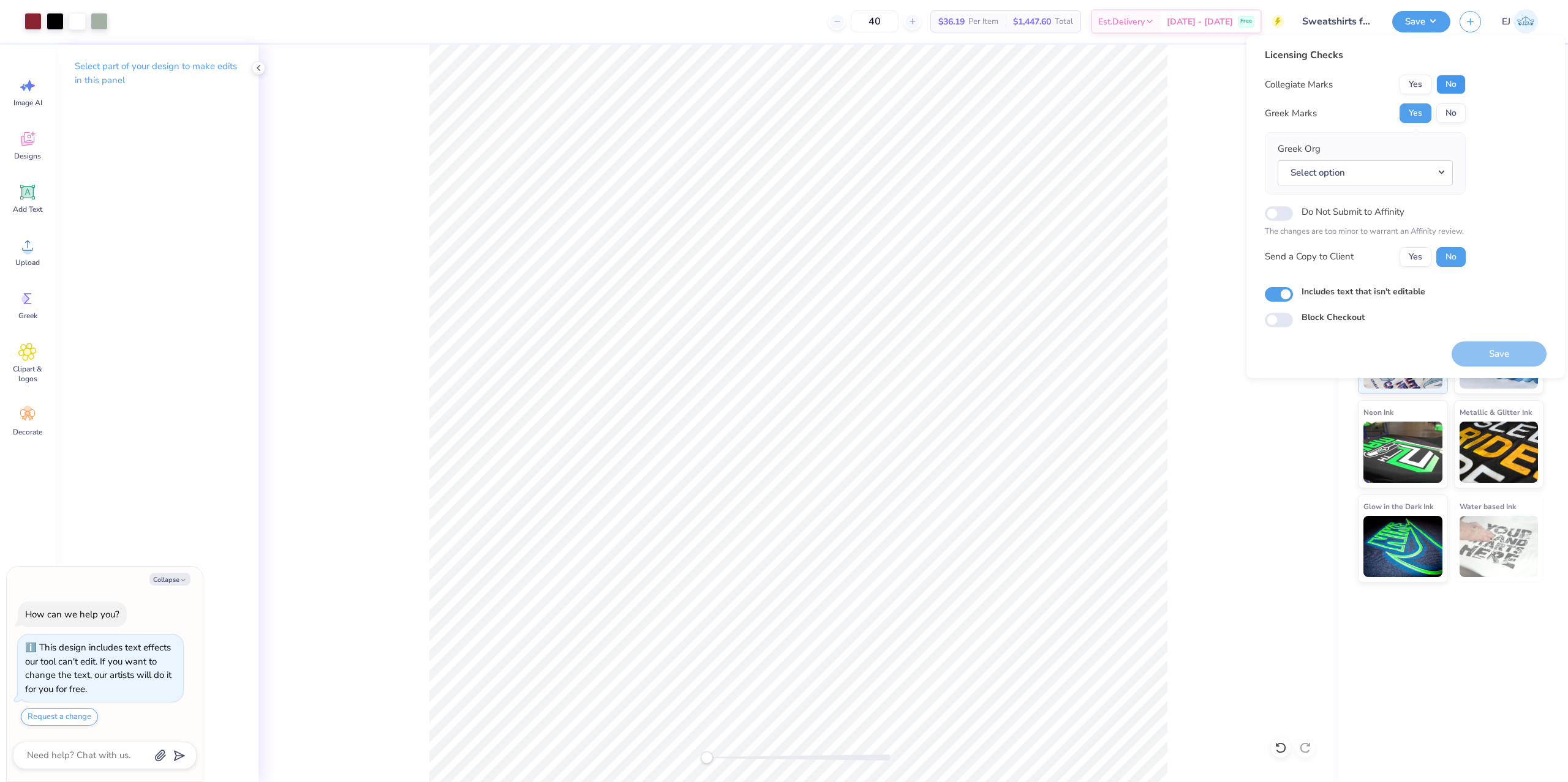
click at [1456, 84] on button "No" at bounding box center [1451, 84] width 29 height 20
drag, startPoint x: 1418, startPoint y: 84, endPoint x: 1440, endPoint y: 102, distance: 28.4
click at [1421, 88] on button "Yes" at bounding box center [1414, 84] width 32 height 20
drag, startPoint x: 1440, startPoint y: 102, endPoint x: 1446, endPoint y: 113, distance: 12.5
click at [1446, 113] on button "No" at bounding box center [1451, 113] width 29 height 20
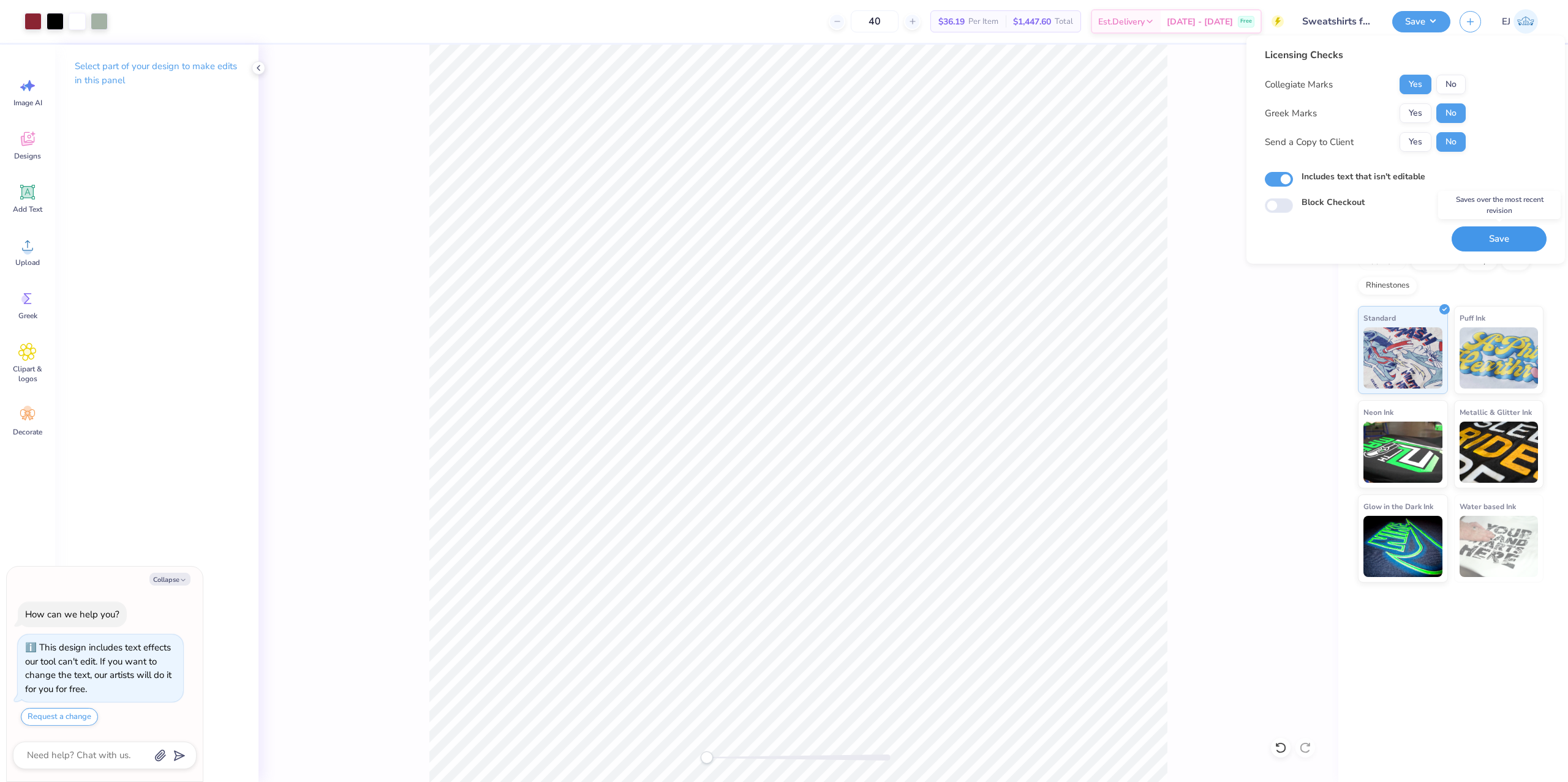
click at [1483, 230] on button "Save" at bounding box center [1498, 238] width 95 height 25
type textarea "x"
